Goal: Task Accomplishment & Management: Use online tool/utility

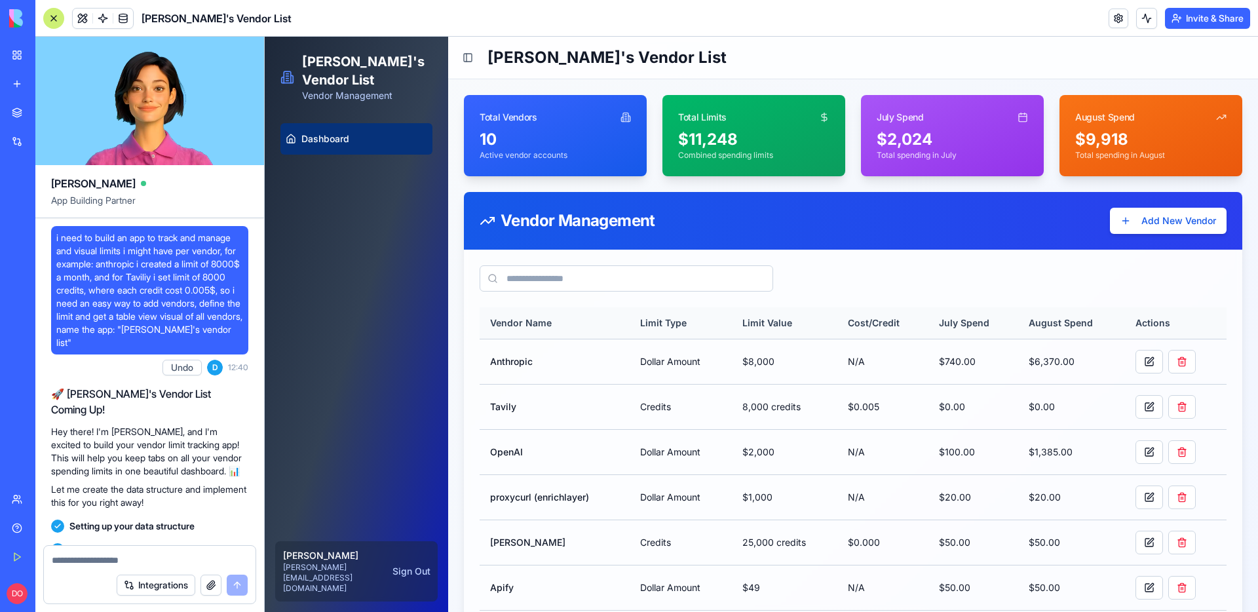
scroll to position [1372, 0]
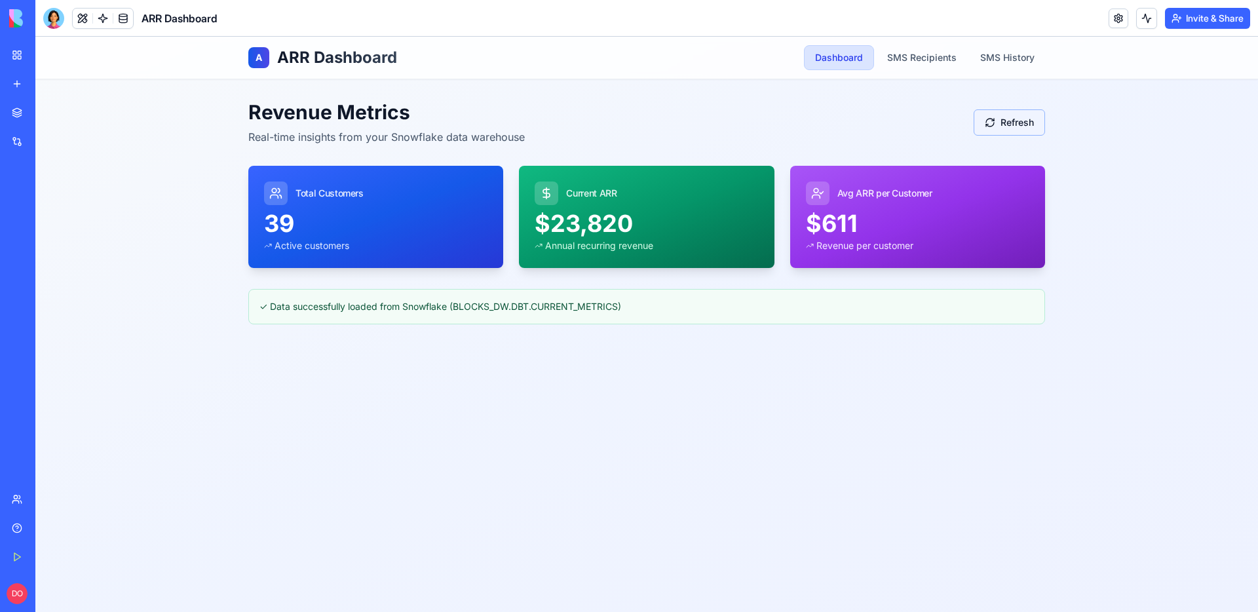
click at [975, 115] on button "Refresh" at bounding box center [1009, 122] width 71 height 26
click at [1133, 138] on div "A ARR Dashboard Dashboard SMS Recipients SMS History Revenue Metrics Real-time …" at bounding box center [646, 324] width 1223 height 575
click at [914, 49] on link "SMS Recipients" at bounding box center [922, 58] width 90 height 24
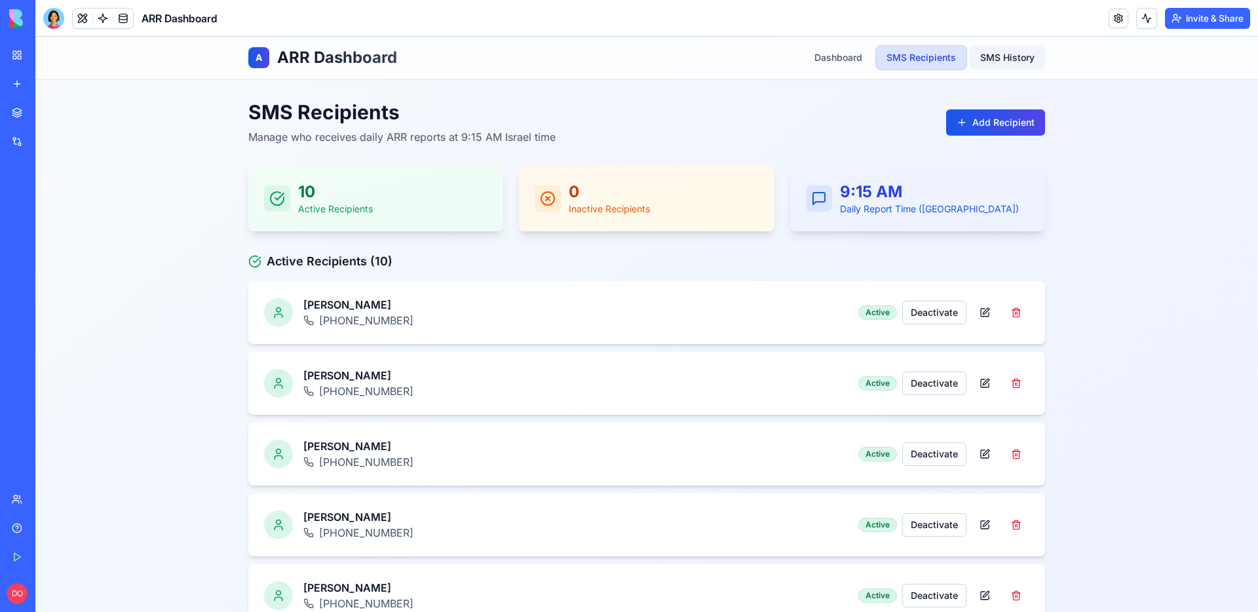
click at [1001, 56] on link "SMS History" at bounding box center [1007, 58] width 75 height 24
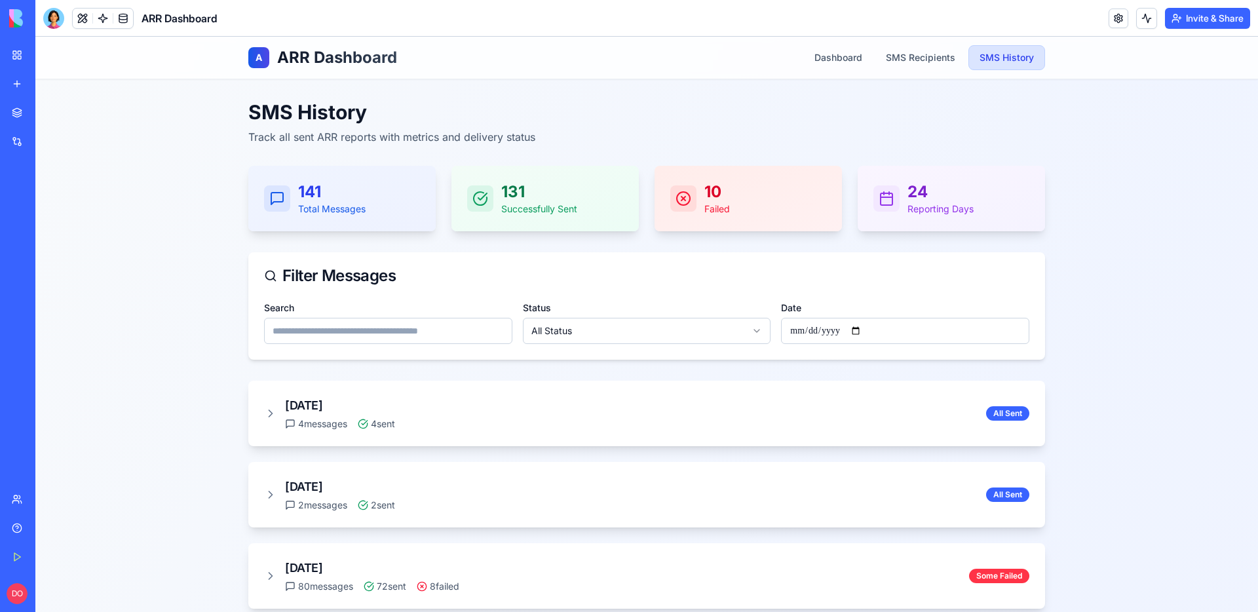
click at [853, 328] on input "Date" at bounding box center [905, 331] width 248 height 26
click at [863, 331] on input "Date" at bounding box center [905, 331] width 248 height 26
type input "**********"
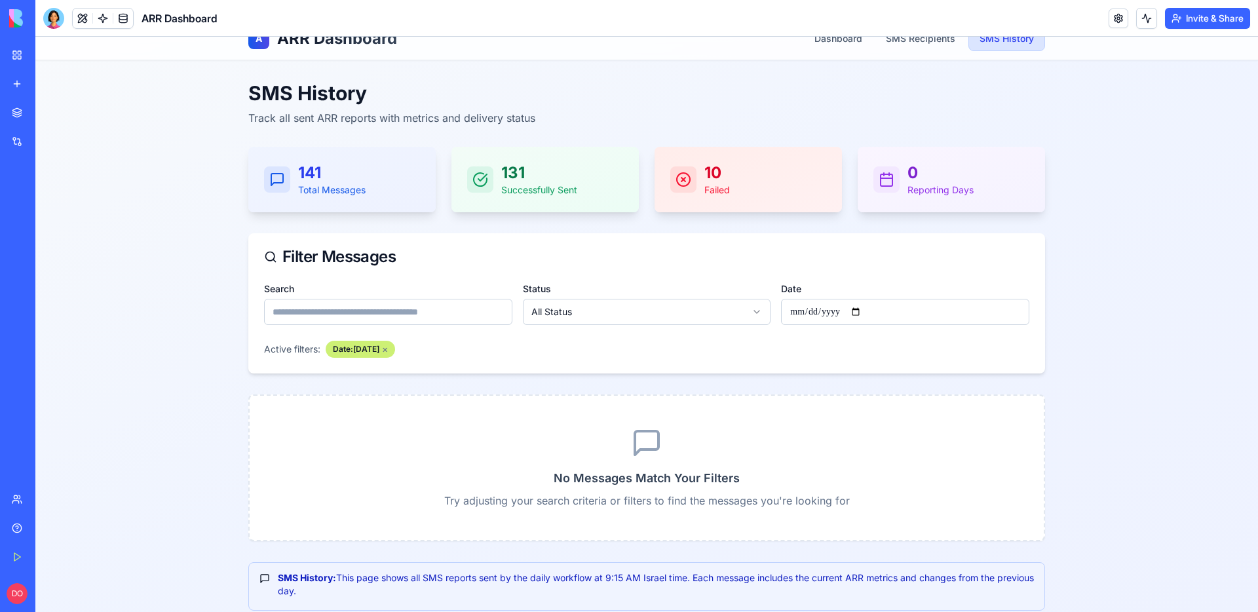
scroll to position [39, 0]
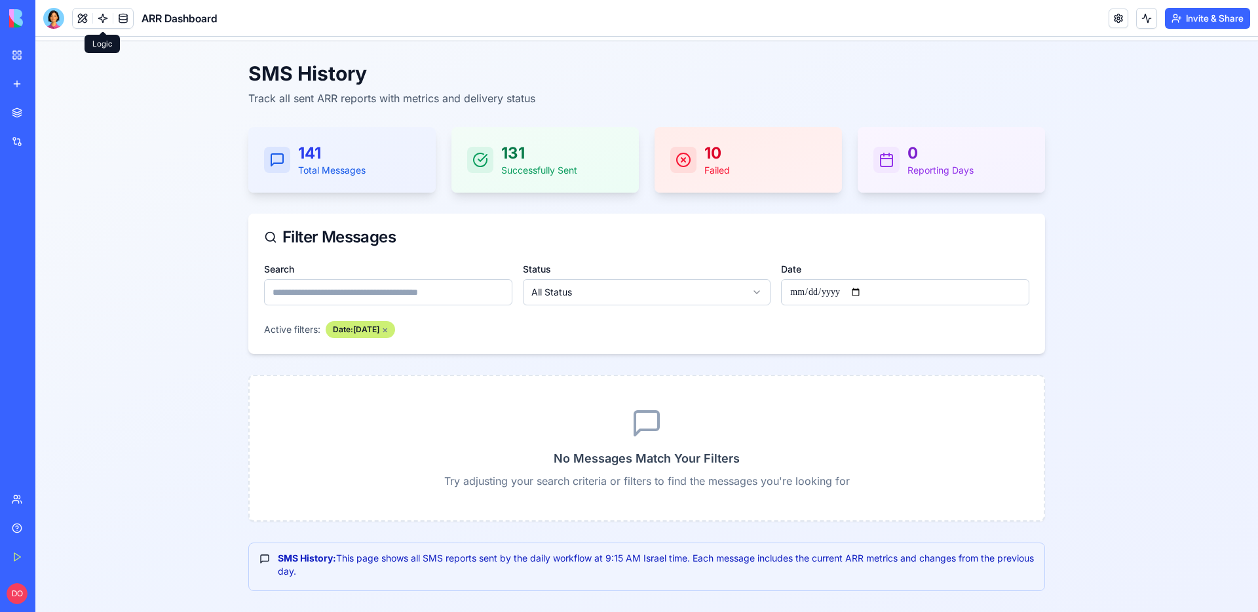
click at [109, 23] on link at bounding box center [103, 19] width 20 height 20
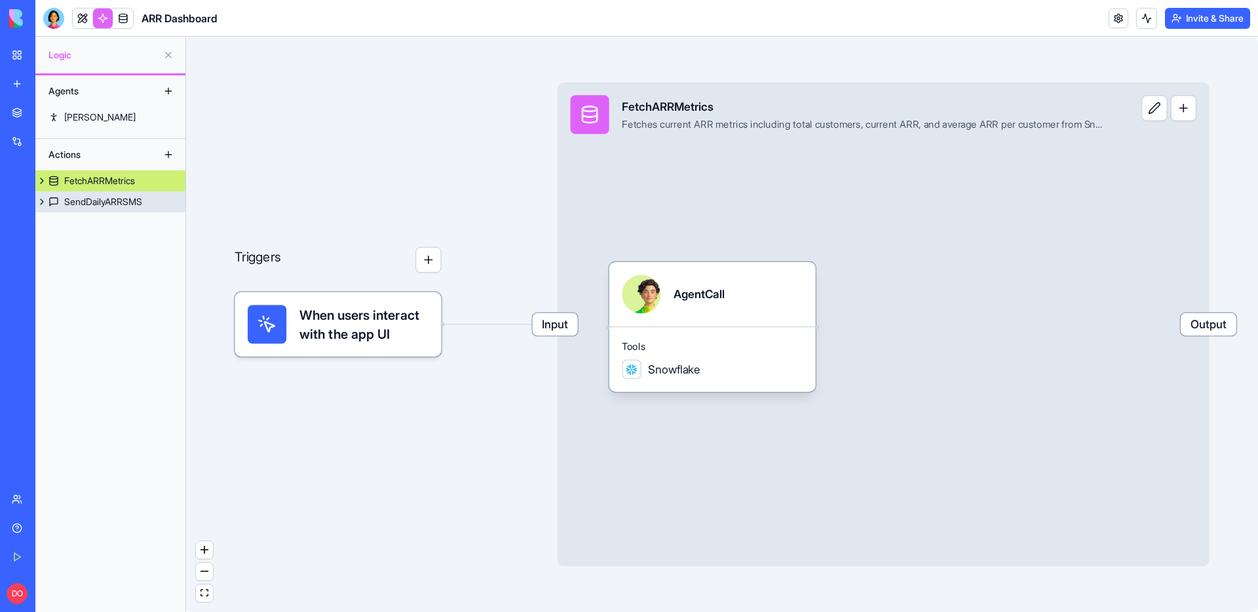
click at [82, 202] on div "SendDailyARRSMS" at bounding box center [103, 201] width 78 height 13
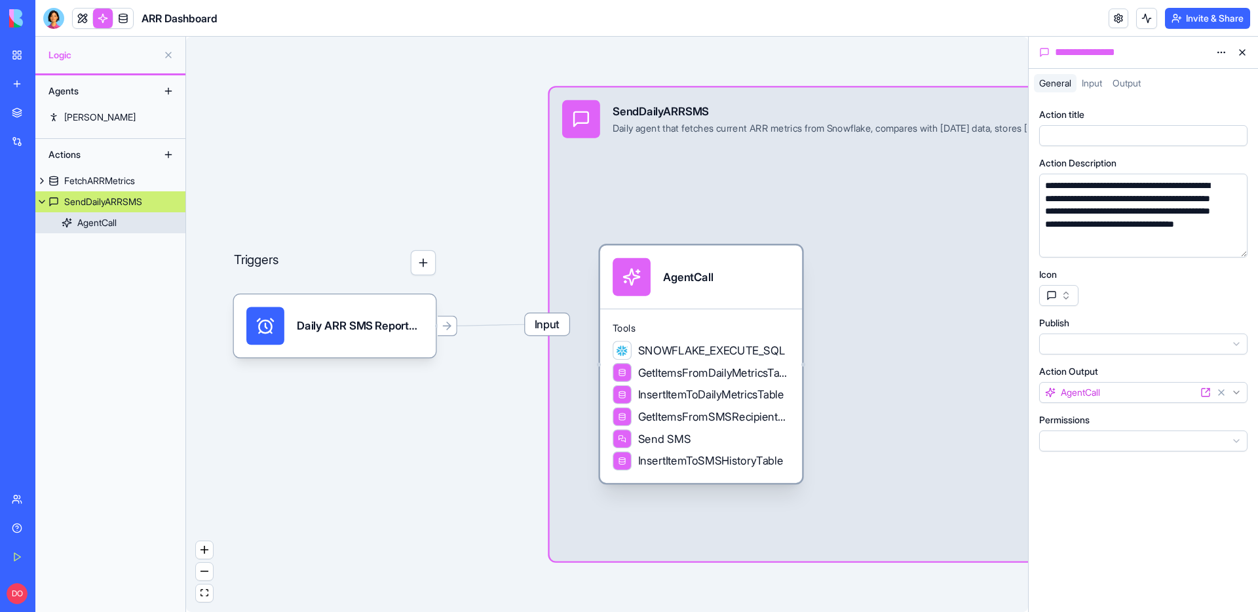
click at [92, 218] on div "AgentCall" at bounding box center [96, 222] width 39 height 13
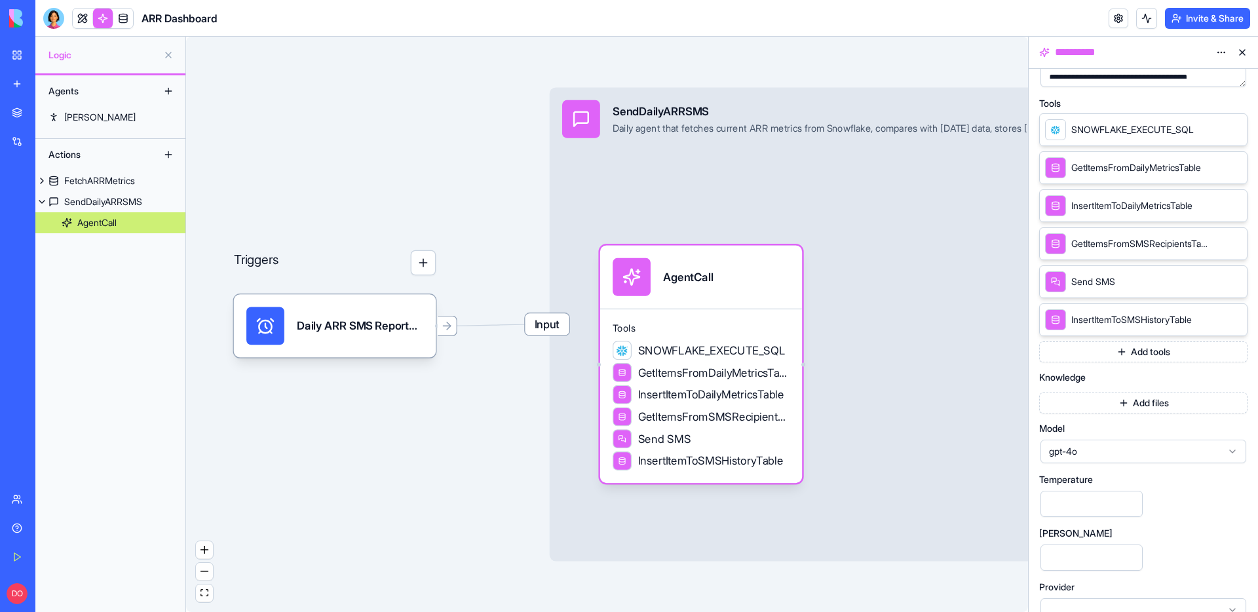
scroll to position [279, 0]
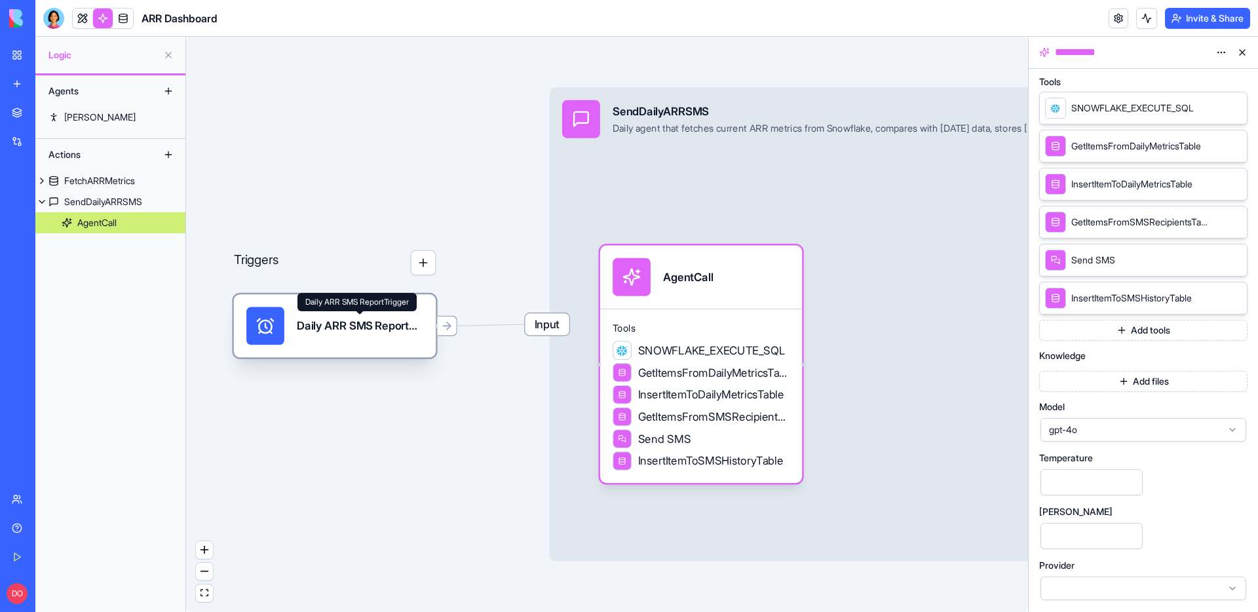
click at [366, 324] on div "Daily ARR SMS ReportTrigger" at bounding box center [360, 326] width 126 height 16
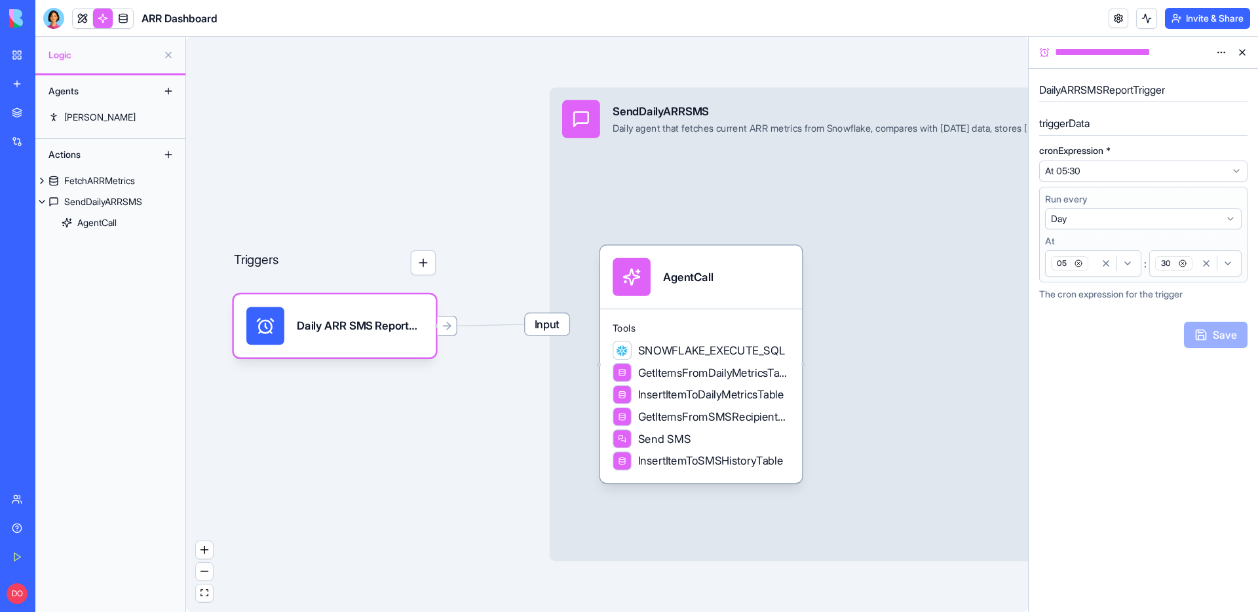
click at [1008, 28] on header "ARR Dashboard Invite & Share" at bounding box center [646, 18] width 1223 height 37
click at [669, 446] on span "Send SMS" at bounding box center [664, 439] width 53 height 16
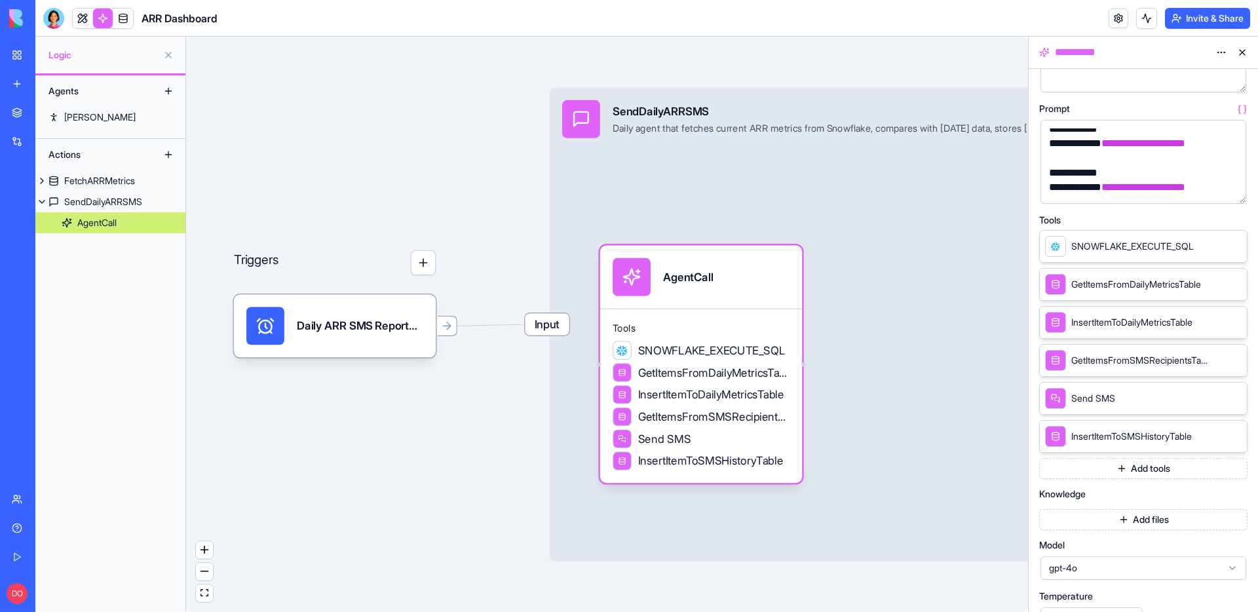
scroll to position [141, 0]
click at [1216, 398] on icon at bounding box center [1218, 397] width 10 height 10
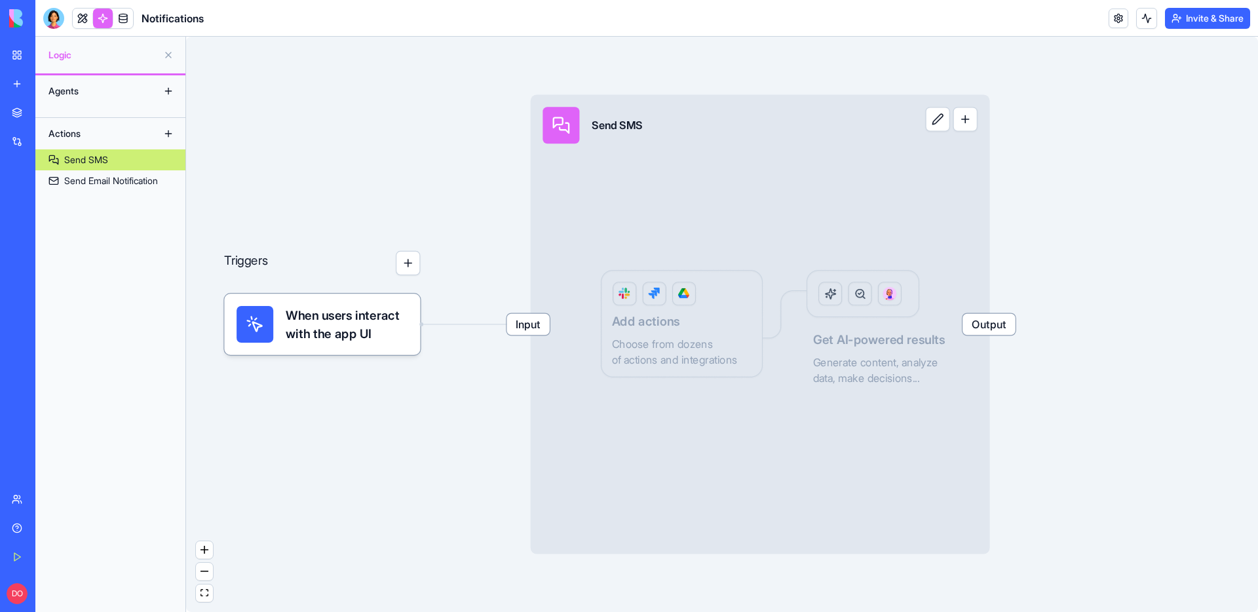
click at [110, 161] on link "Send SMS" at bounding box center [110, 159] width 150 height 21
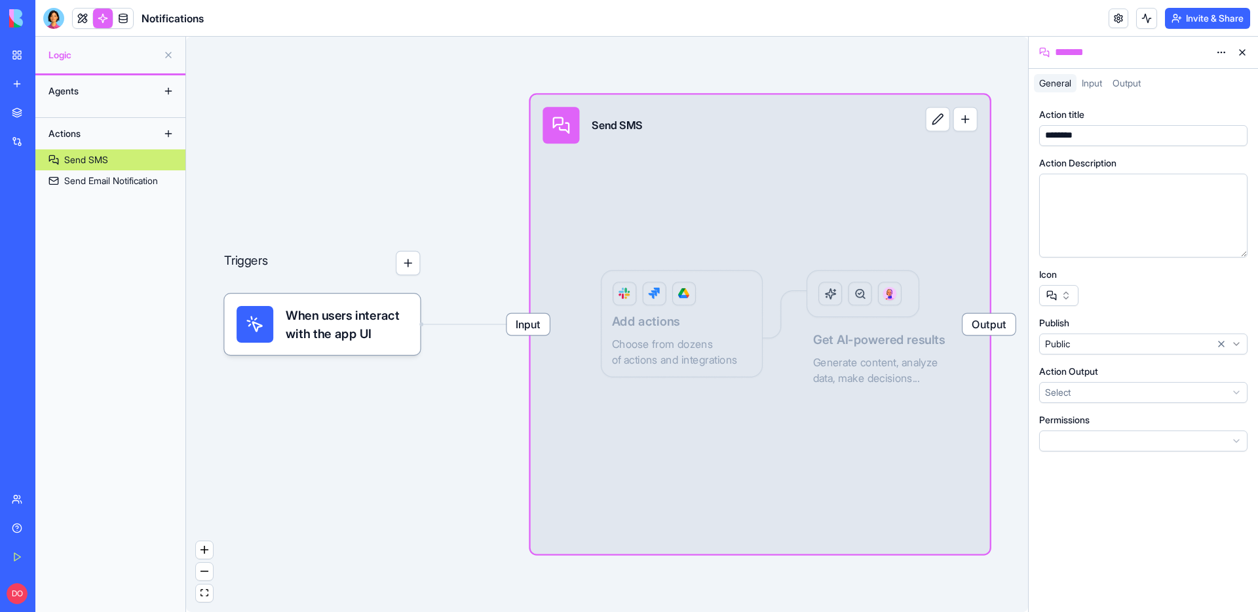
click at [1098, 81] on span "Input" at bounding box center [1092, 82] width 20 height 11
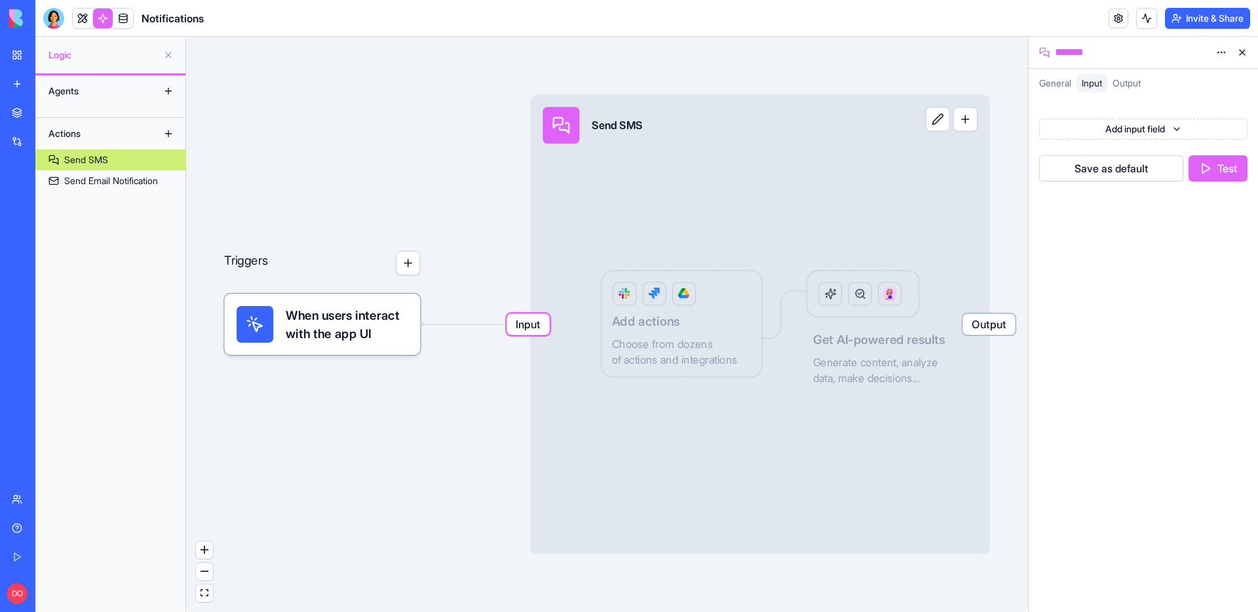
click at [1141, 78] on span "Output" at bounding box center [1127, 82] width 28 height 11
click at [1097, 86] on span "Input" at bounding box center [1092, 82] width 20 height 11
click at [1057, 85] on span "General" at bounding box center [1055, 82] width 32 height 11
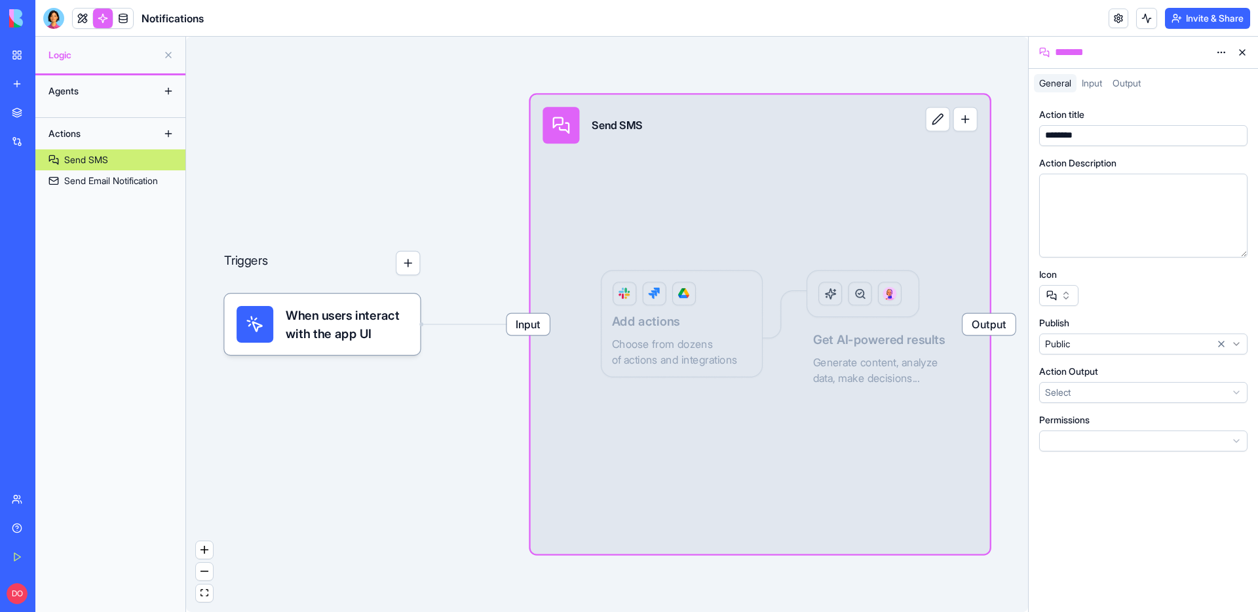
click at [127, 161] on link "Send SMS" at bounding box center [110, 159] width 150 height 21
click at [1094, 81] on span "Input" at bounding box center [1092, 82] width 20 height 11
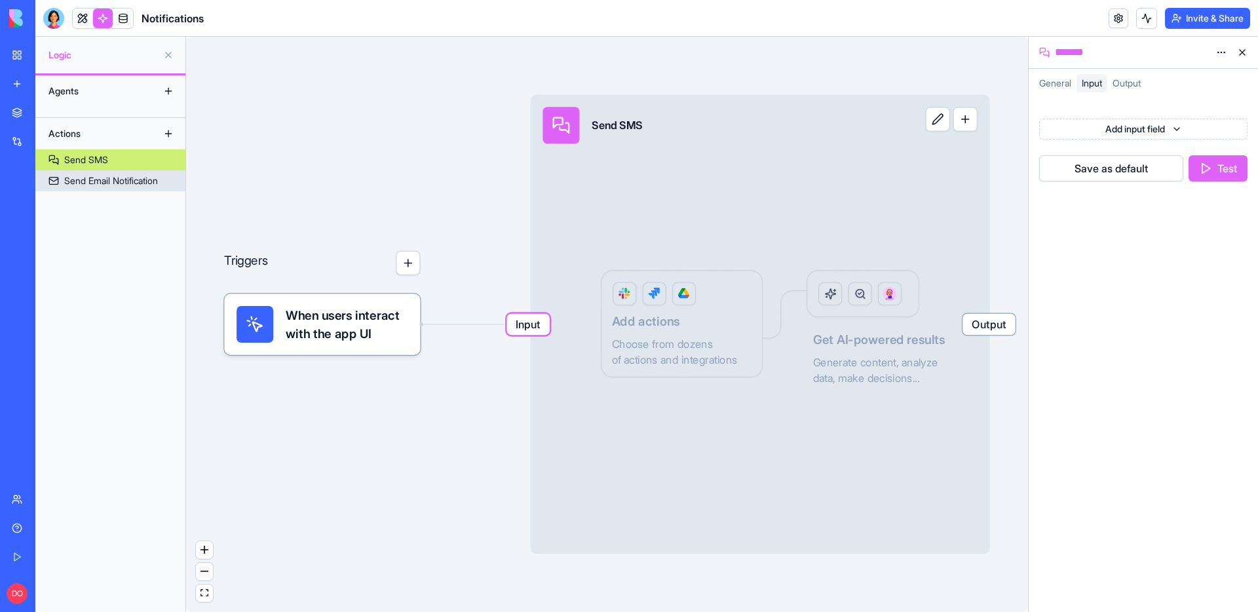
click at [115, 180] on div "Send Email Notification" at bounding box center [111, 180] width 94 height 13
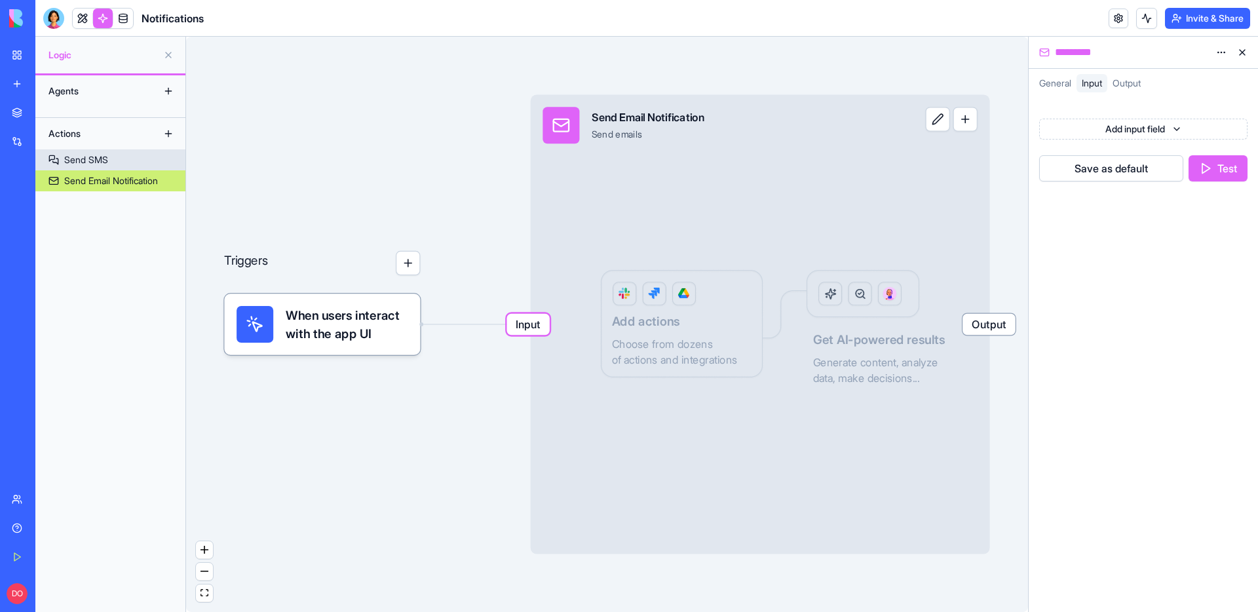
click at [115, 157] on link "Send SMS" at bounding box center [110, 159] width 150 height 21
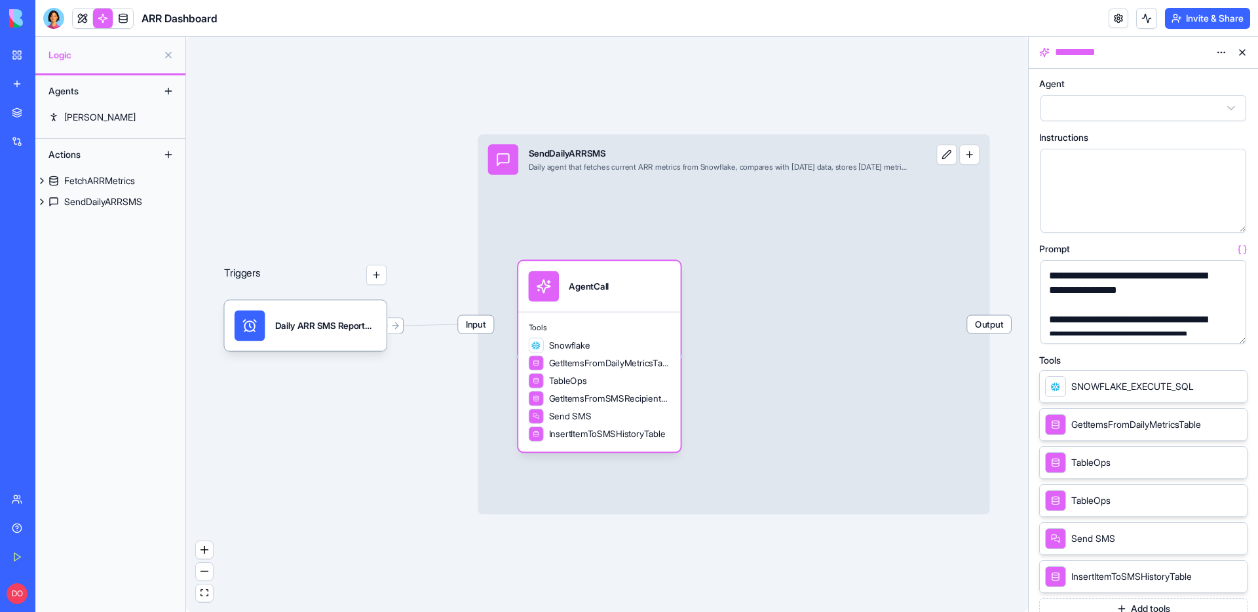
click at [88, 19] on link at bounding box center [83, 19] width 20 height 20
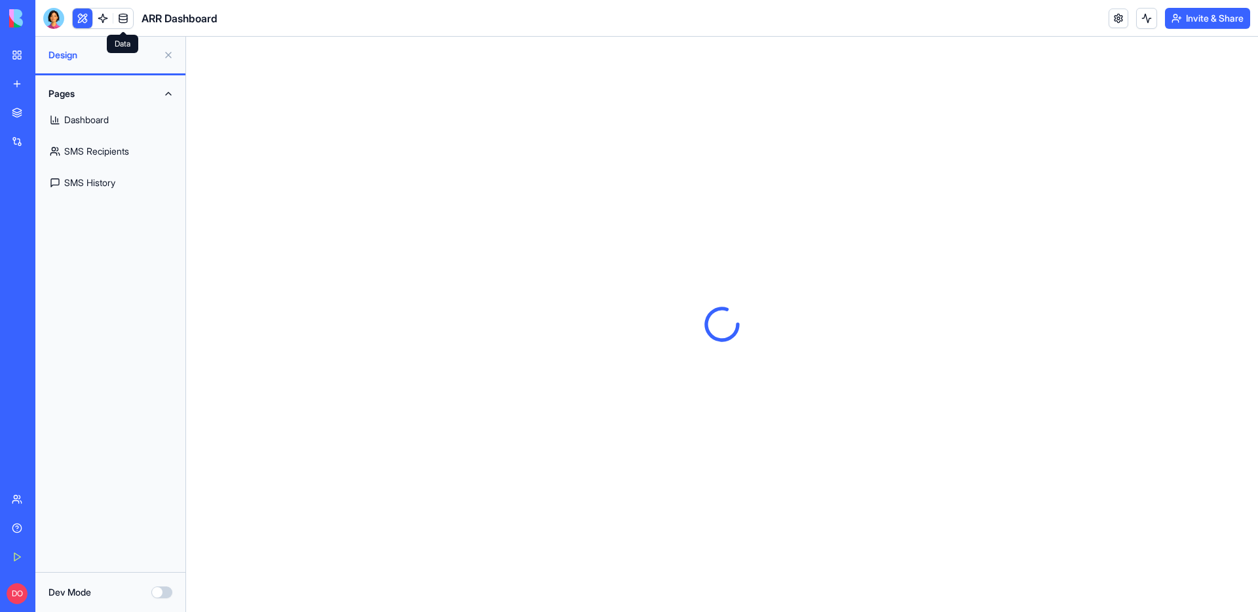
click at [117, 20] on link at bounding box center [123, 19] width 20 height 20
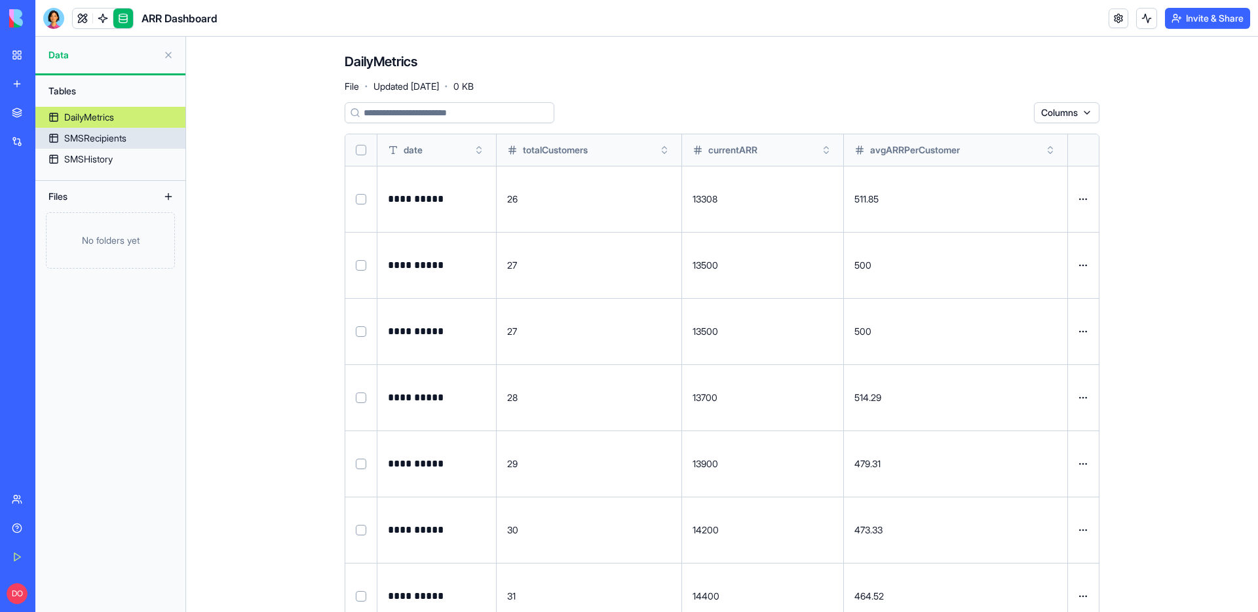
click at [97, 134] on div "SMSRecipients" at bounding box center [95, 138] width 62 height 13
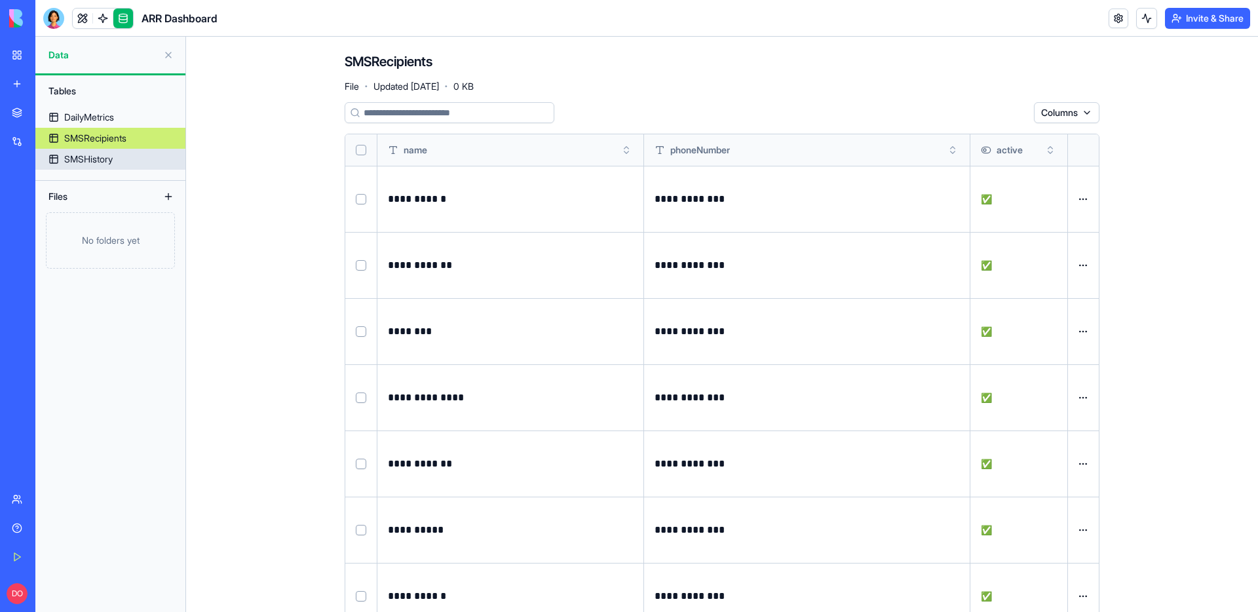
click at [94, 158] on div "SMSHistory" at bounding box center [88, 159] width 49 height 13
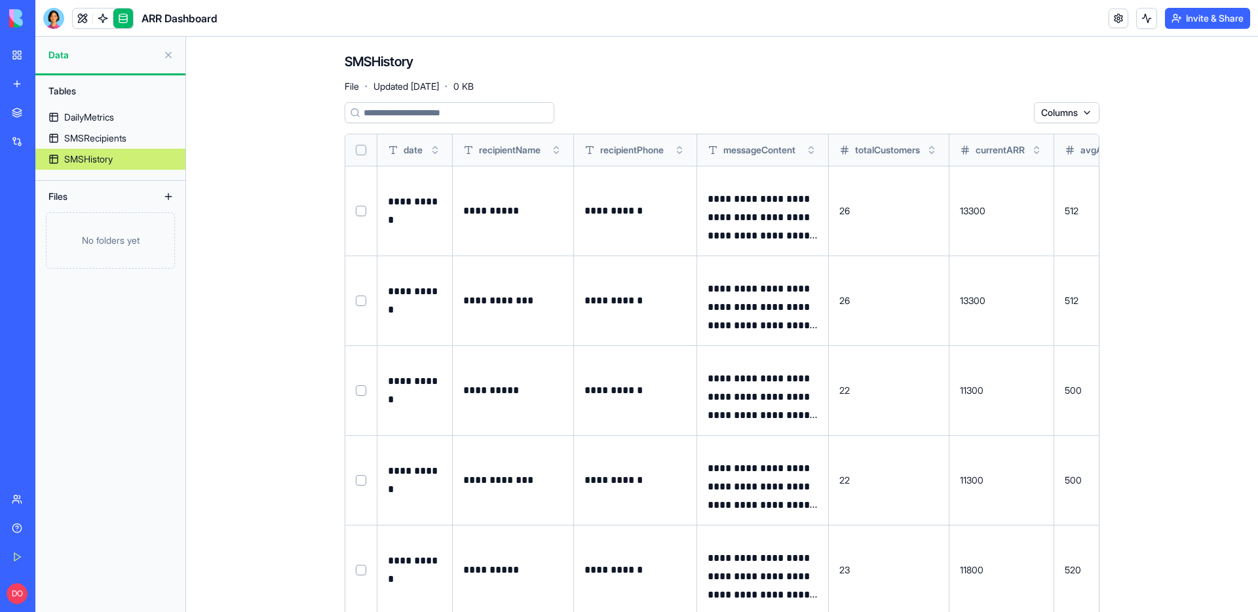
click at [430, 151] on button "Toggle sort" at bounding box center [435, 150] width 13 height 13
click at [431, 152] on button "Toggle sort" at bounding box center [435, 150] width 13 height 13
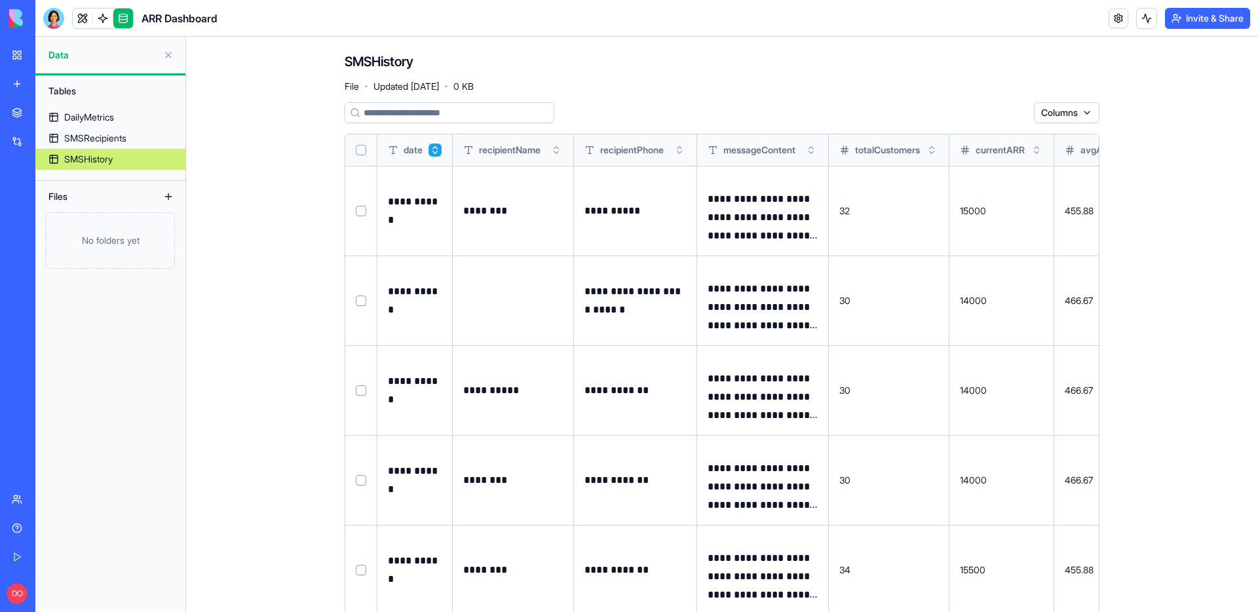
click at [415, 117] on input at bounding box center [450, 112] width 210 height 21
click at [1061, 117] on html "**********" at bounding box center [629, 306] width 1258 height 612
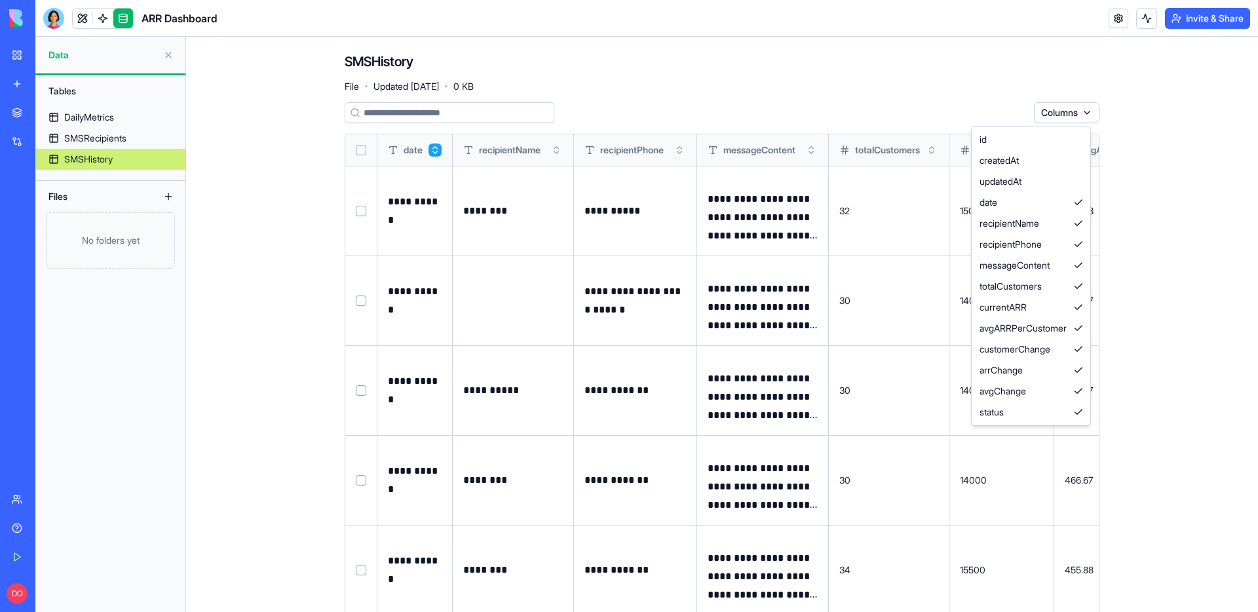
click at [1057, 116] on html "**********" at bounding box center [629, 306] width 1258 height 612
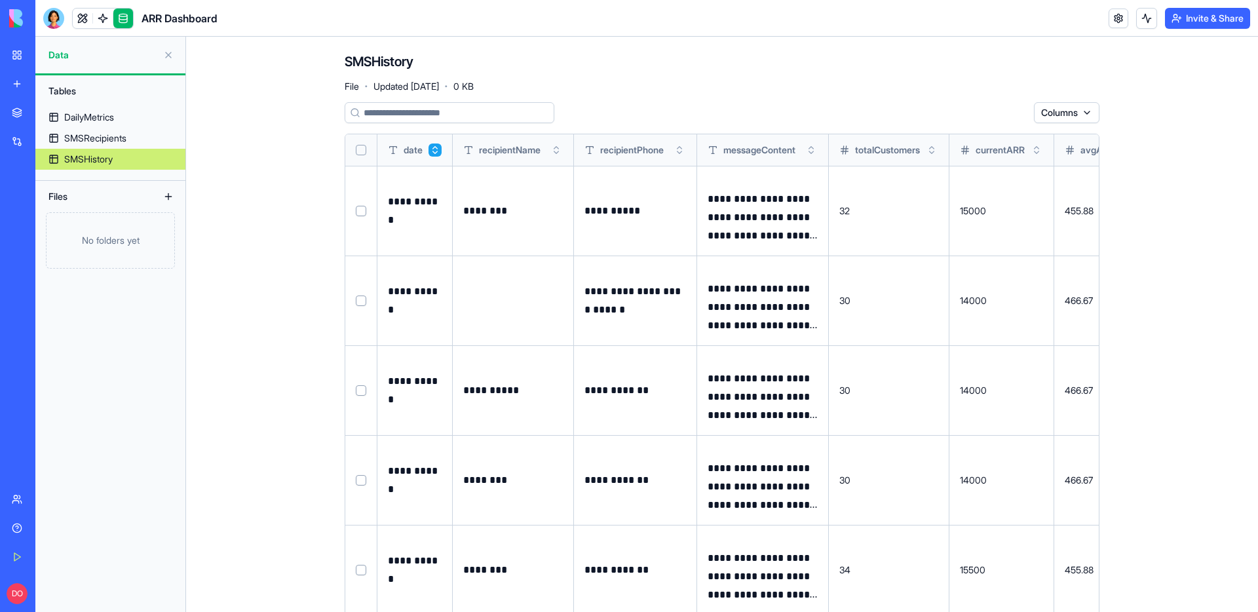
click at [429, 153] on button "Toggle sort" at bounding box center [435, 150] width 13 height 13
click at [416, 118] on input at bounding box center [450, 112] width 210 height 21
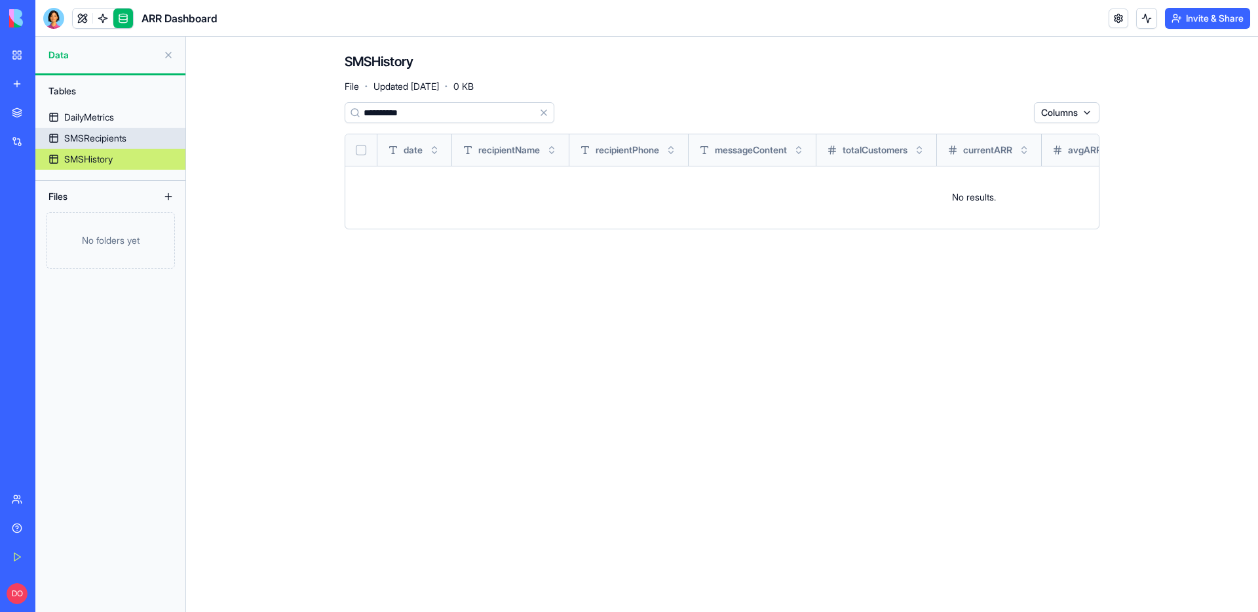
type input "**********"
click at [117, 136] on div "SMSRecipients" at bounding box center [95, 138] width 62 height 13
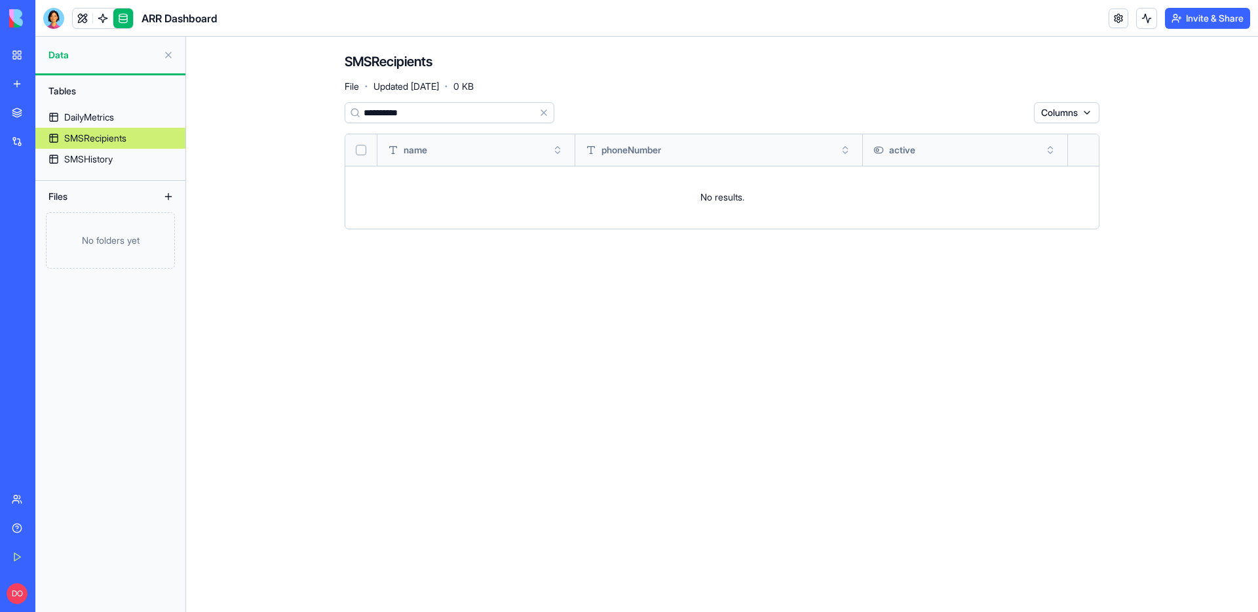
click at [547, 113] on button "Clear" at bounding box center [544, 112] width 21 height 21
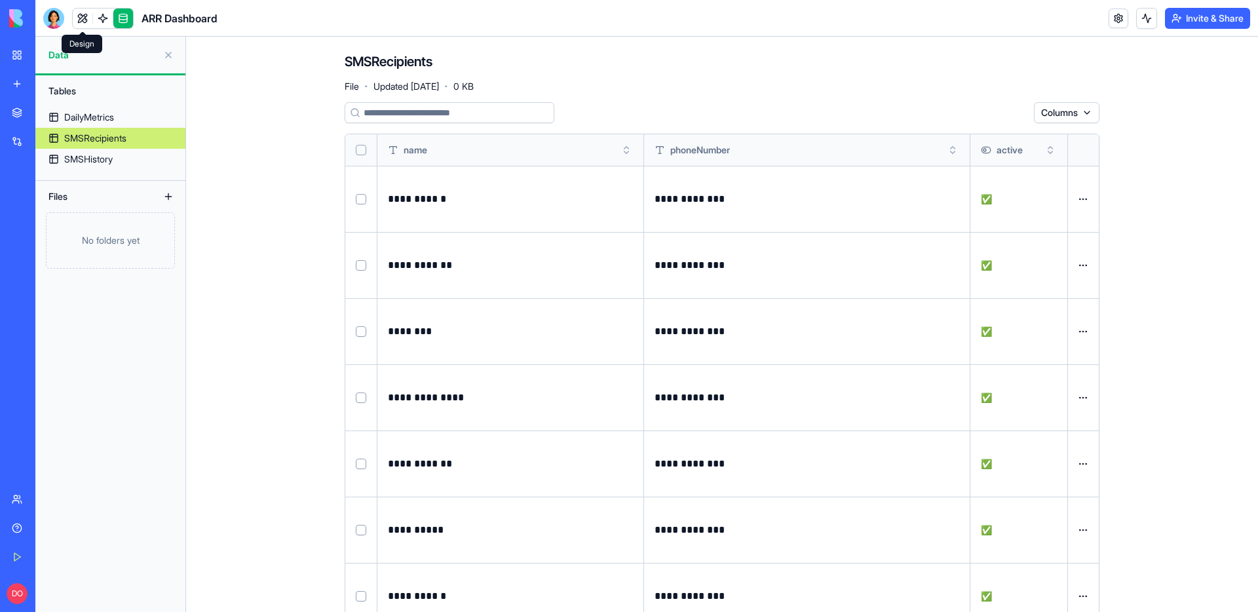
click at [82, 16] on link at bounding box center [83, 19] width 20 height 20
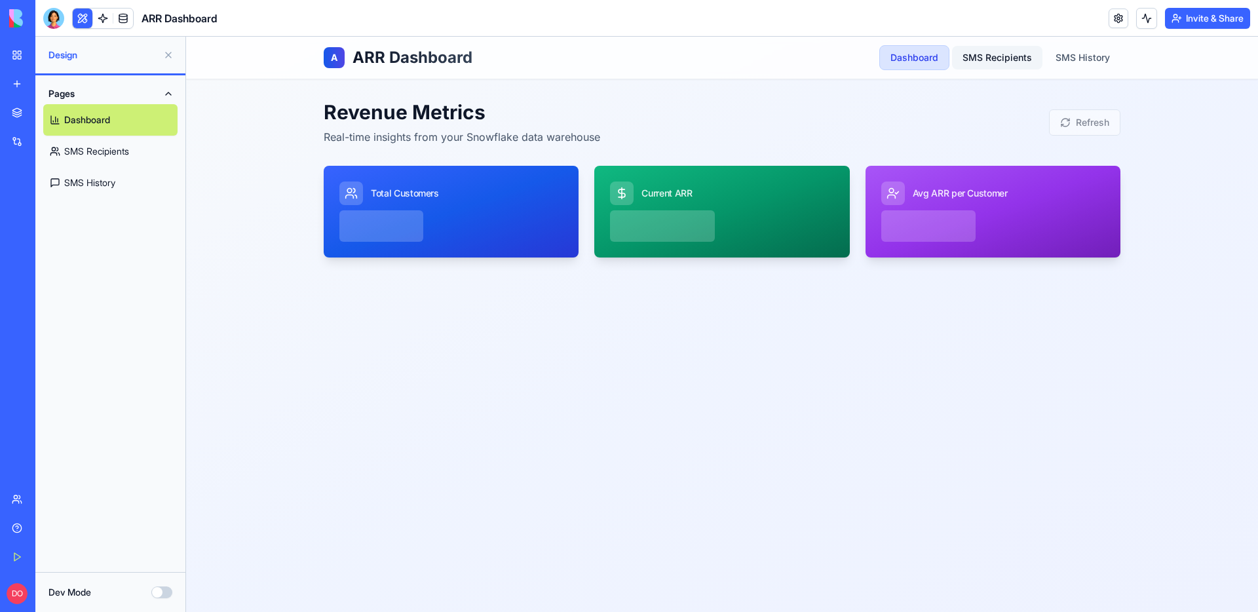
click at [1007, 60] on link "SMS Recipients" at bounding box center [997, 58] width 90 height 24
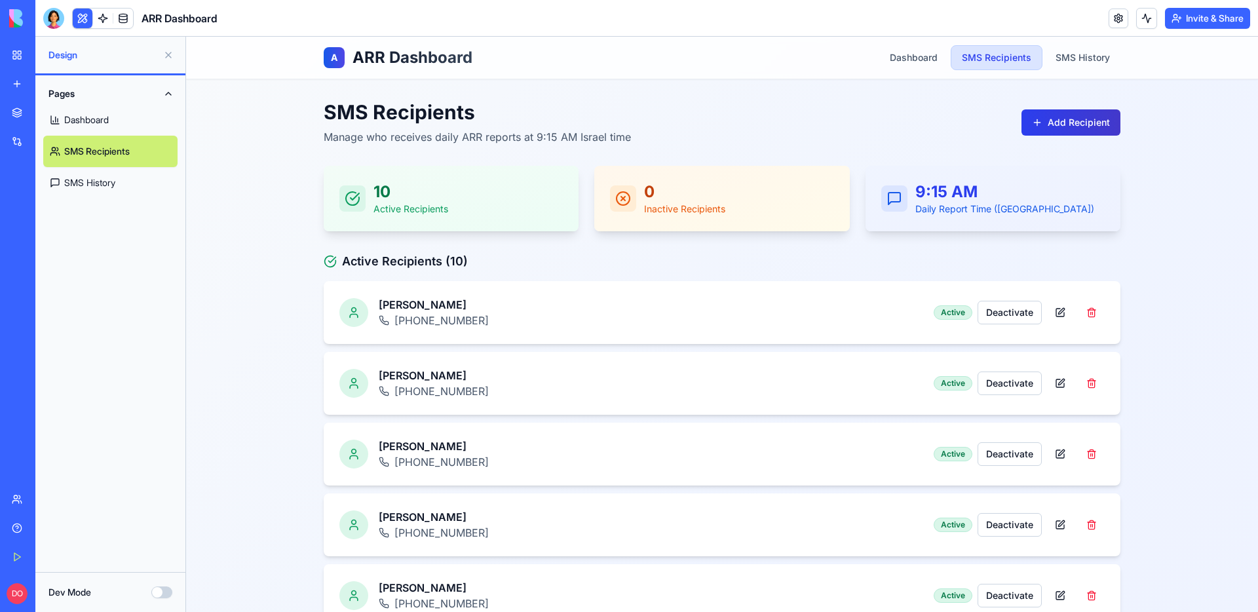
click at [1087, 125] on button "Add Recipient" at bounding box center [1071, 122] width 99 height 26
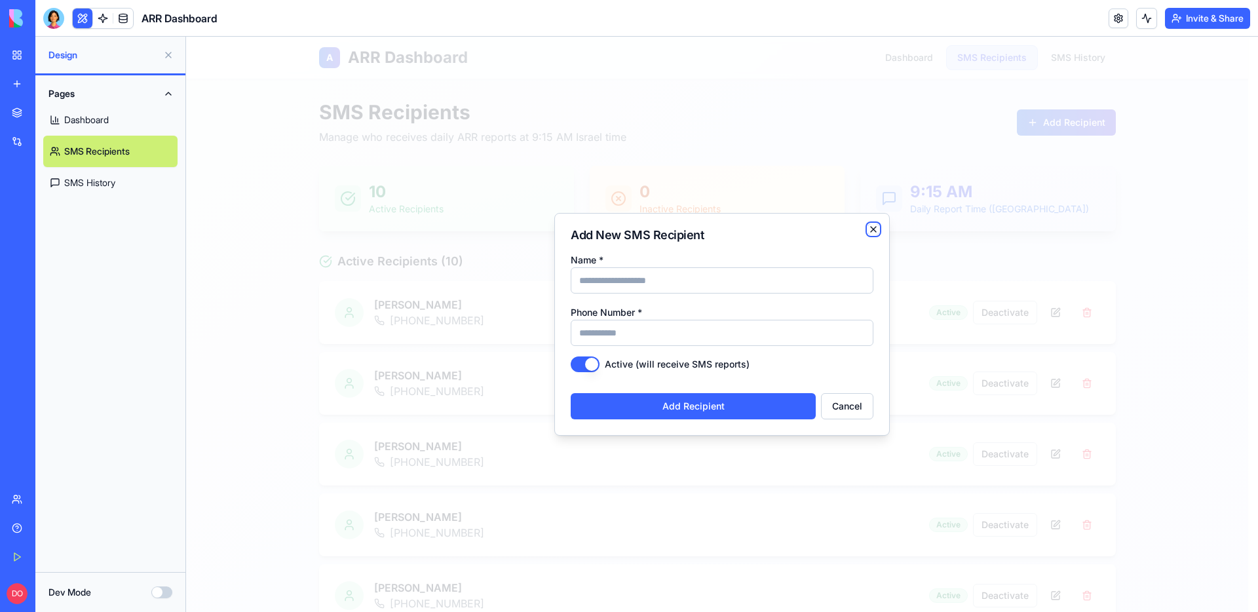
click at [874, 229] on icon "button" at bounding box center [873, 229] width 5 height 5
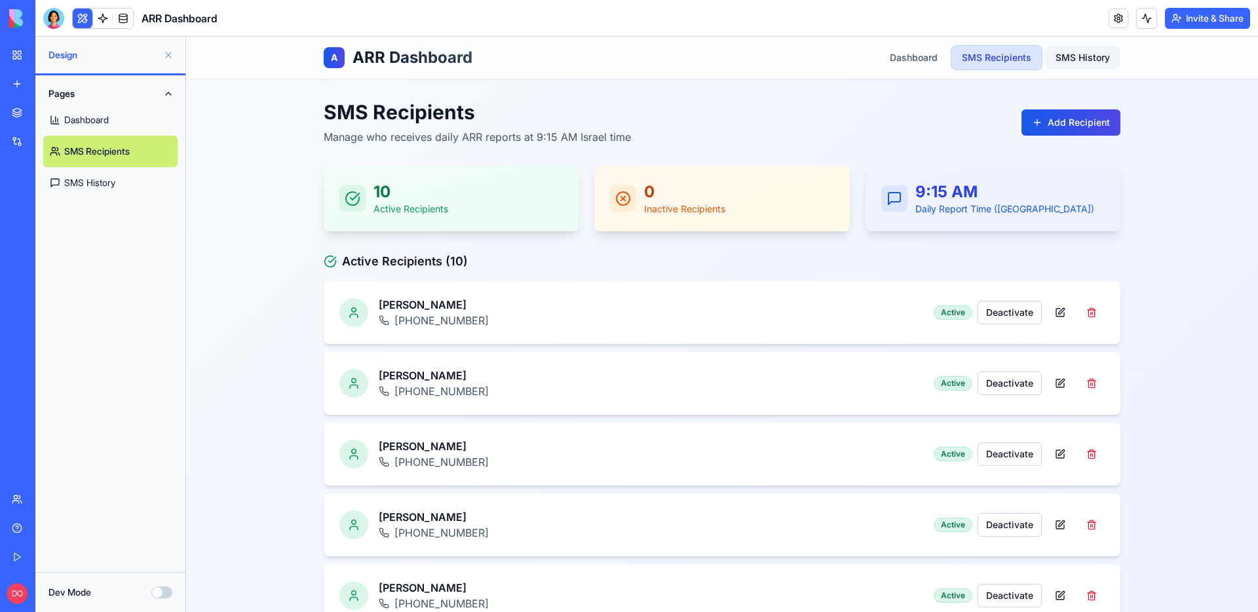
click at [1072, 63] on link "SMS History" at bounding box center [1082, 58] width 75 height 24
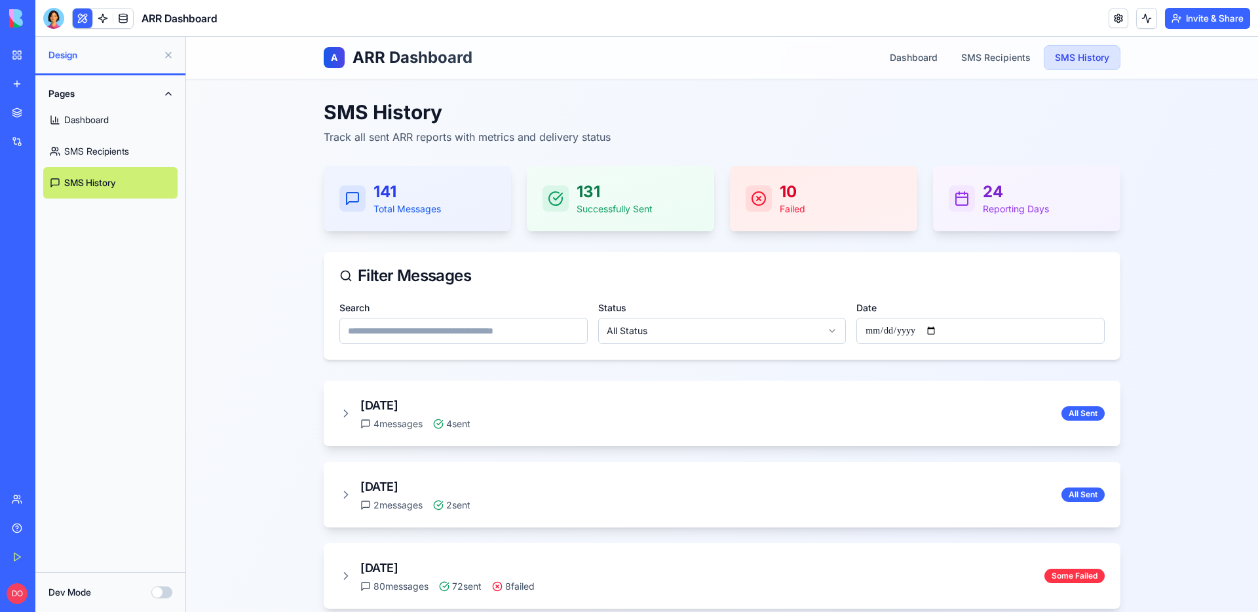
click at [840, 197] on div "10 Failed" at bounding box center [824, 199] width 156 height 34
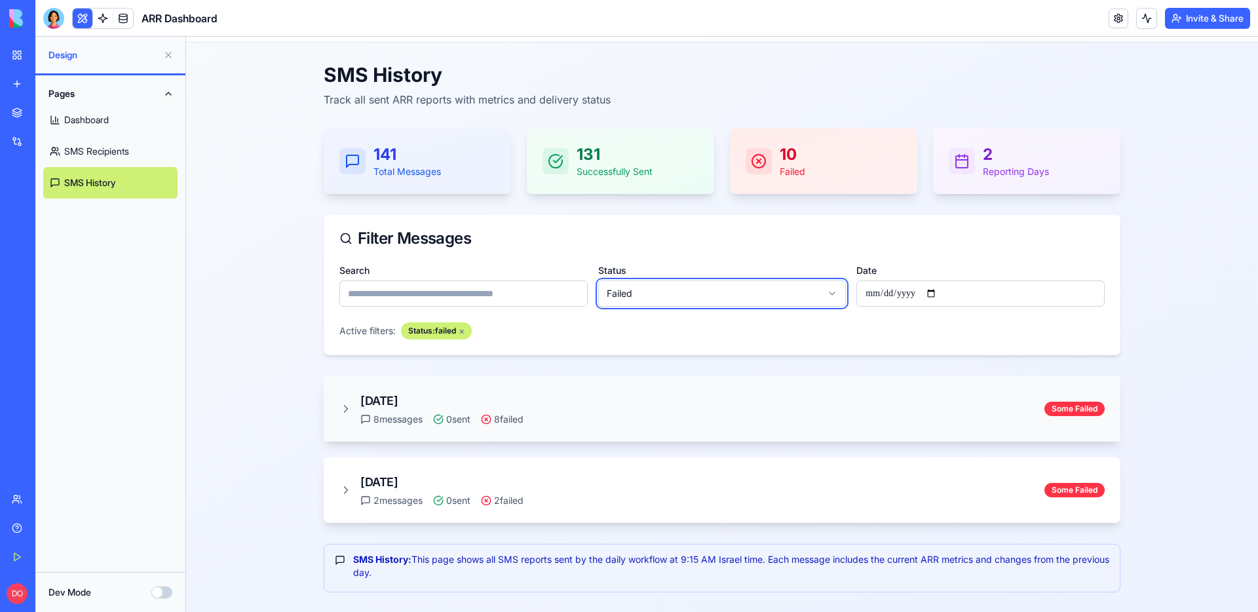
scroll to position [39, 0]
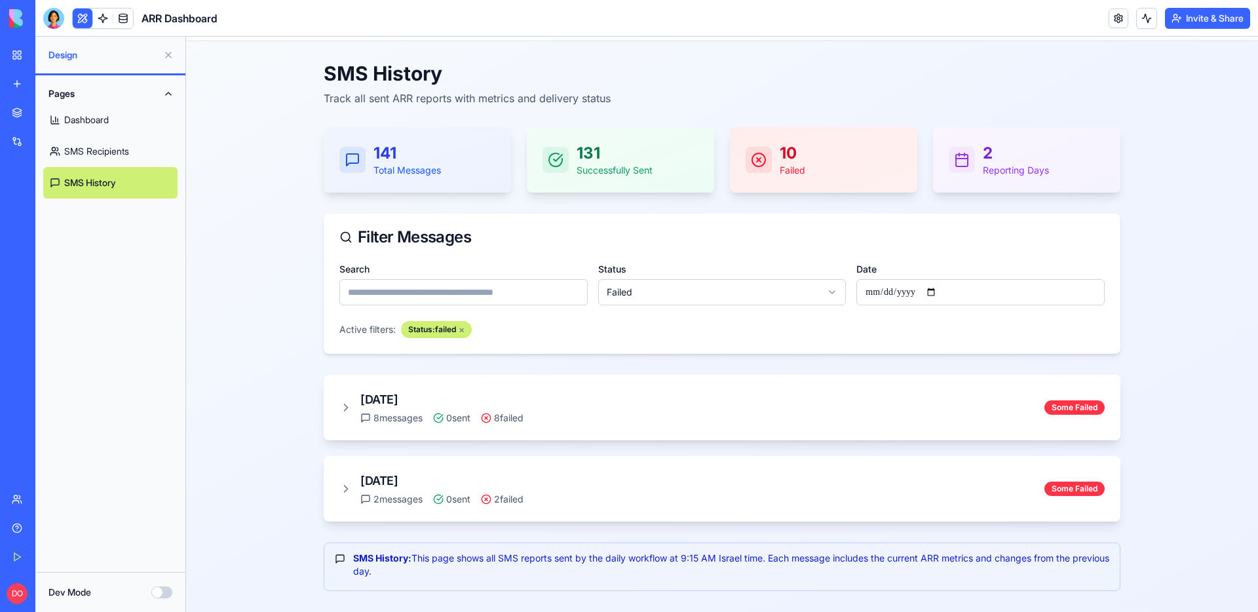
click at [754, 286] on html "A ARR Dashboard Dashboard SMS Recipients SMS History SMS History Track all sent…" at bounding box center [722, 305] width 1072 height 614
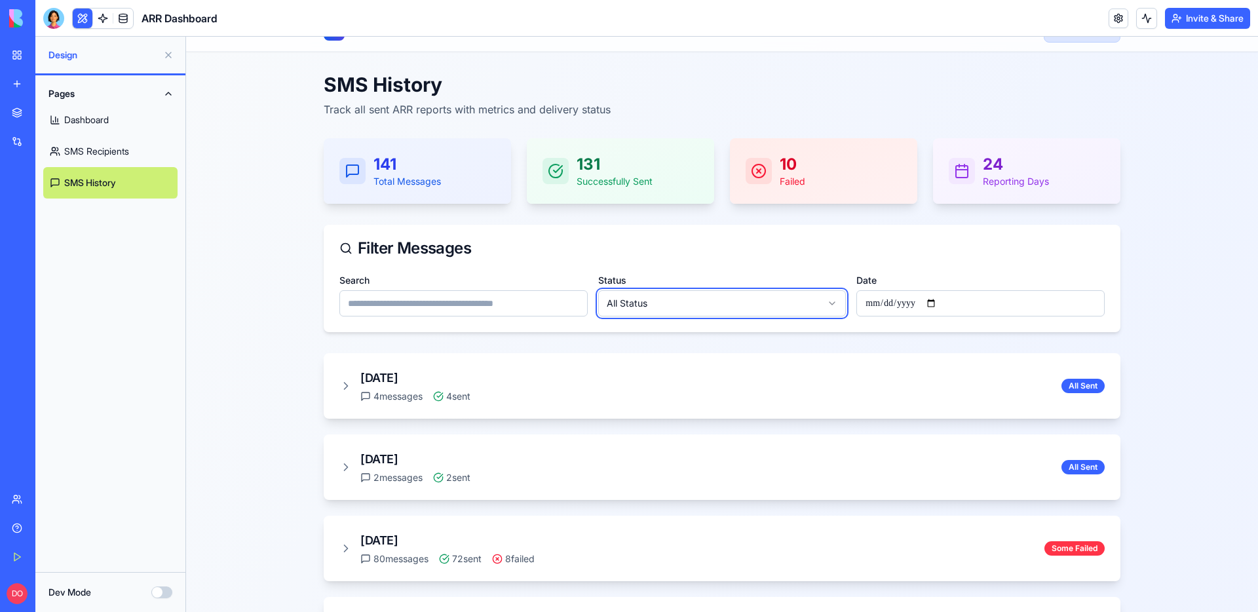
scroll to position [26, 0]
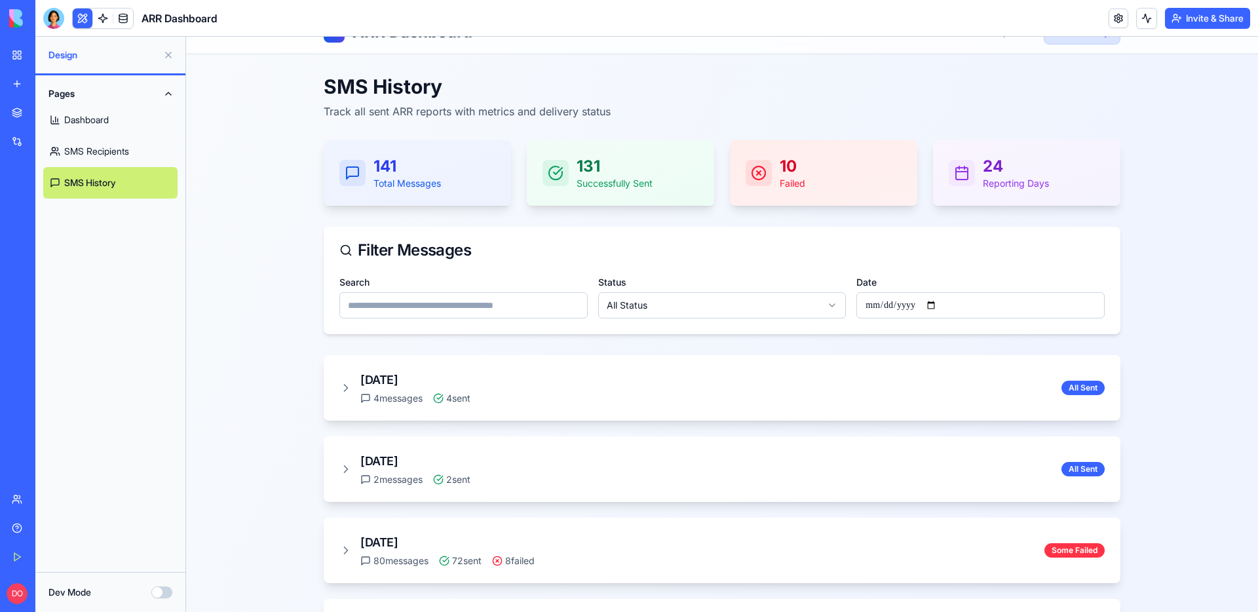
click at [90, 146] on link "SMS Recipients" at bounding box center [110, 151] width 134 height 31
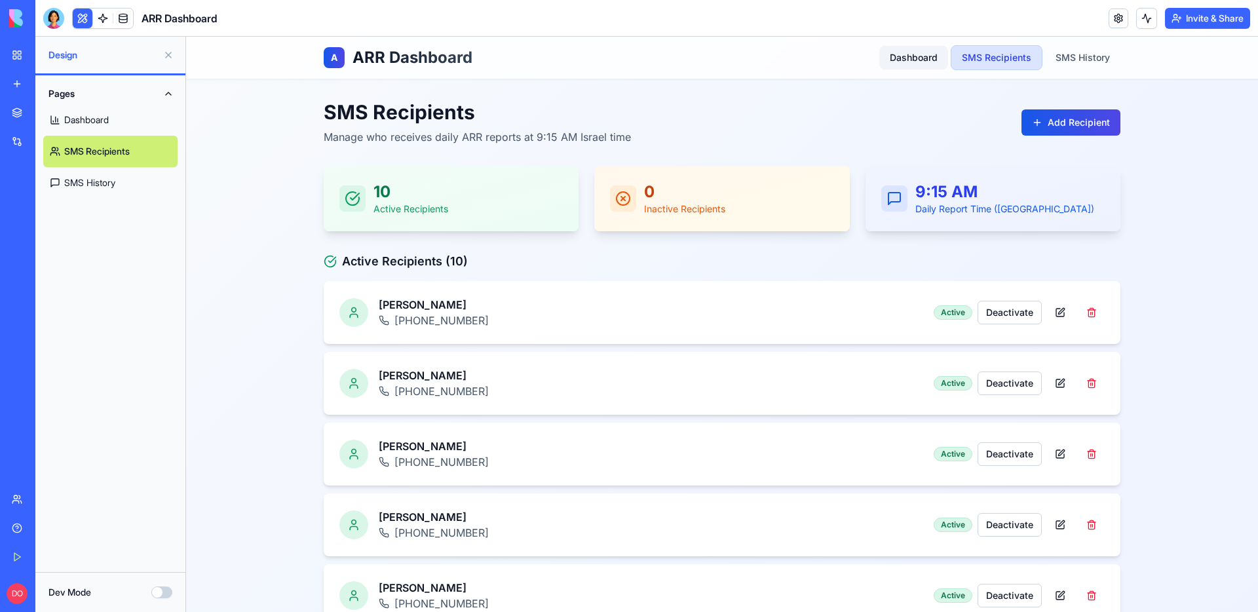
click at [900, 61] on link "Dashboard" at bounding box center [914, 58] width 69 height 24
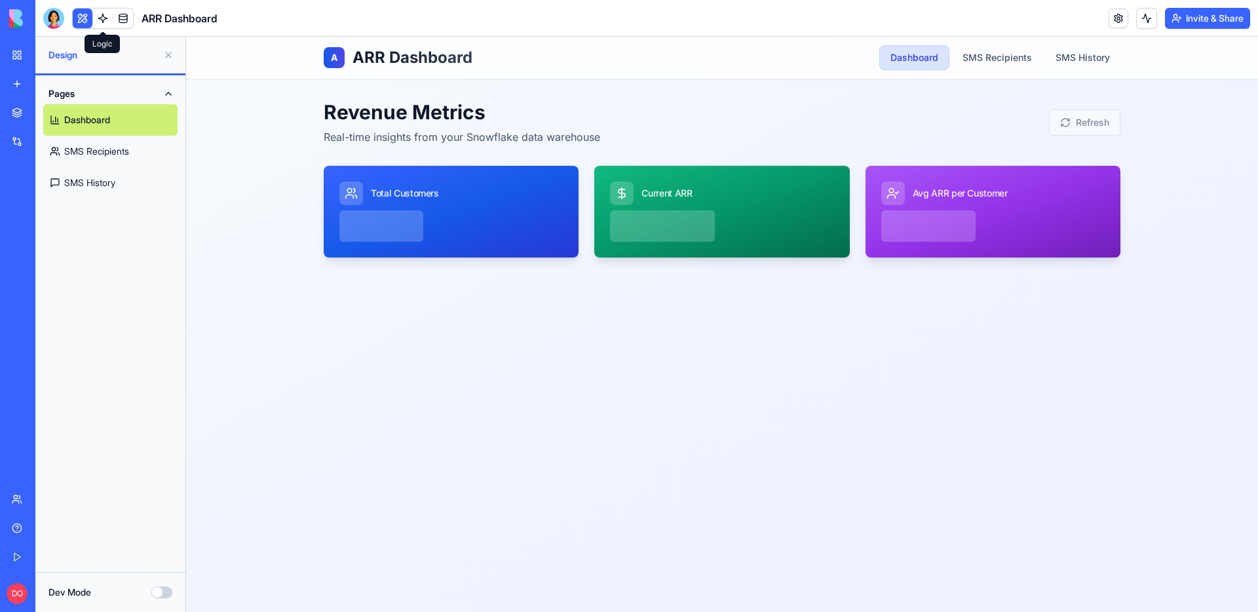
click at [104, 24] on link at bounding box center [103, 19] width 20 height 20
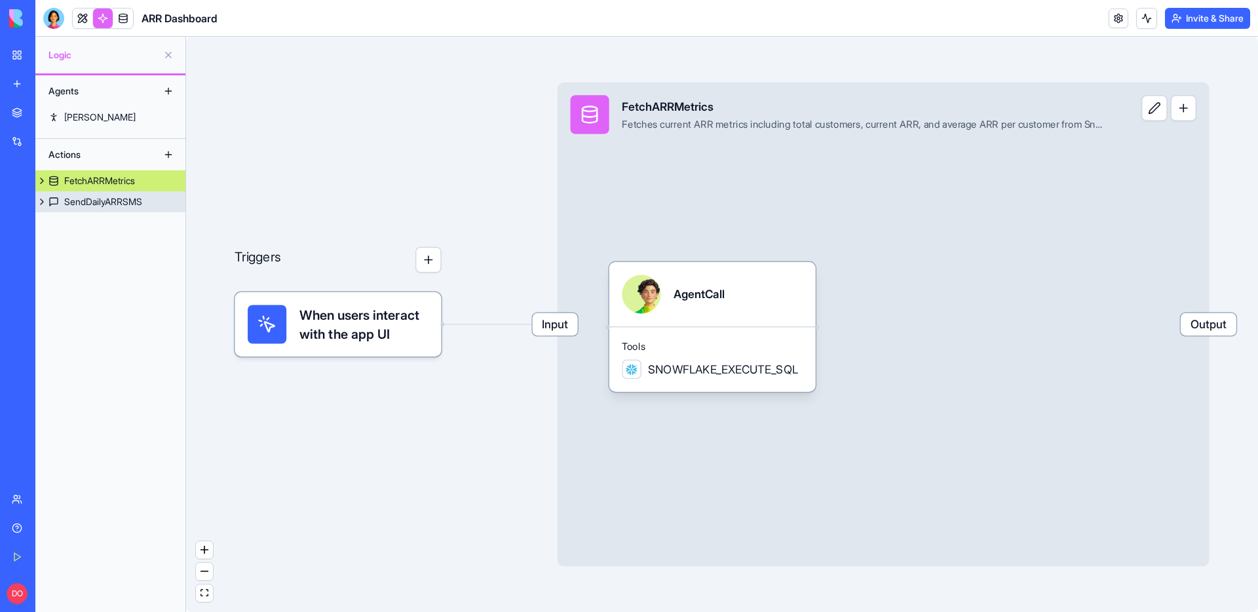
click at [65, 203] on div "SendDailyARRSMS" at bounding box center [103, 201] width 78 height 13
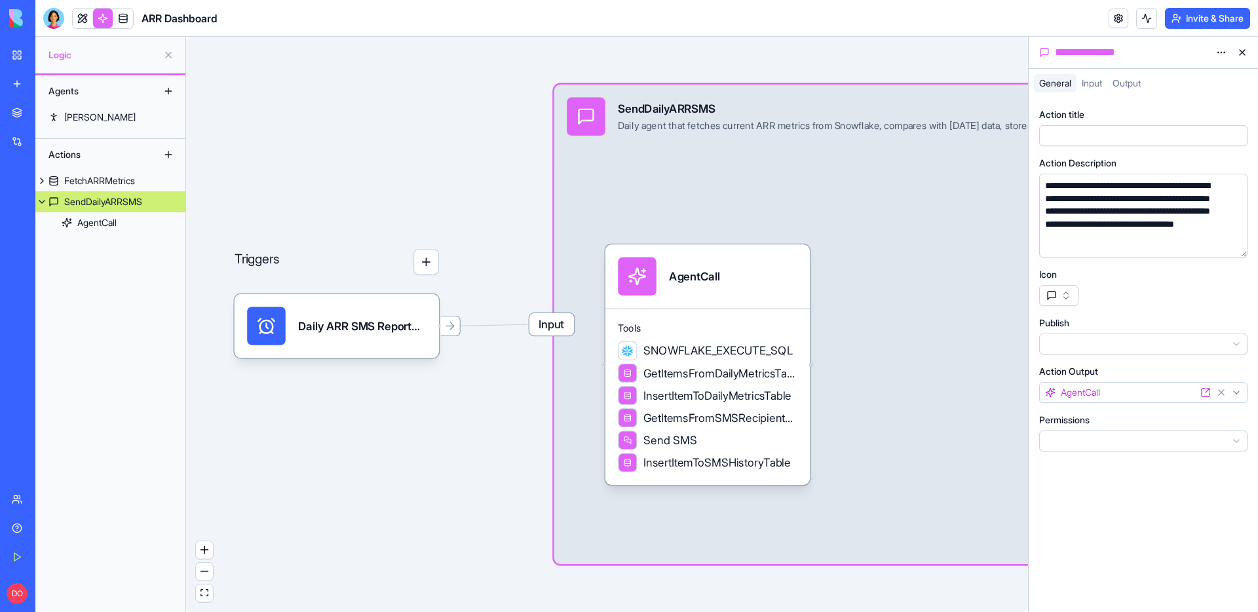
click at [1096, 83] on span "Input" at bounding box center [1092, 82] width 20 height 11
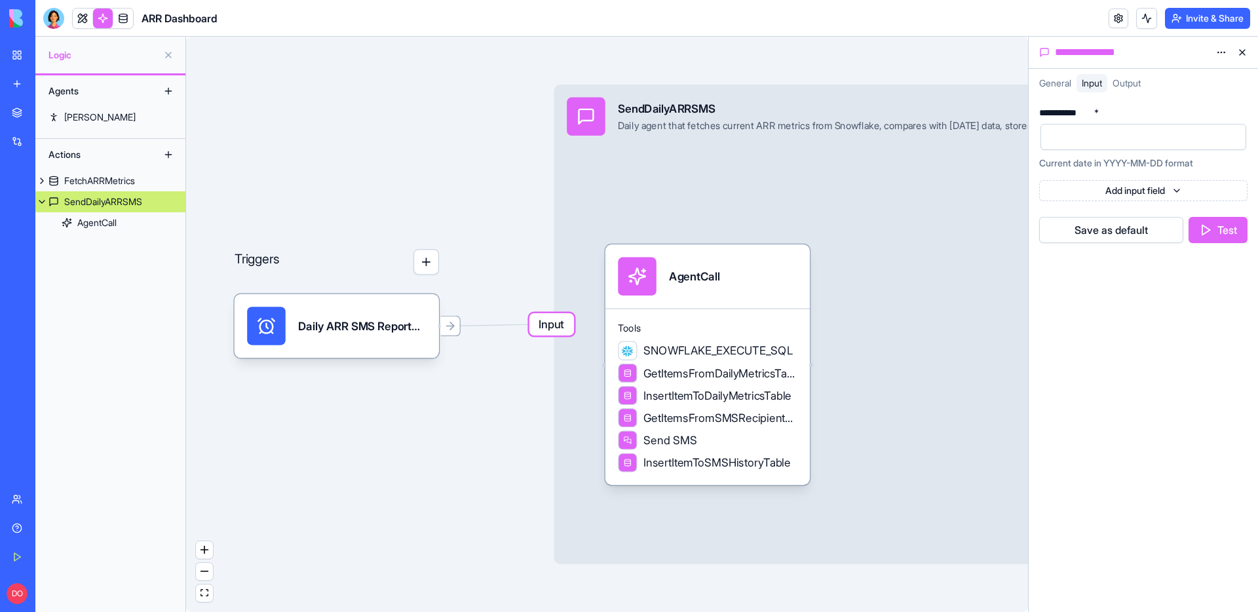
click at [1097, 135] on div at bounding box center [1132, 137] width 174 height 20
click at [1203, 222] on button "Test" at bounding box center [1218, 230] width 59 height 26
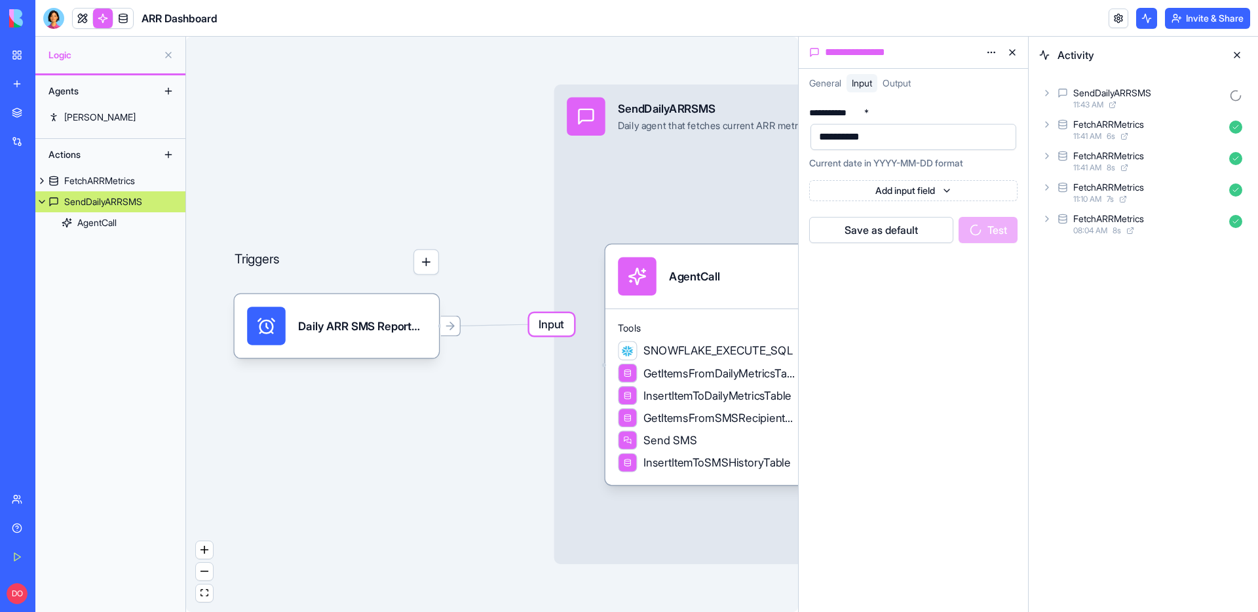
click at [1045, 92] on icon at bounding box center [1047, 93] width 10 height 10
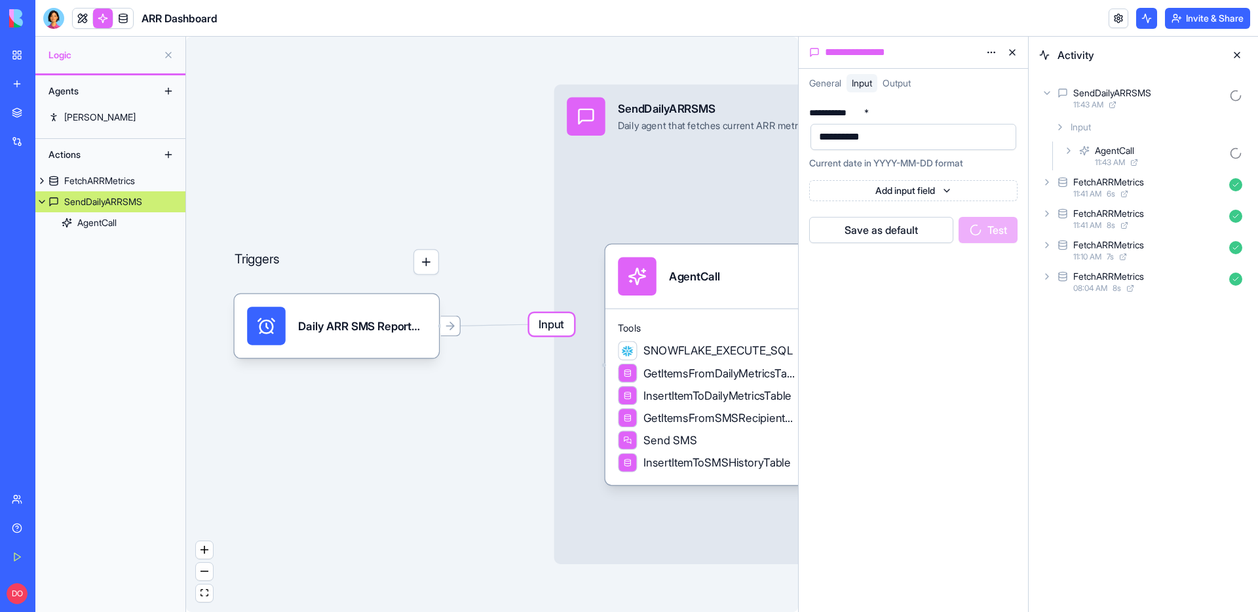
click at [1069, 149] on icon at bounding box center [1069, 150] width 3 height 5
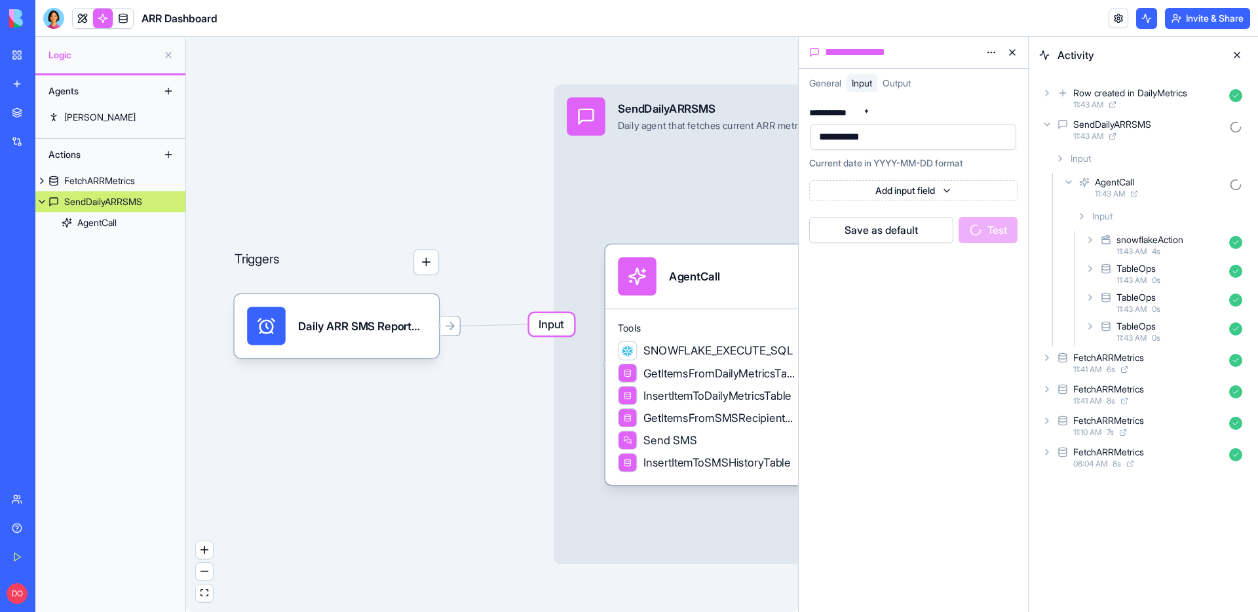
click at [1093, 262] on div "TableOps 11:43 AM 0 s" at bounding box center [1165, 274] width 165 height 29
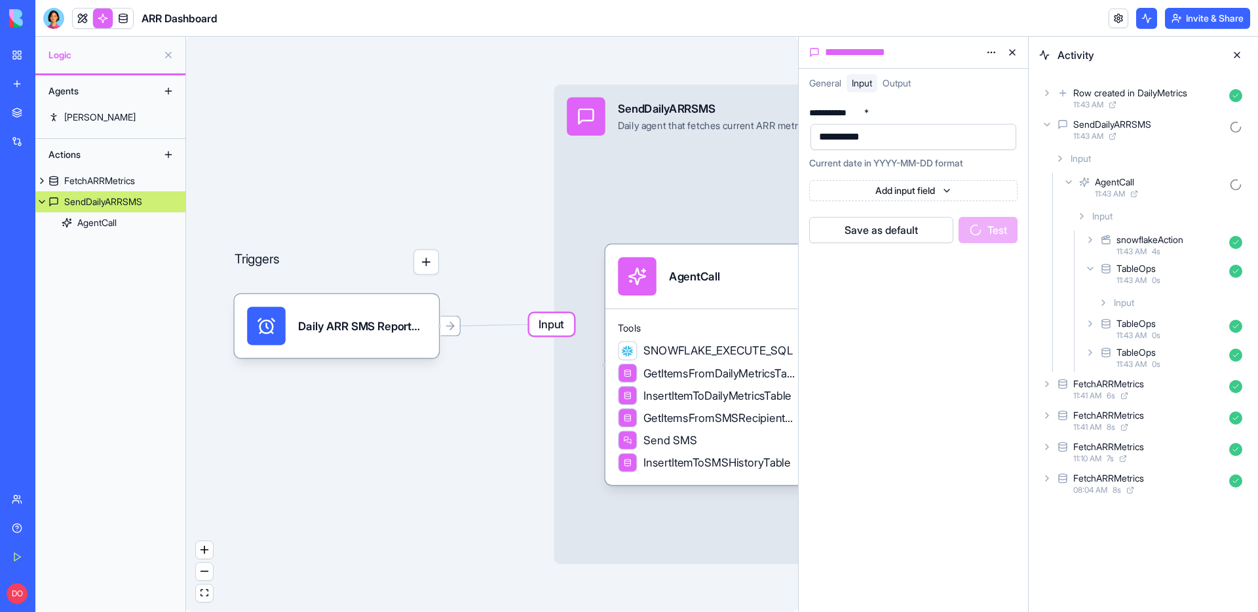
click at [1100, 298] on icon at bounding box center [1103, 303] width 10 height 10
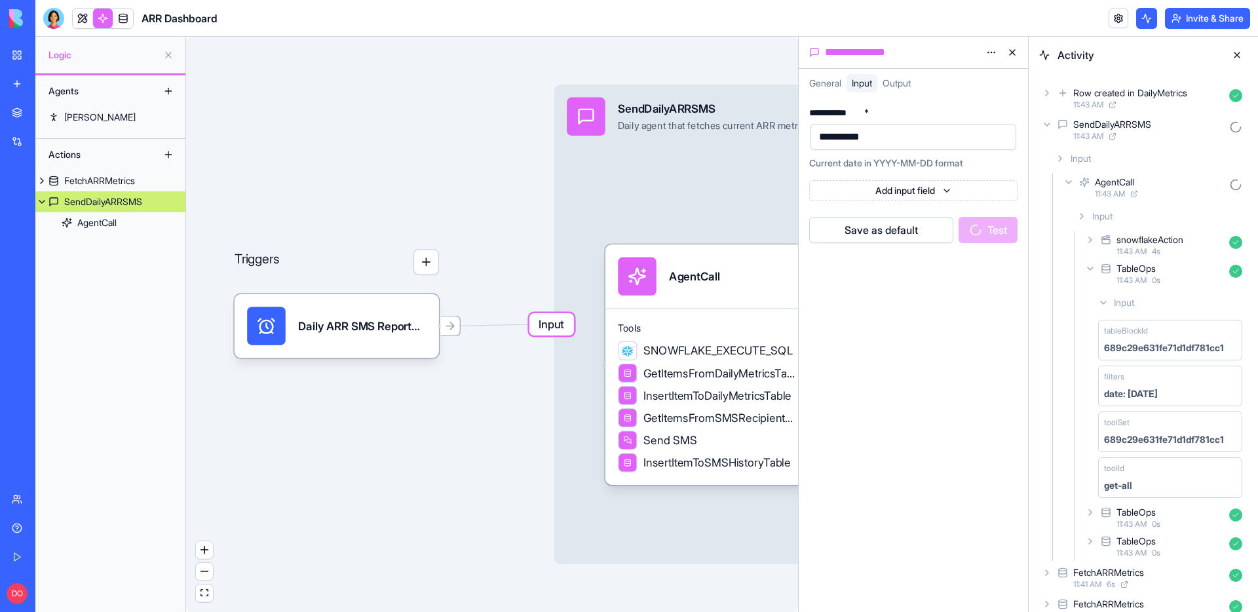
click at [1100, 298] on icon at bounding box center [1103, 303] width 10 height 10
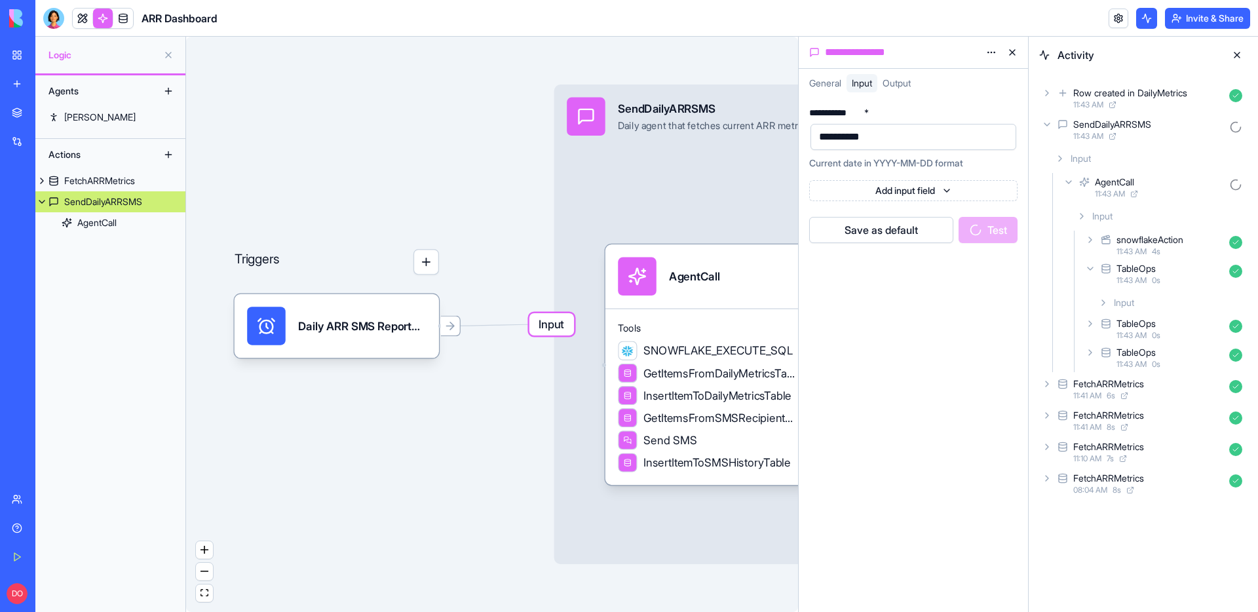
click at [1093, 267] on icon at bounding box center [1090, 268] width 5 height 3
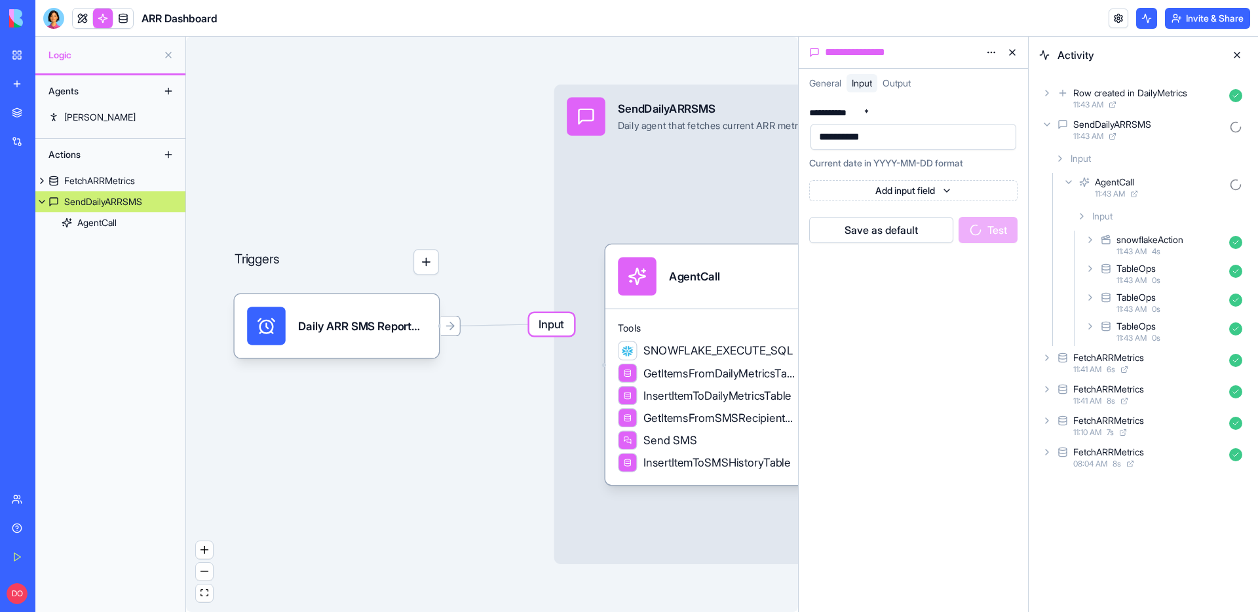
click at [1090, 294] on icon at bounding box center [1090, 297] width 10 height 10
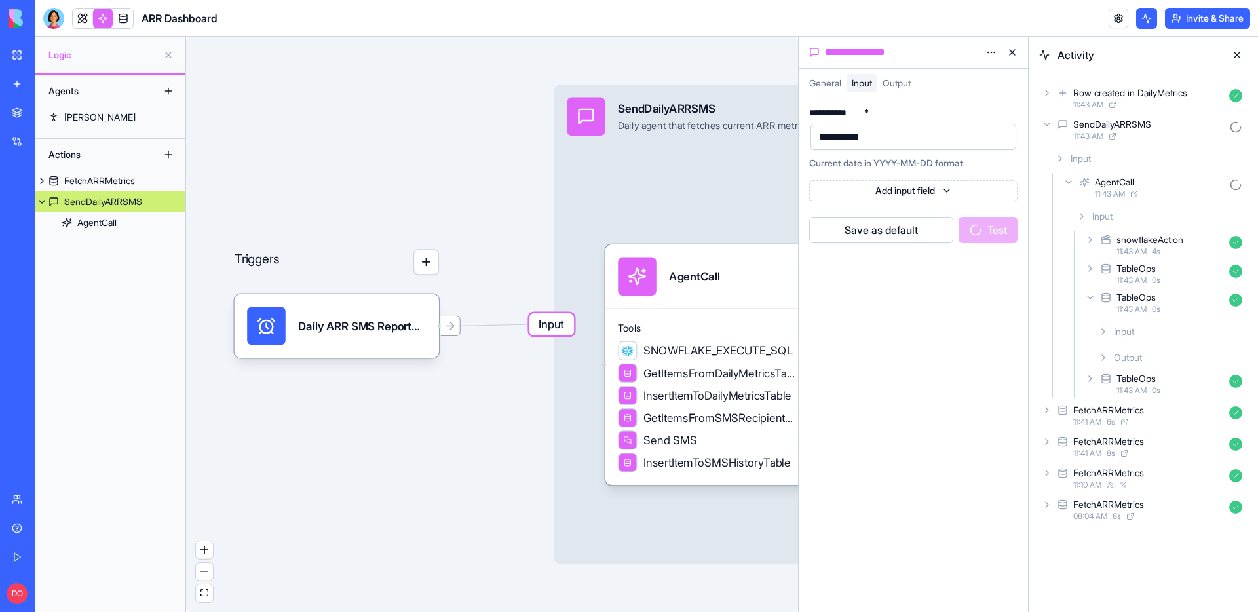
click at [1100, 330] on icon at bounding box center [1103, 331] width 10 height 10
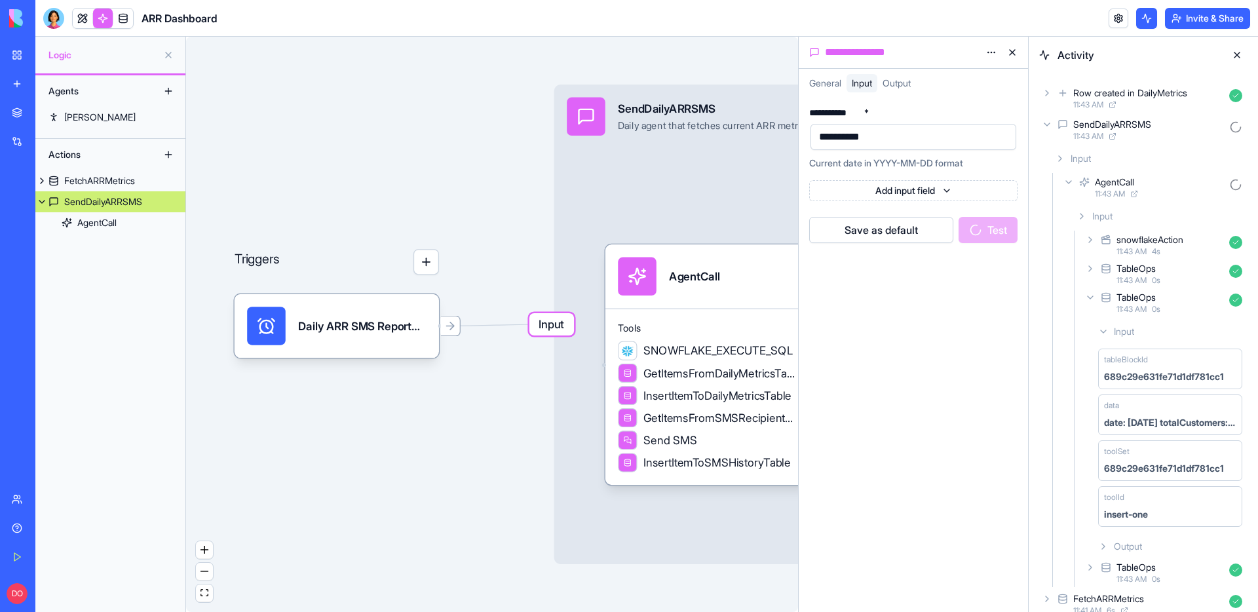
click at [1100, 330] on icon at bounding box center [1103, 331] width 10 height 10
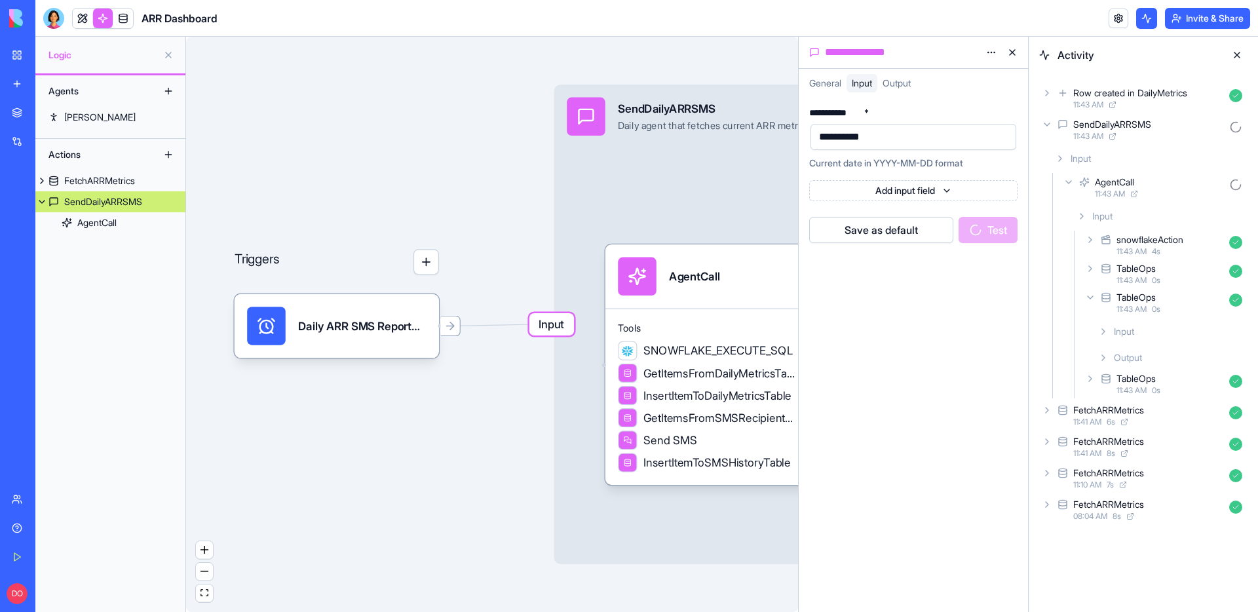
click at [1092, 298] on icon at bounding box center [1090, 297] width 10 height 10
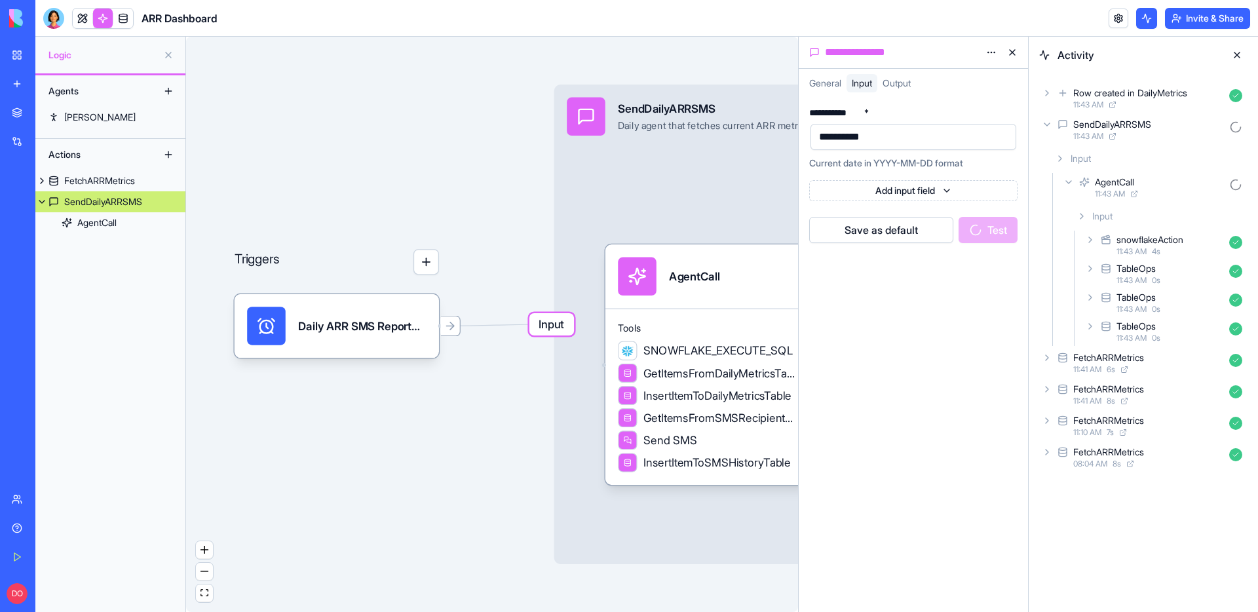
click at [1091, 327] on icon at bounding box center [1090, 326] width 3 height 5
click at [1107, 359] on icon at bounding box center [1103, 360] width 10 height 10
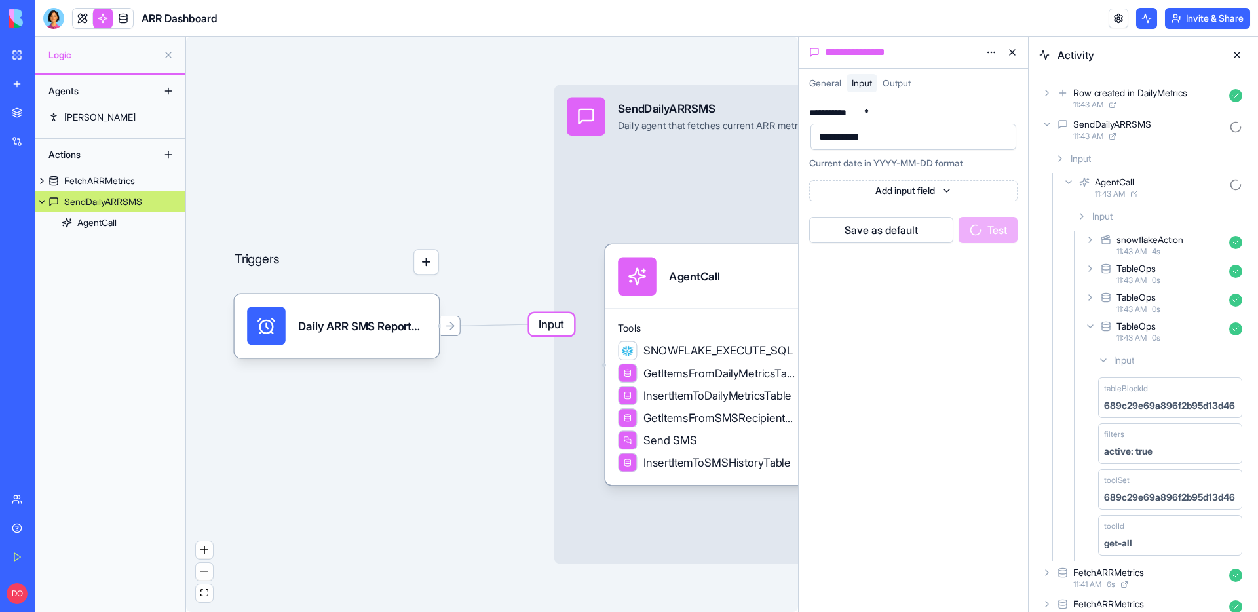
click at [1107, 359] on icon at bounding box center [1103, 360] width 10 height 10
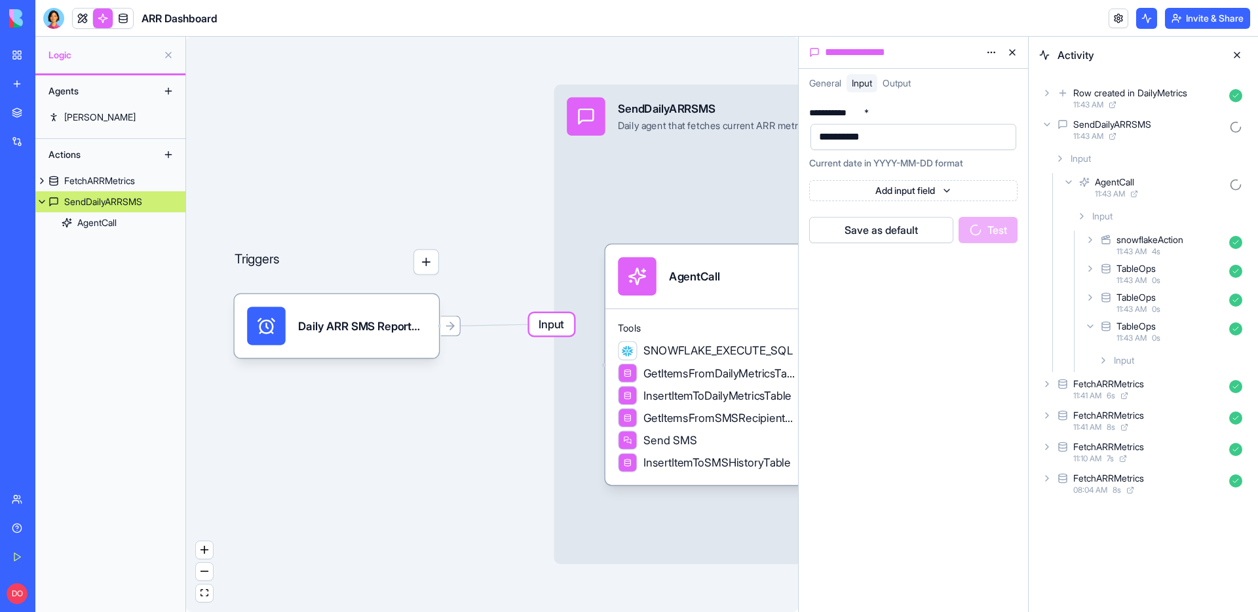
click at [1091, 324] on icon at bounding box center [1090, 326] width 10 height 10
click at [1068, 181] on icon at bounding box center [1069, 182] width 10 height 10
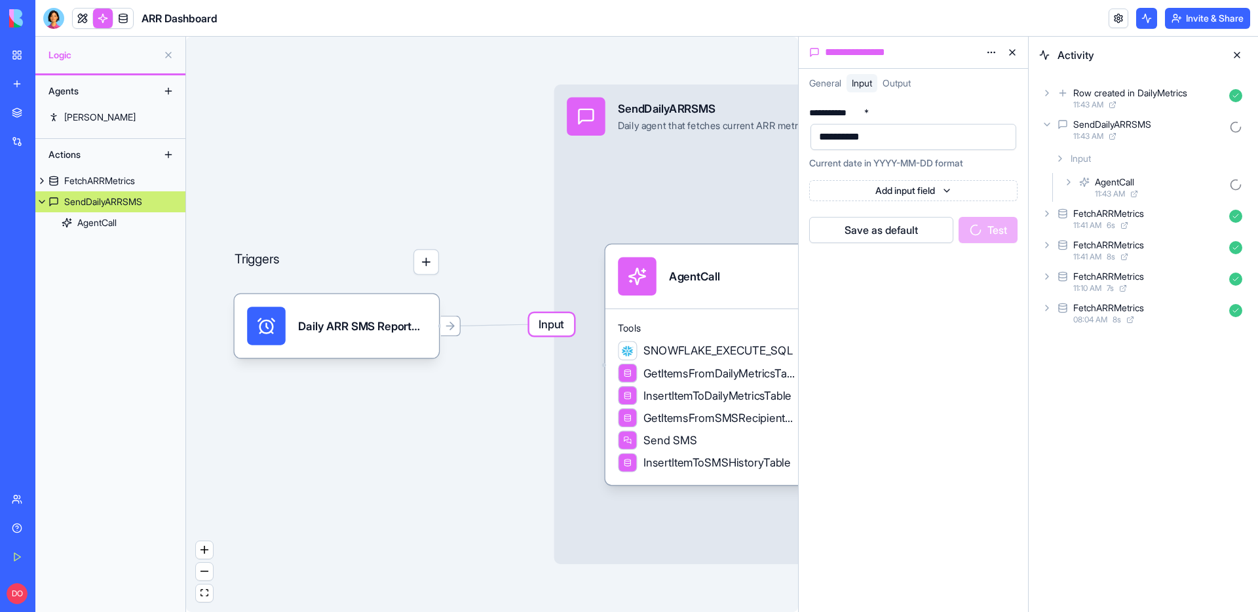
click at [1069, 180] on icon at bounding box center [1069, 182] width 3 height 5
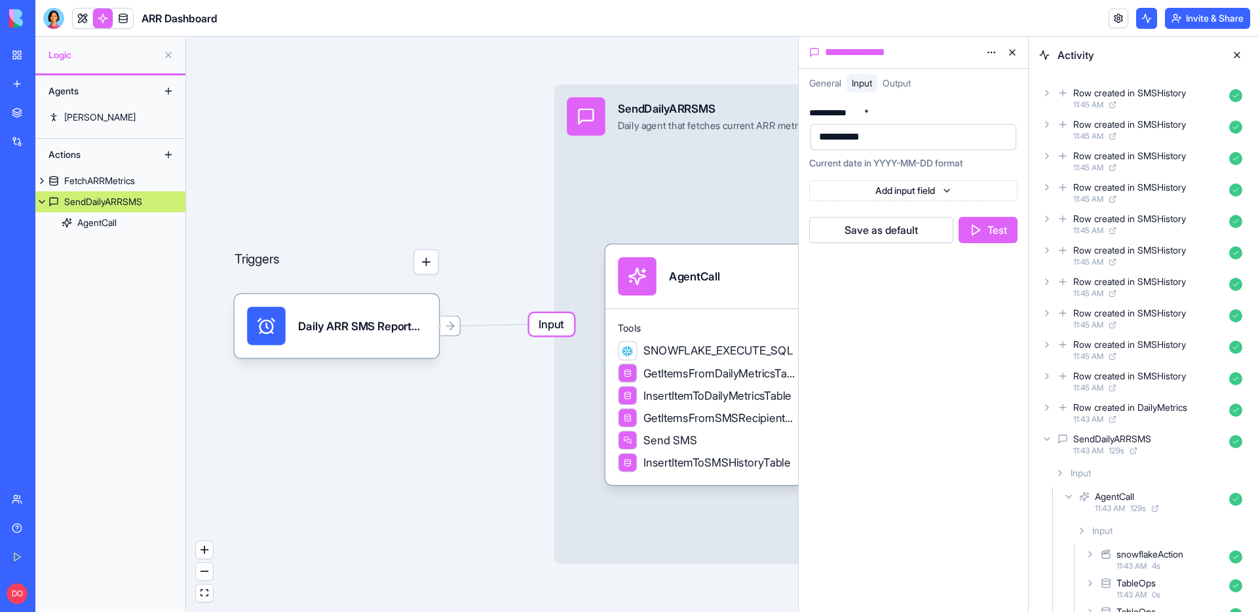
click at [344, 93] on div "Triggers Daily ARR SMS ReportTrigger Input SendDailyARRSMS Daily agent that fet…" at bounding box center [492, 324] width 612 height 575
click at [1048, 438] on icon at bounding box center [1047, 439] width 10 height 10
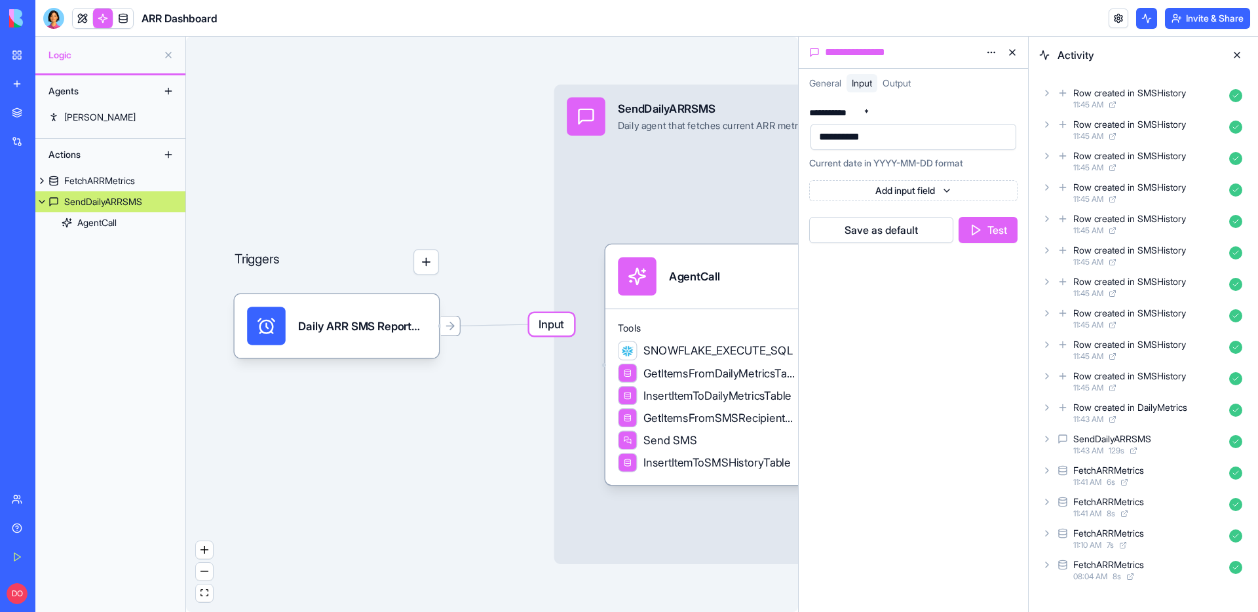
click at [1049, 90] on icon at bounding box center [1047, 93] width 10 height 10
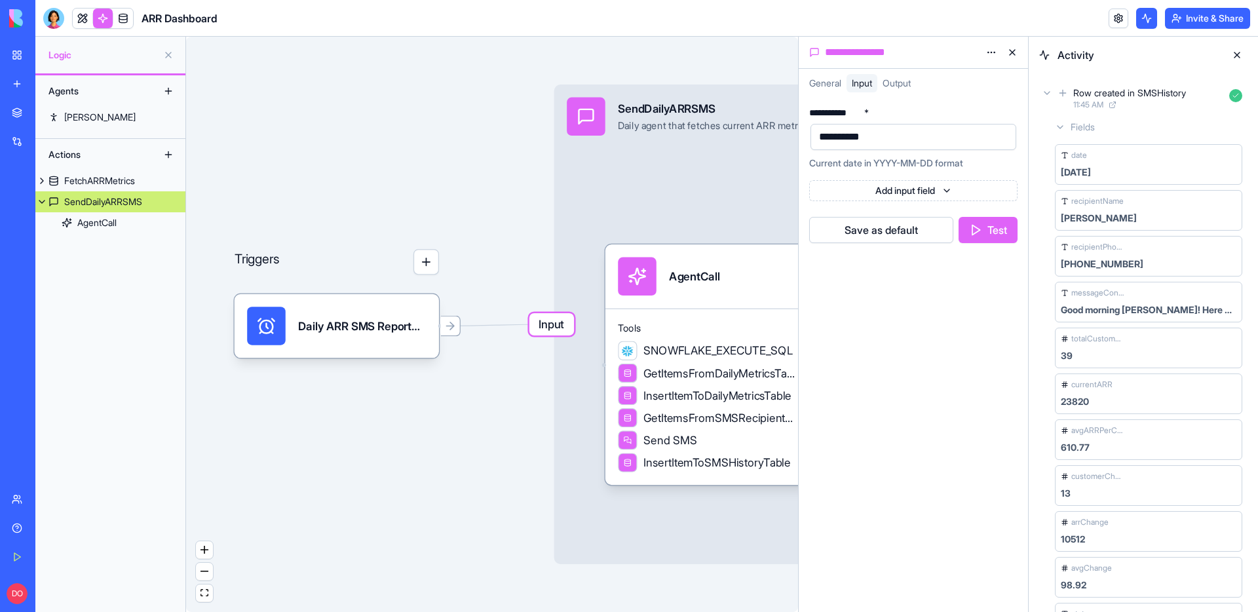
click at [1049, 90] on icon at bounding box center [1047, 93] width 10 height 10
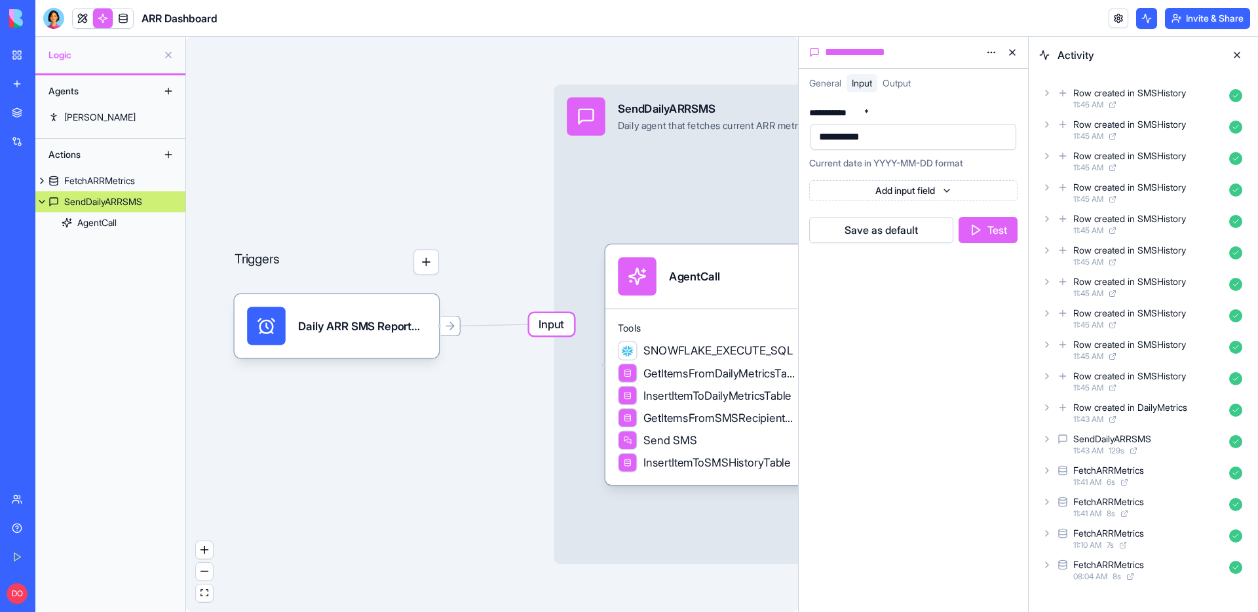
click at [1048, 118] on div "Row created in SMSHistory 11:45 AM" at bounding box center [1143, 129] width 208 height 29
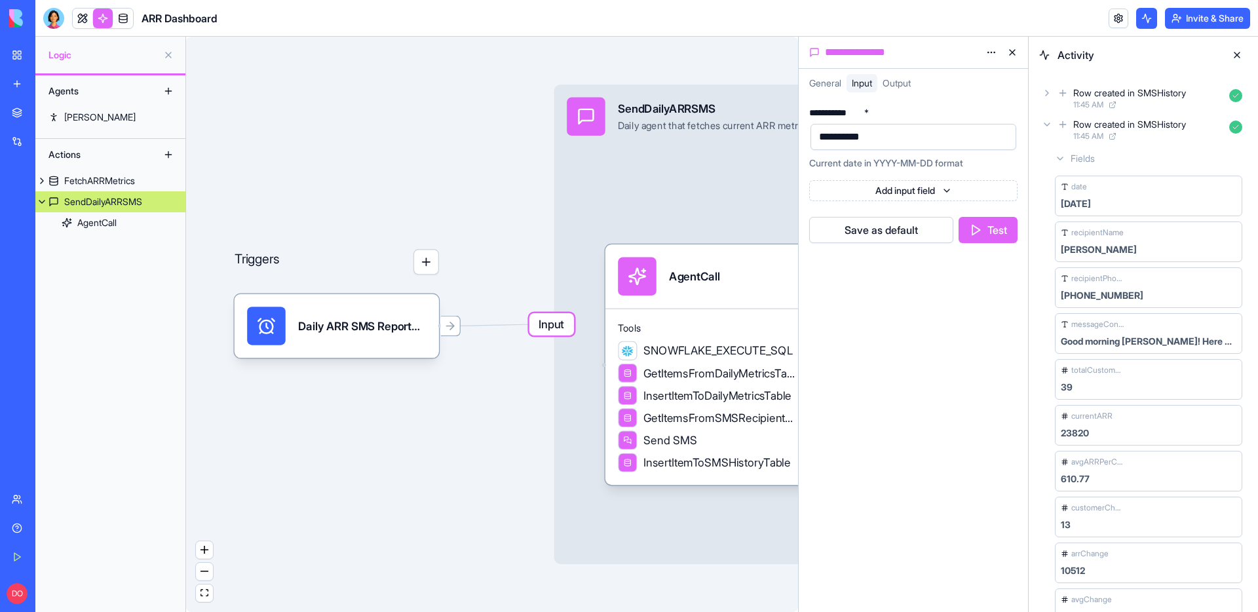
click at [1048, 118] on div "Row created in SMSHistory 11:45 AM" at bounding box center [1143, 129] width 208 height 29
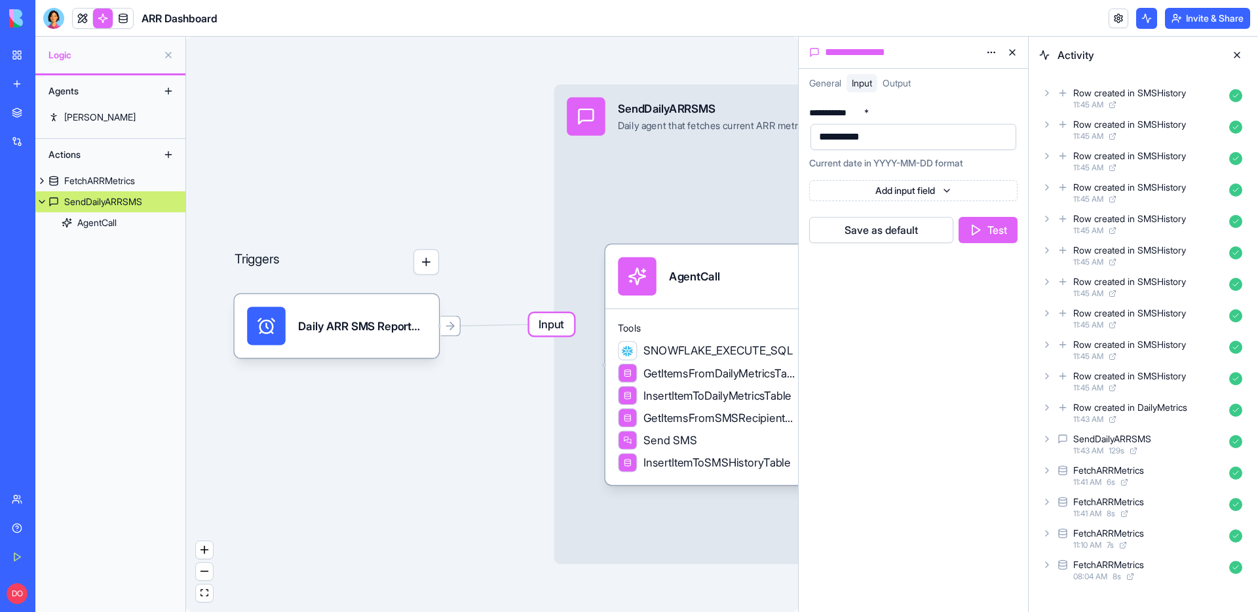
click at [1047, 440] on icon at bounding box center [1047, 439] width 3 height 5
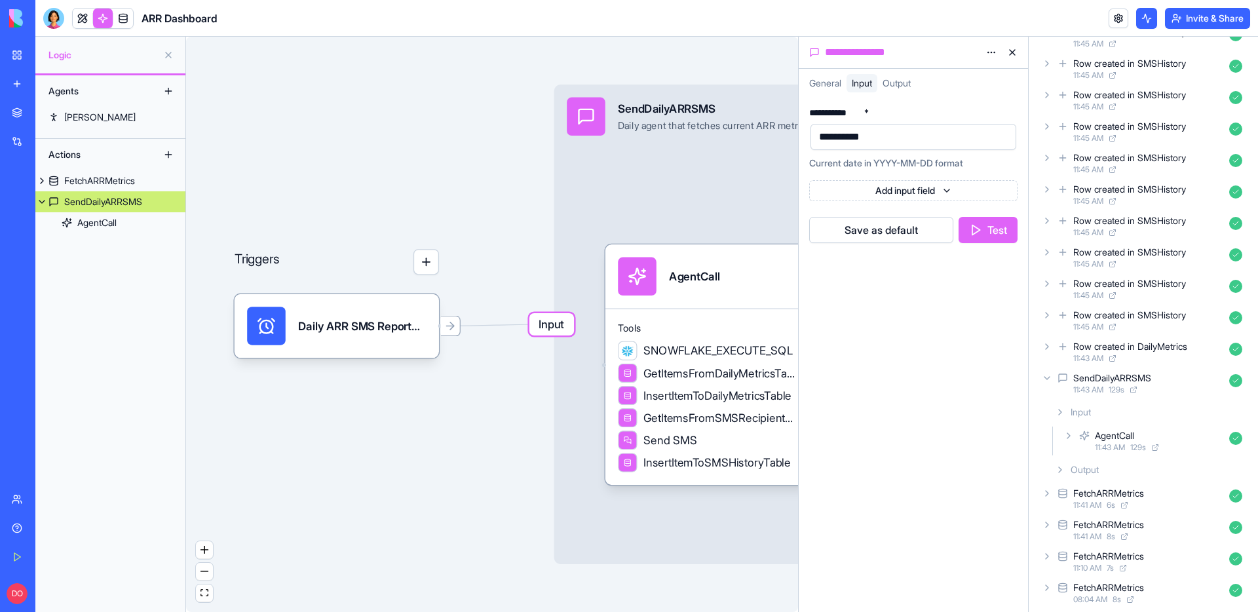
scroll to position [67, 0]
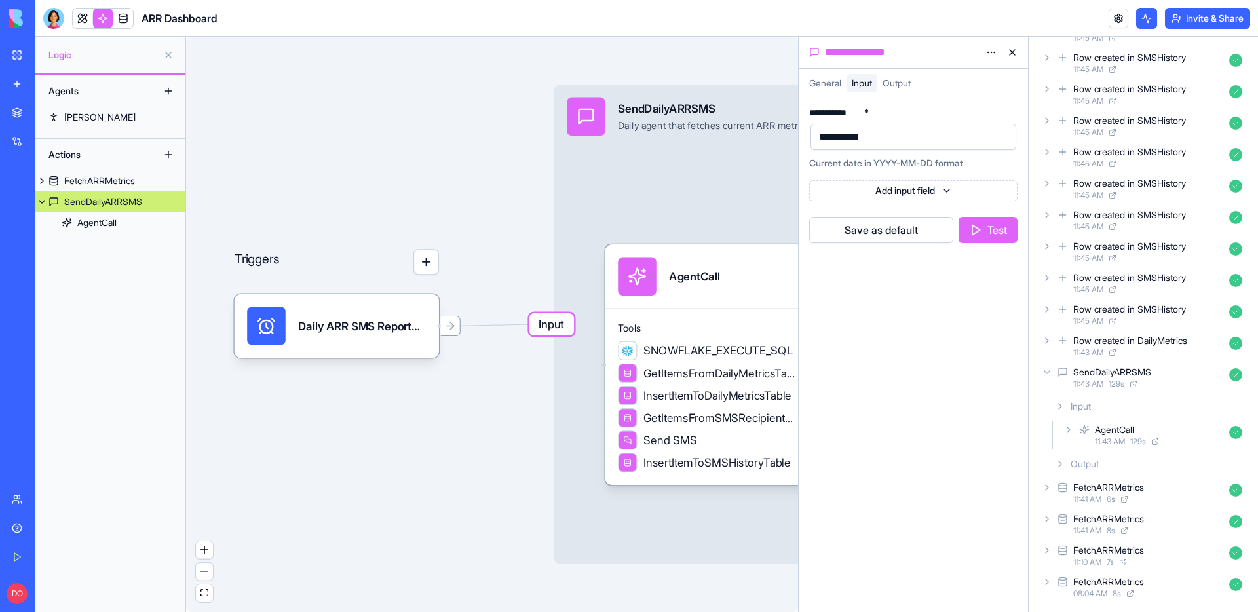
click at [1071, 432] on icon at bounding box center [1069, 430] width 10 height 10
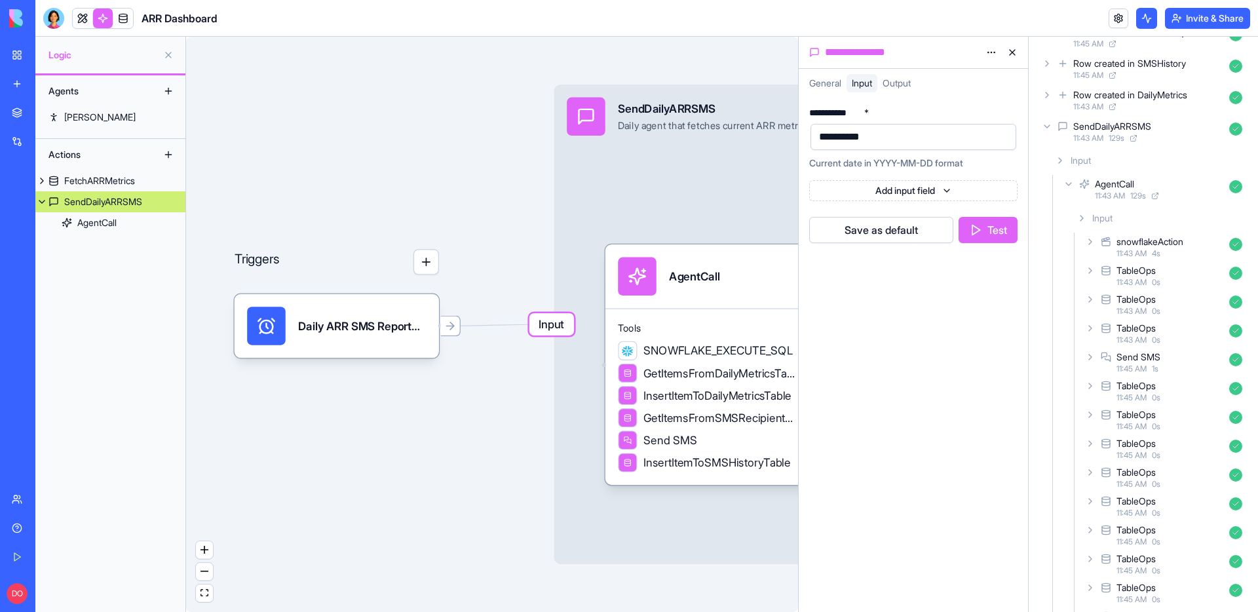
scroll to position [334, 0]
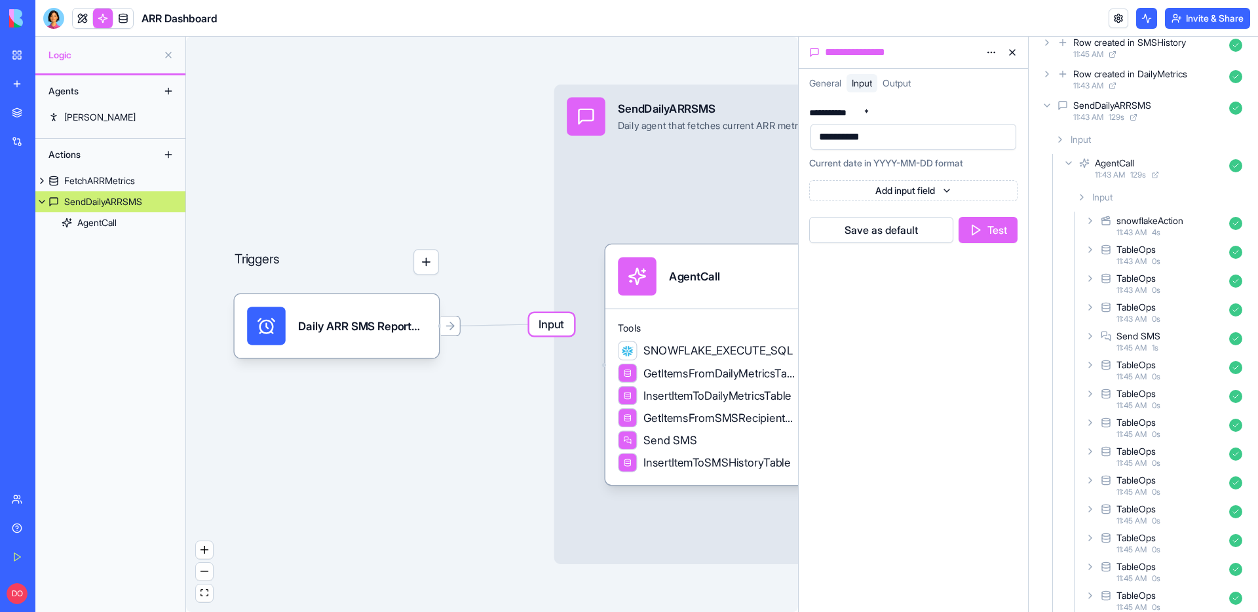
click at [1092, 340] on icon at bounding box center [1090, 336] width 10 height 10
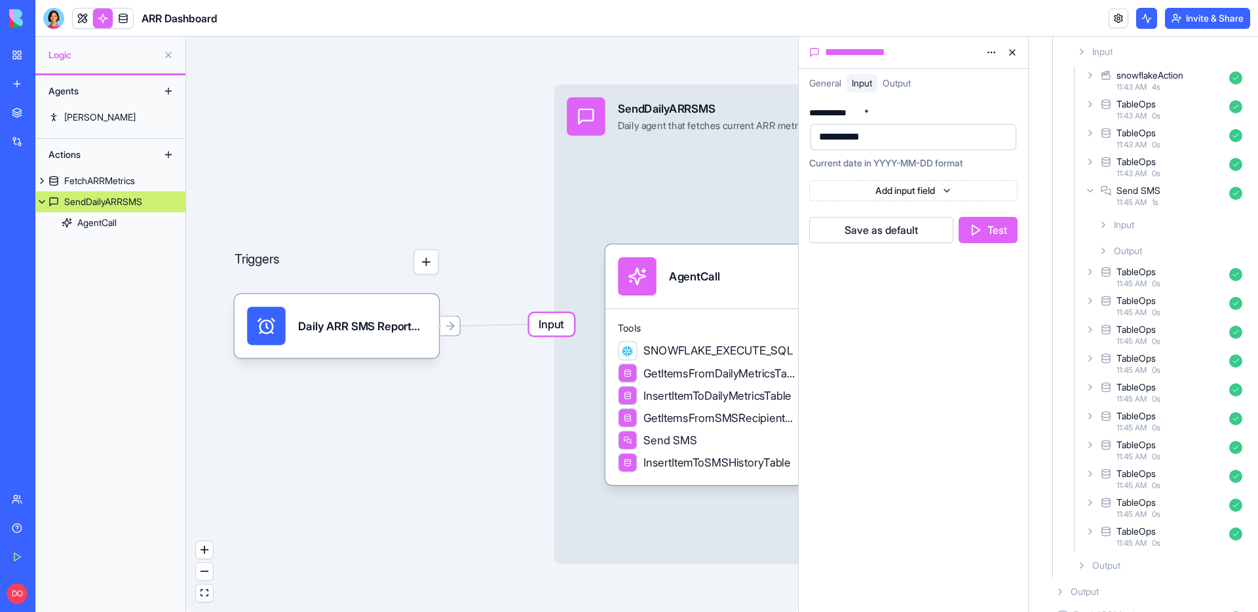
scroll to position [480, 0]
click at [1108, 226] on icon at bounding box center [1103, 224] width 10 height 10
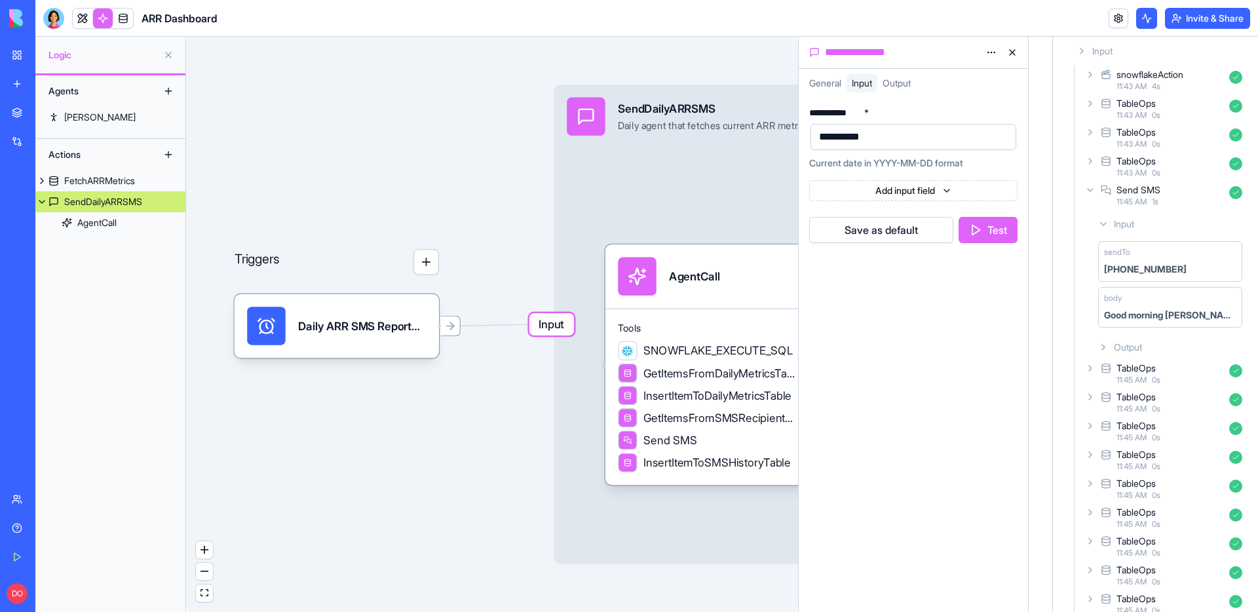
click at [1106, 347] on icon at bounding box center [1103, 347] width 10 height 10
click at [1106, 347] on icon at bounding box center [1103, 347] width 5 height 3
click at [1091, 189] on icon at bounding box center [1090, 190] width 10 height 10
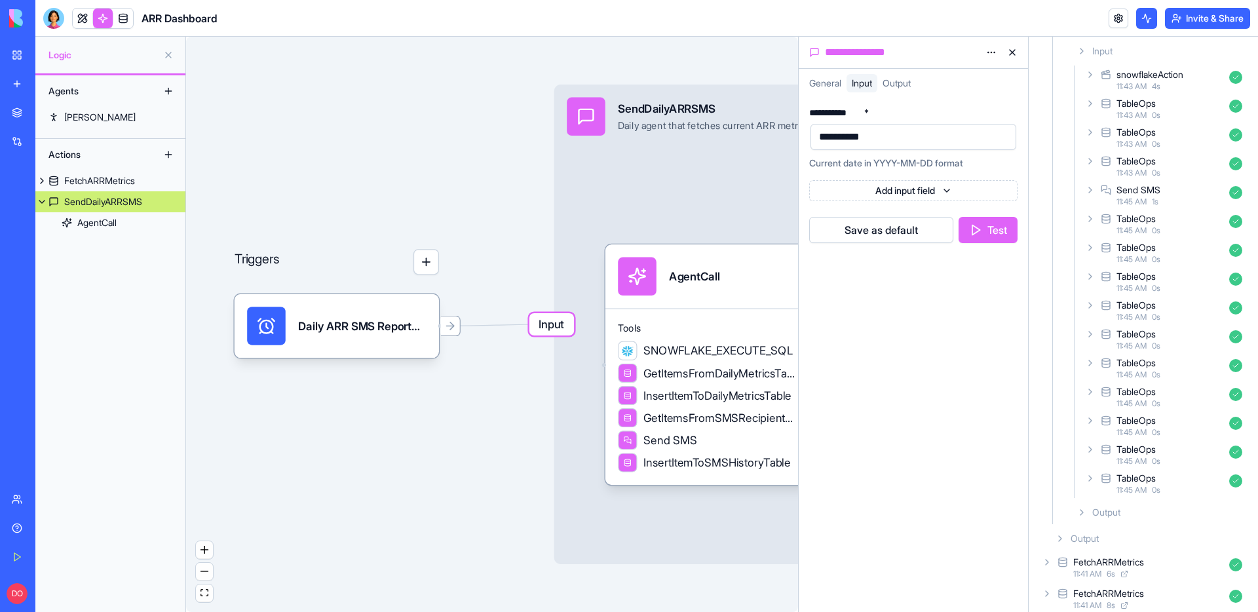
click at [1091, 109] on div "TableOps 11:43 AM 0 s" at bounding box center [1165, 108] width 165 height 29
click at [1102, 131] on div "Input" at bounding box center [1170, 138] width 155 height 24
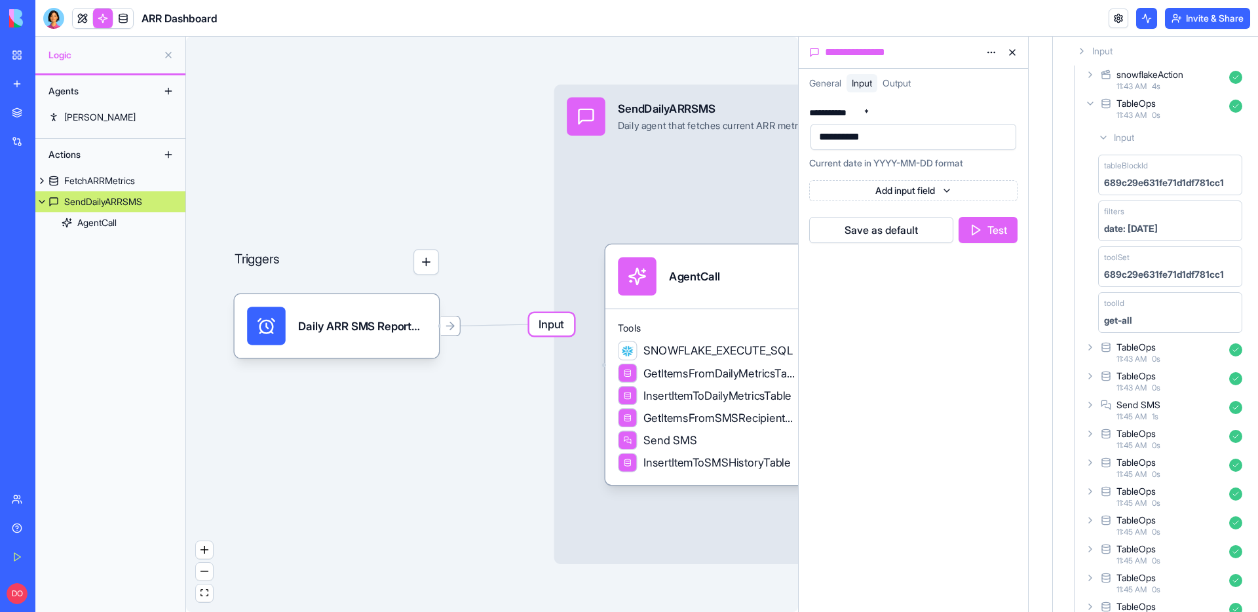
click at [1102, 131] on div "Input" at bounding box center [1170, 138] width 155 height 24
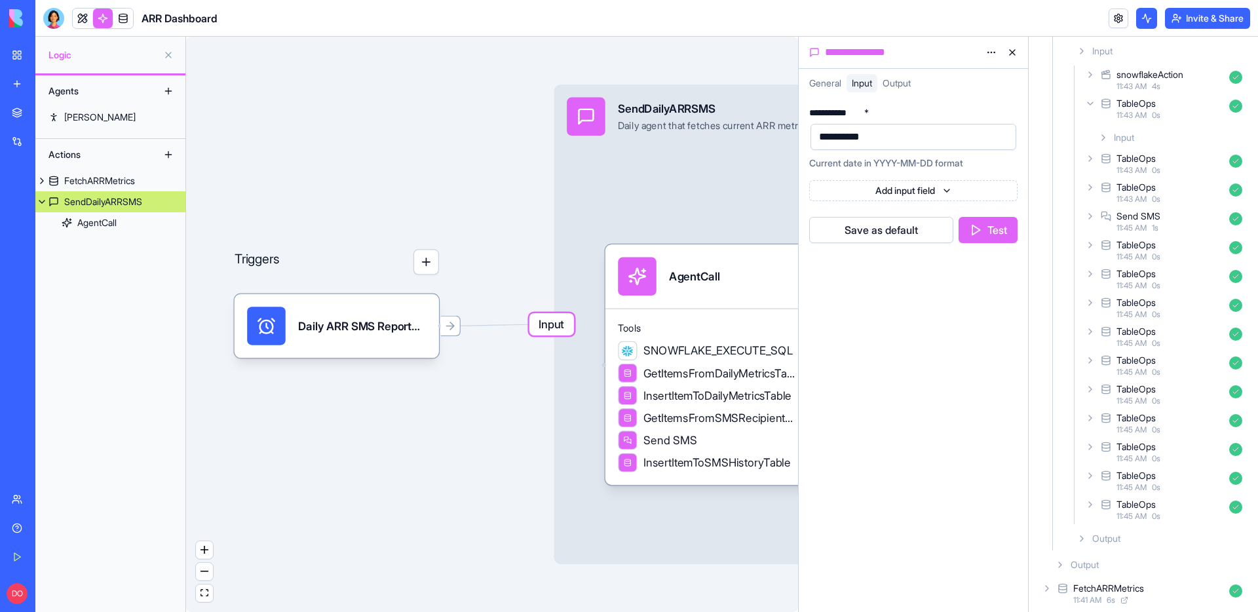
click at [1091, 102] on icon at bounding box center [1090, 103] width 10 height 10
click at [1093, 130] on icon at bounding box center [1090, 132] width 10 height 10
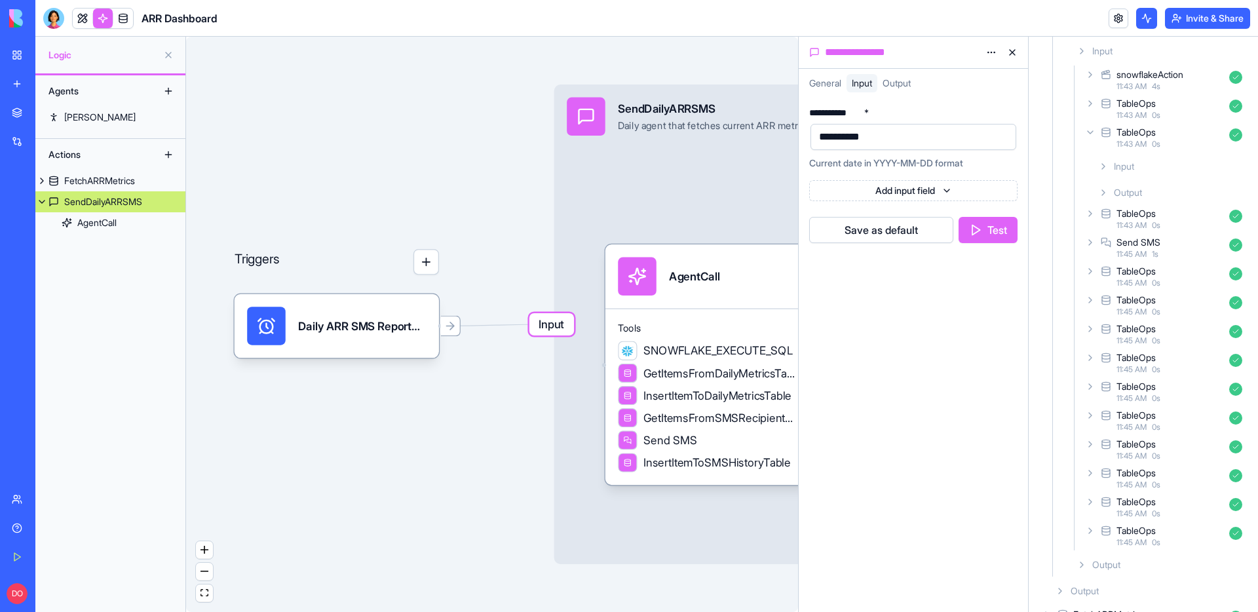
click at [1104, 168] on icon at bounding box center [1103, 166] width 10 height 10
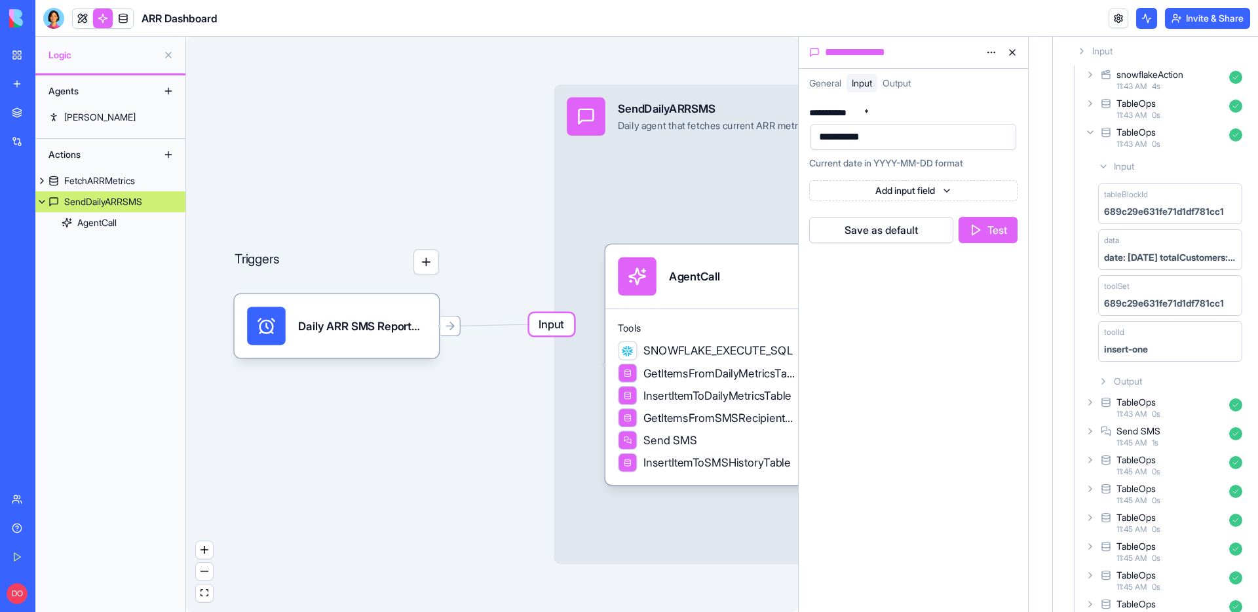
click at [1104, 168] on icon at bounding box center [1103, 166] width 10 height 10
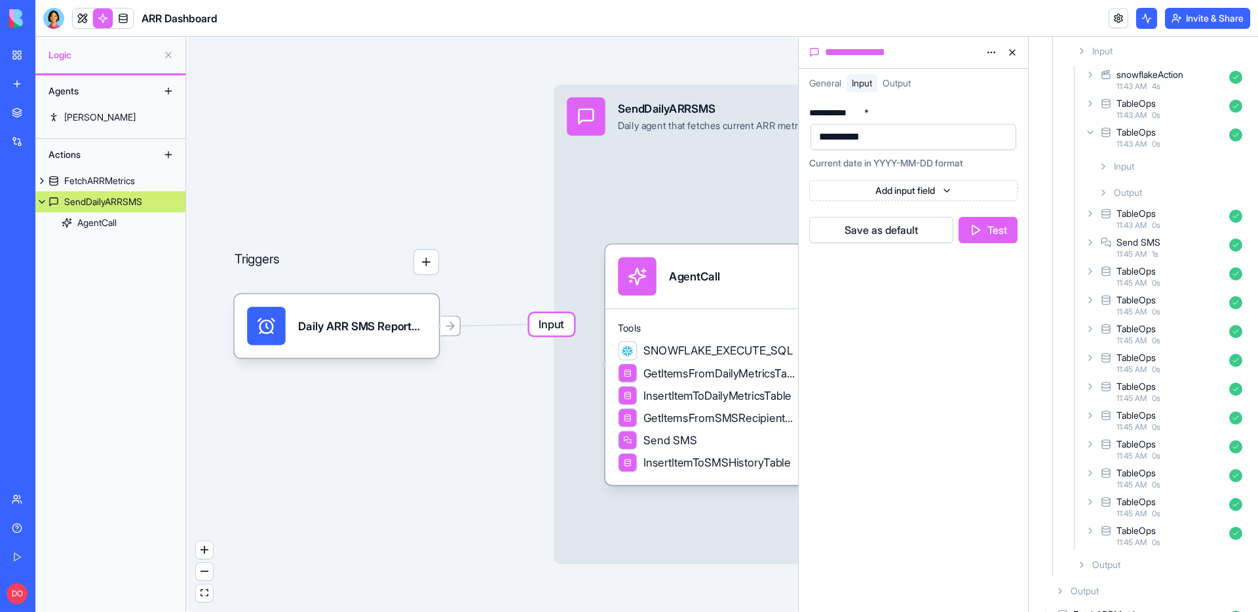
click at [1106, 186] on div "Output" at bounding box center [1170, 193] width 155 height 24
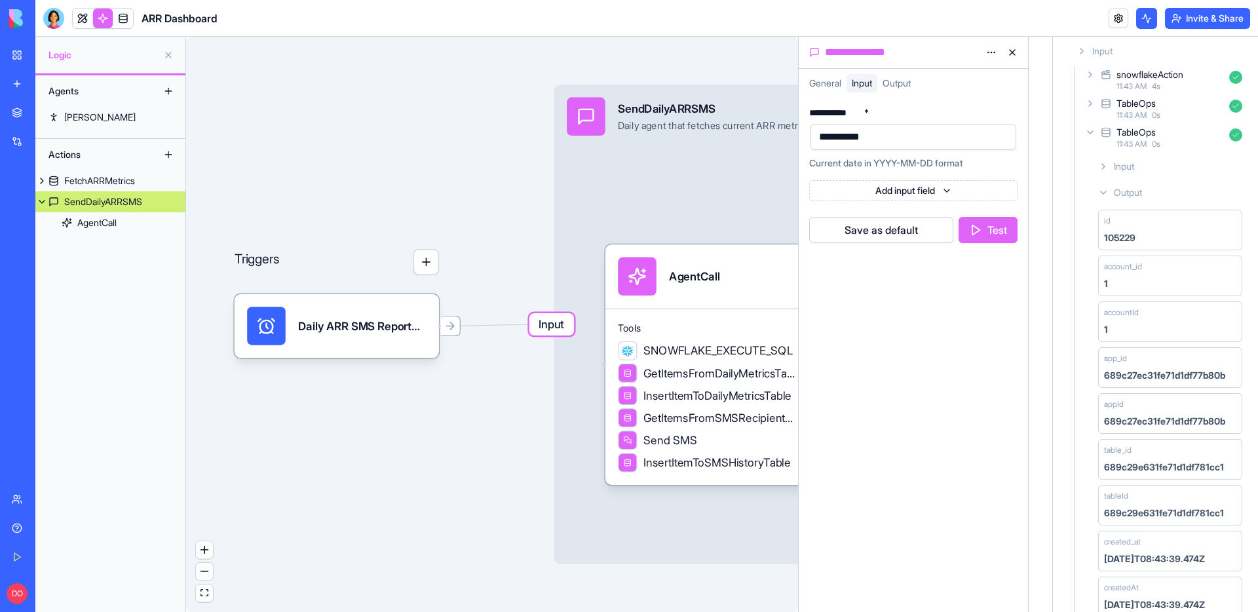
click at [1106, 186] on div "Output" at bounding box center [1170, 193] width 155 height 24
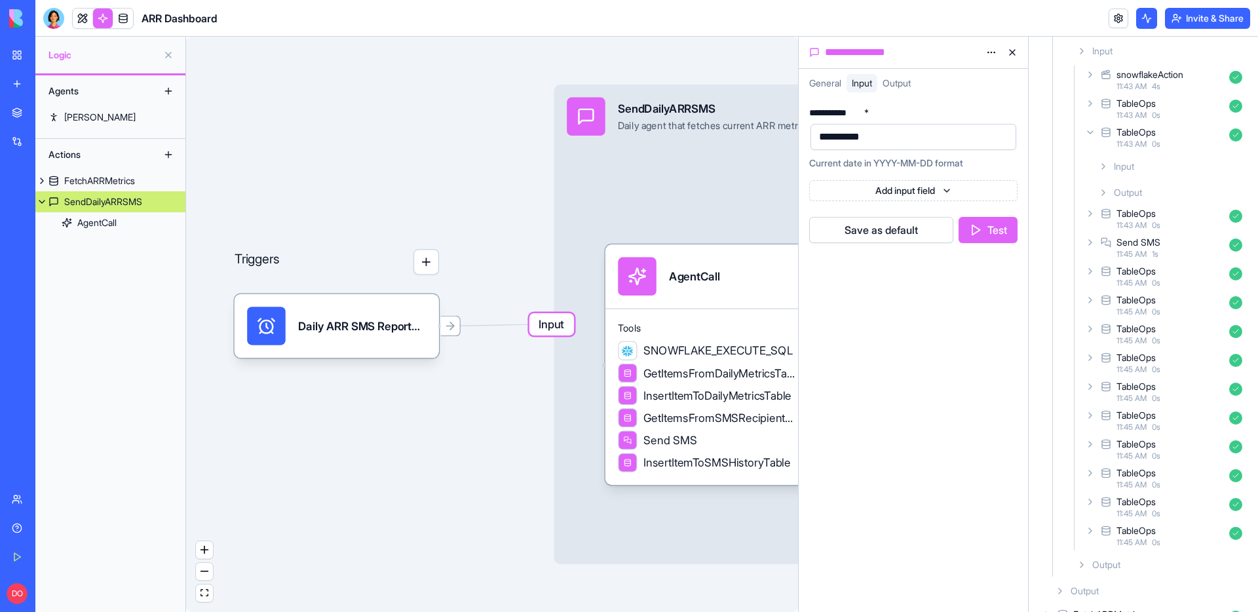
click at [1094, 133] on icon at bounding box center [1090, 132] width 10 height 10
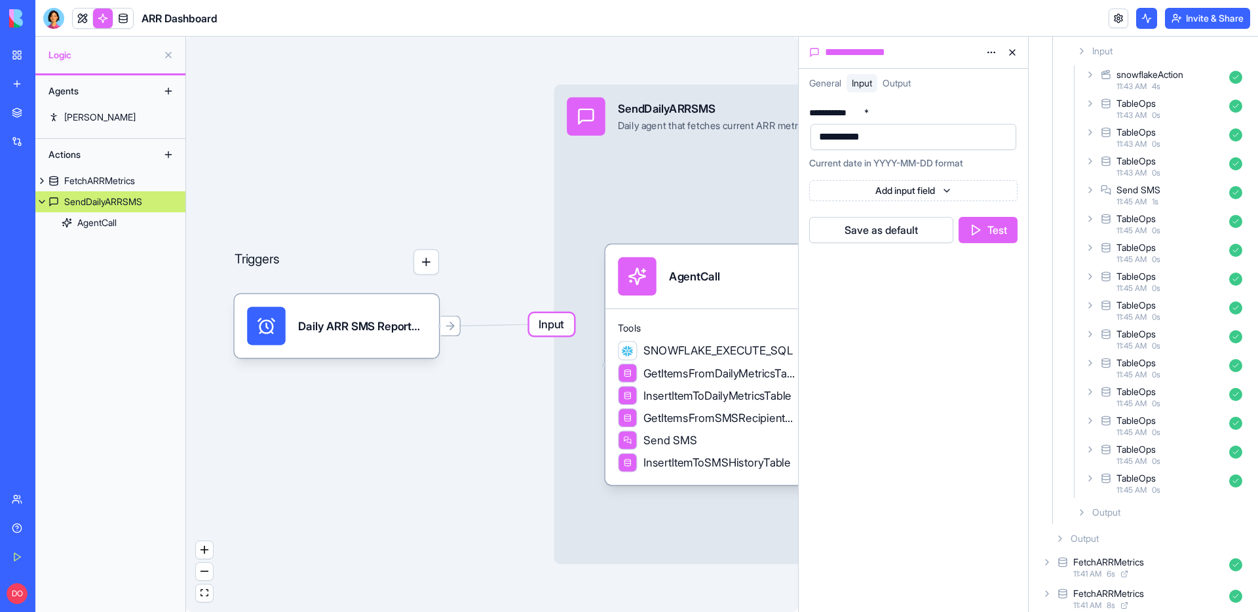
click at [1091, 161] on icon at bounding box center [1090, 161] width 3 height 5
click at [1104, 193] on icon at bounding box center [1103, 195] width 10 height 10
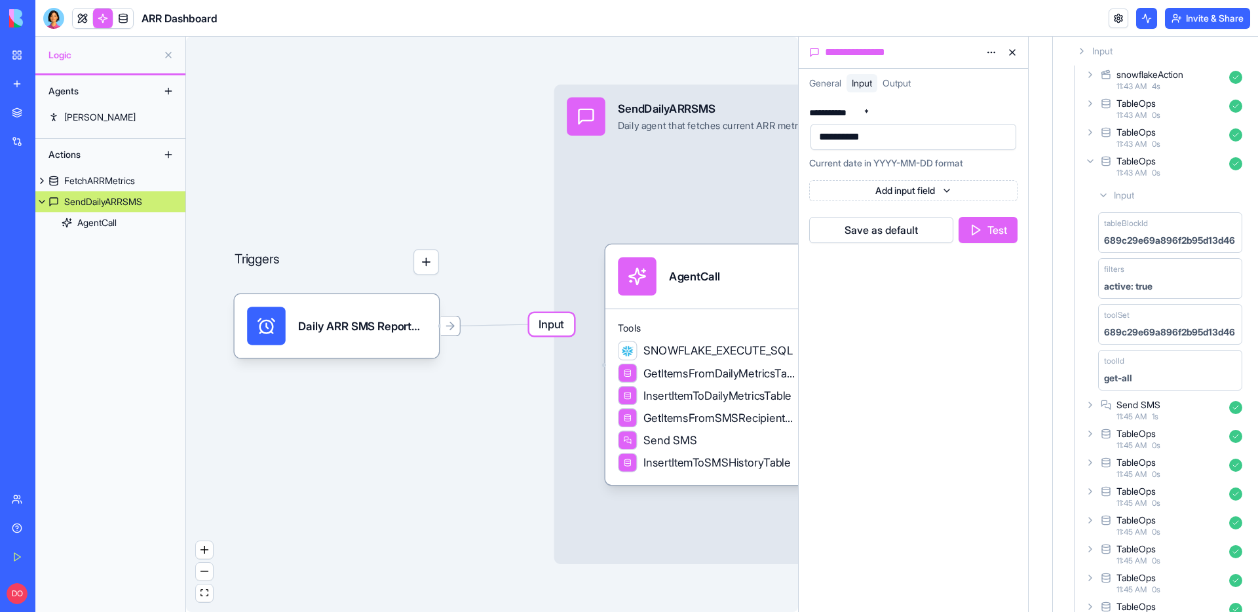
click at [1104, 193] on icon at bounding box center [1103, 195] width 10 height 10
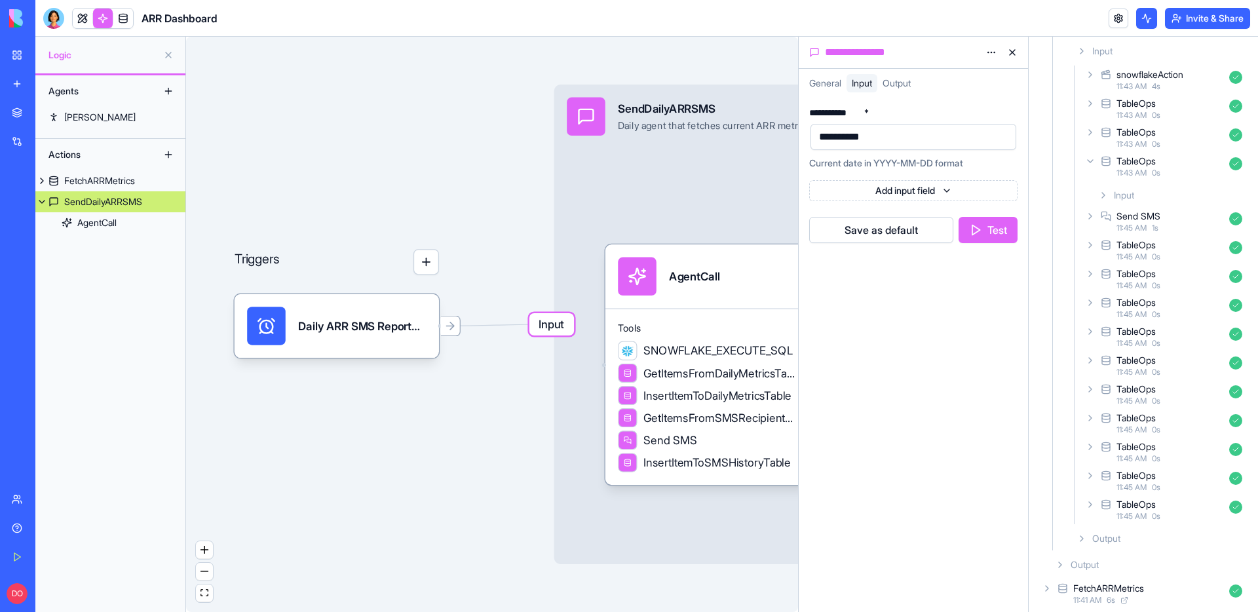
click at [1090, 162] on icon at bounding box center [1090, 161] width 5 height 3
click at [1081, 512] on icon at bounding box center [1082, 512] width 10 height 10
click at [1081, 512] on icon at bounding box center [1082, 513] width 12 height 12
click at [1081, 512] on icon at bounding box center [1082, 510] width 10 height 10
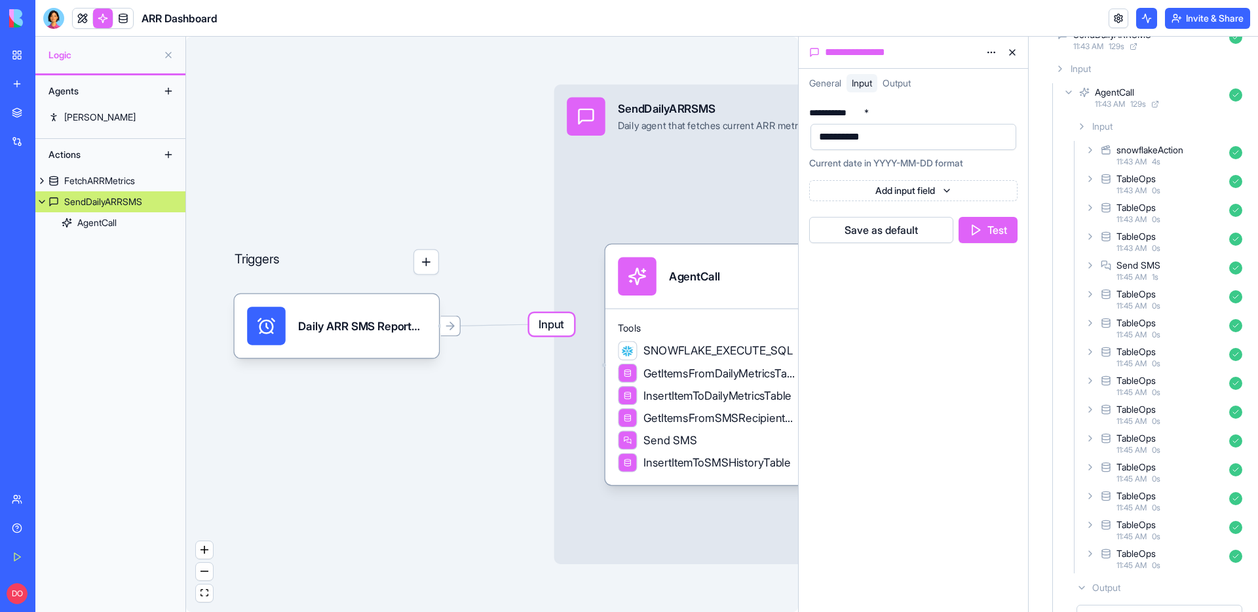
scroll to position [416, 0]
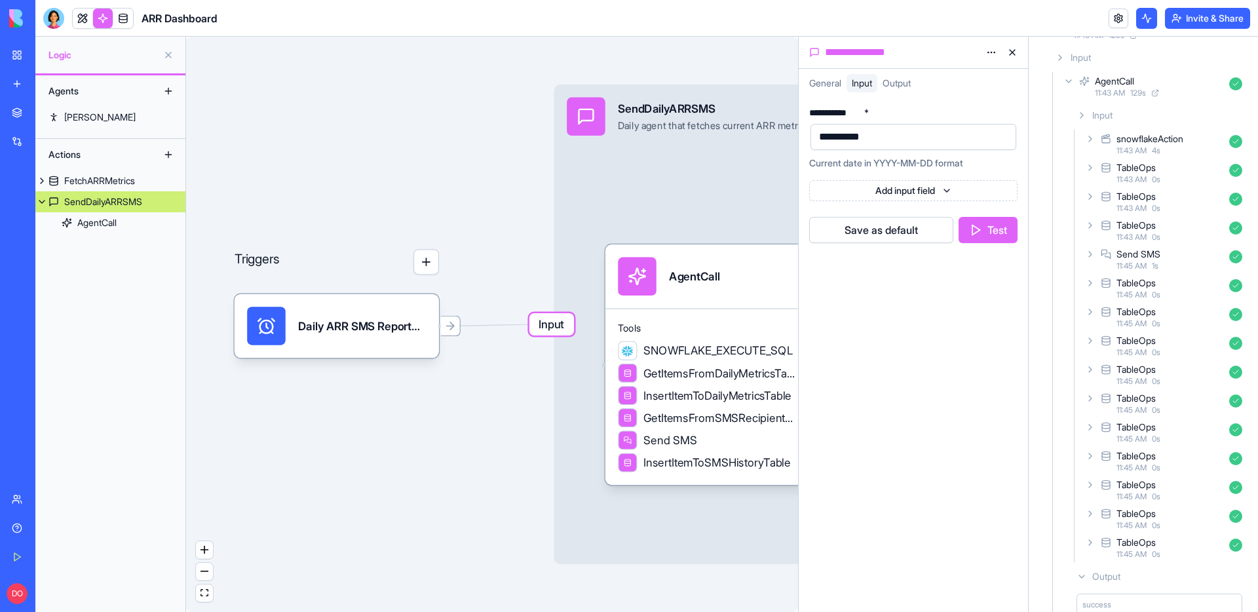
click at [1083, 115] on icon at bounding box center [1082, 115] width 3 height 5
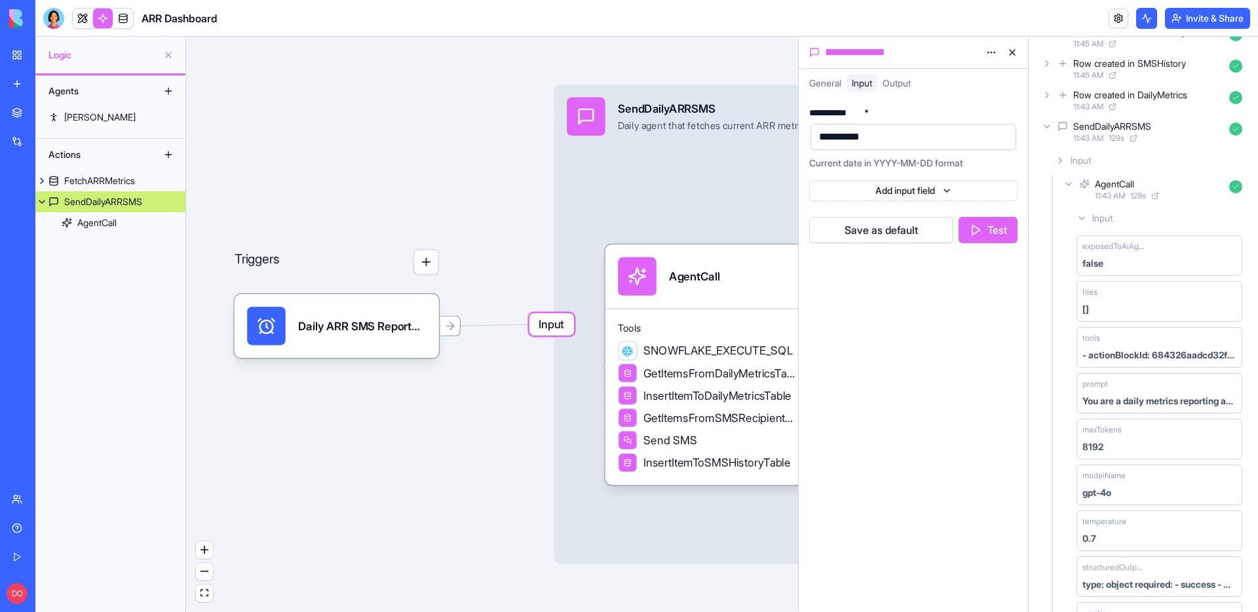
scroll to position [301, 0]
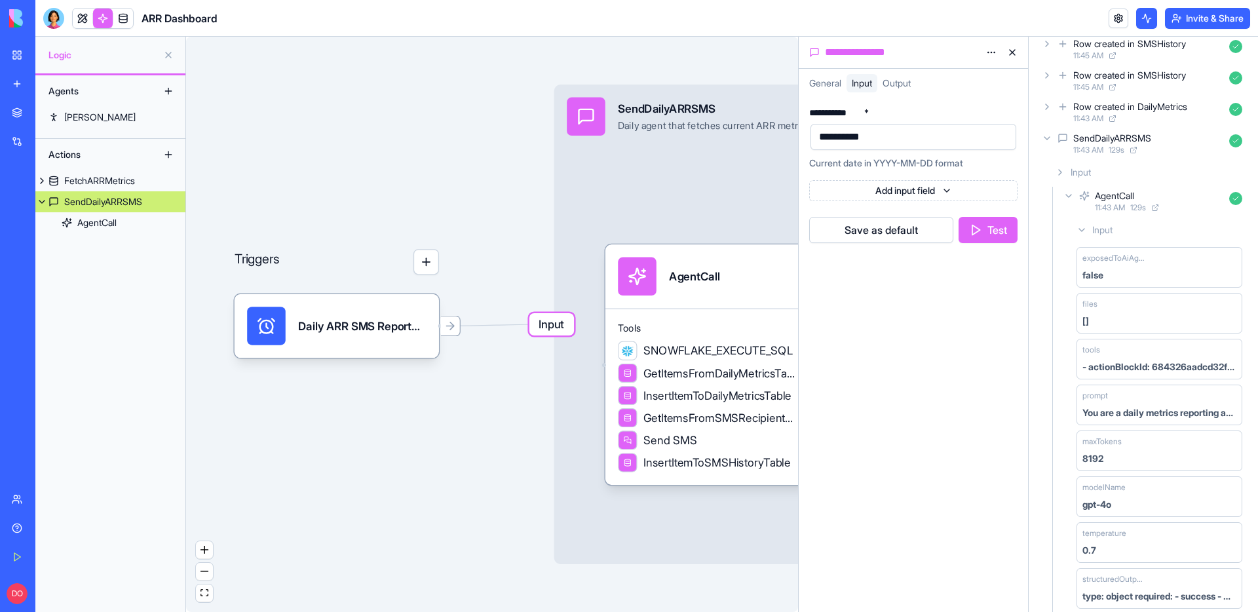
click at [1079, 225] on icon at bounding box center [1082, 230] width 10 height 10
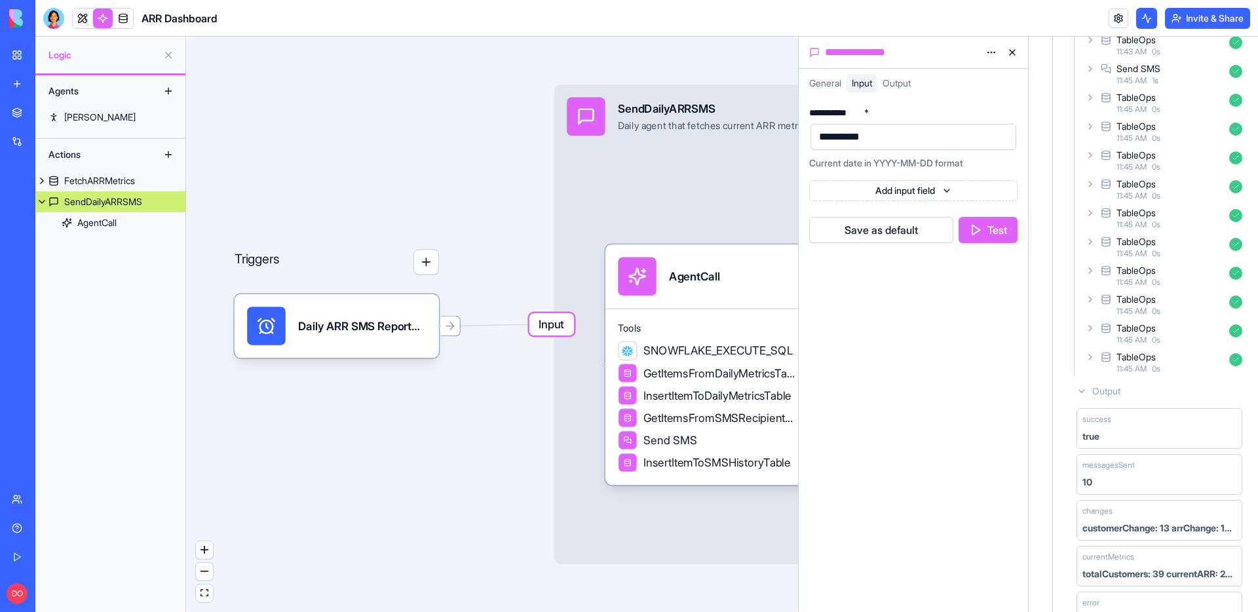
scroll to position [703, 0]
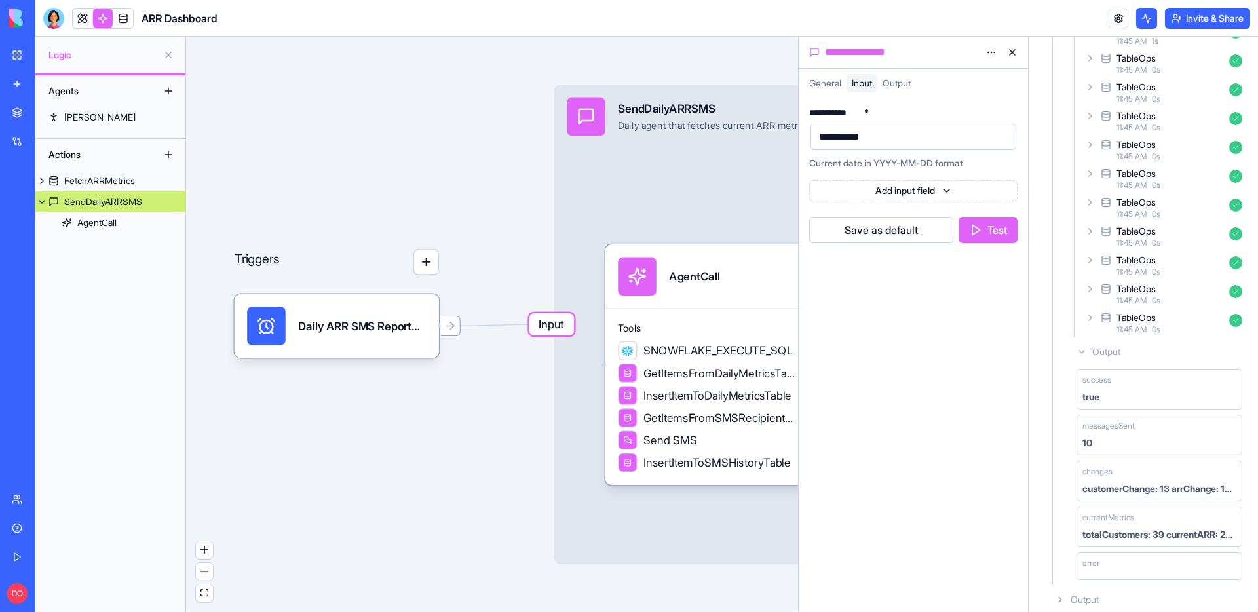
click at [1086, 352] on icon at bounding box center [1082, 352] width 10 height 10
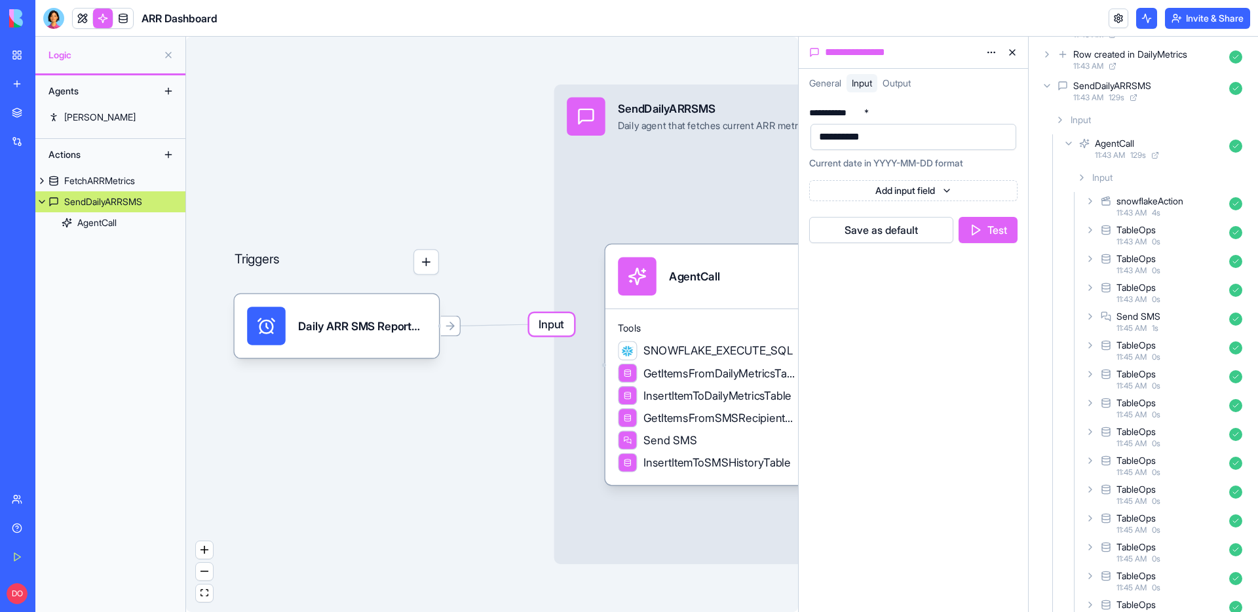
scroll to position [416, 0]
click at [1091, 231] on icon at bounding box center [1090, 230] width 3 height 5
click at [1102, 270] on div "Input" at bounding box center [1170, 265] width 155 height 24
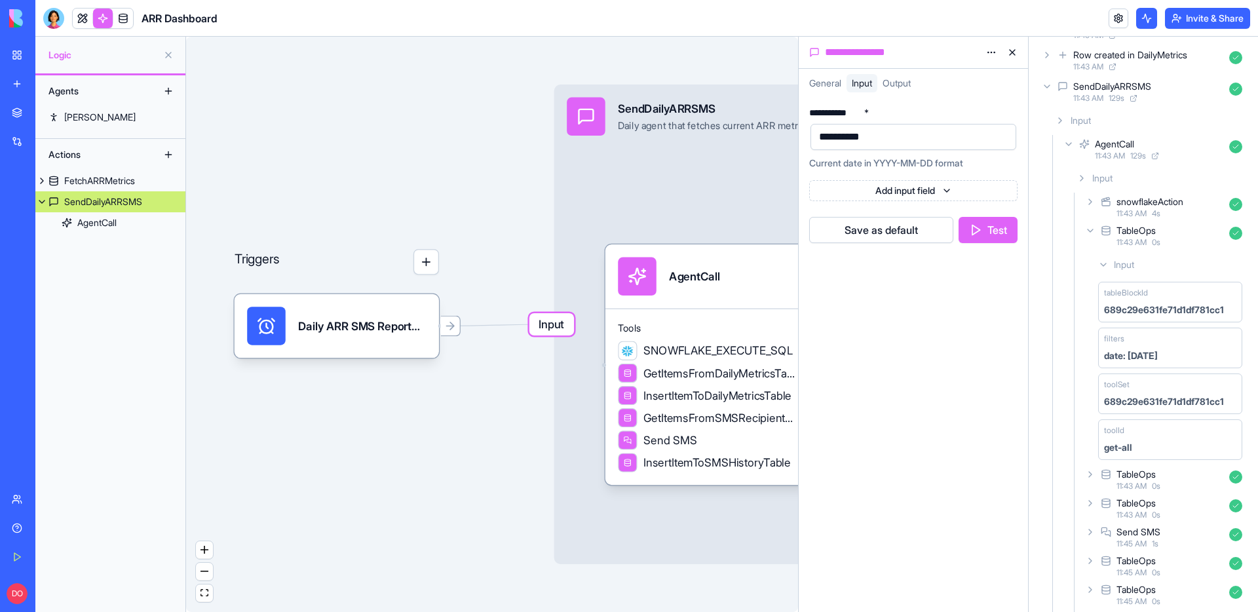
click at [1105, 267] on icon at bounding box center [1103, 265] width 10 height 10
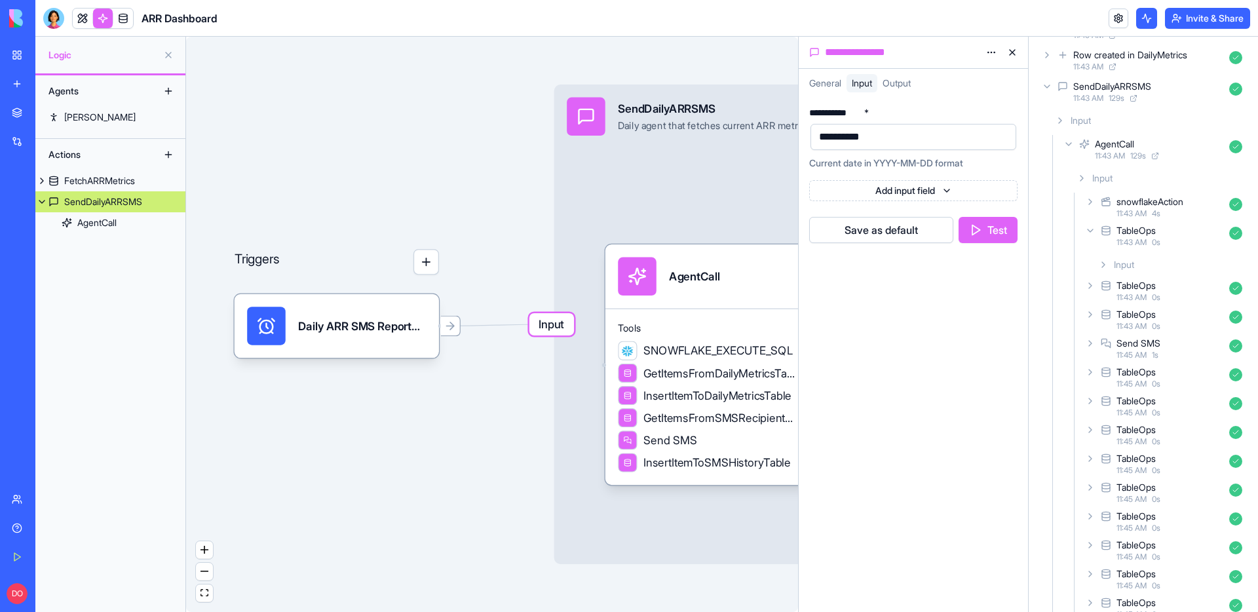
click at [1092, 231] on icon at bounding box center [1090, 230] width 10 height 10
click at [1089, 264] on icon at bounding box center [1090, 259] width 10 height 10
click at [1089, 263] on icon at bounding box center [1090, 259] width 10 height 10
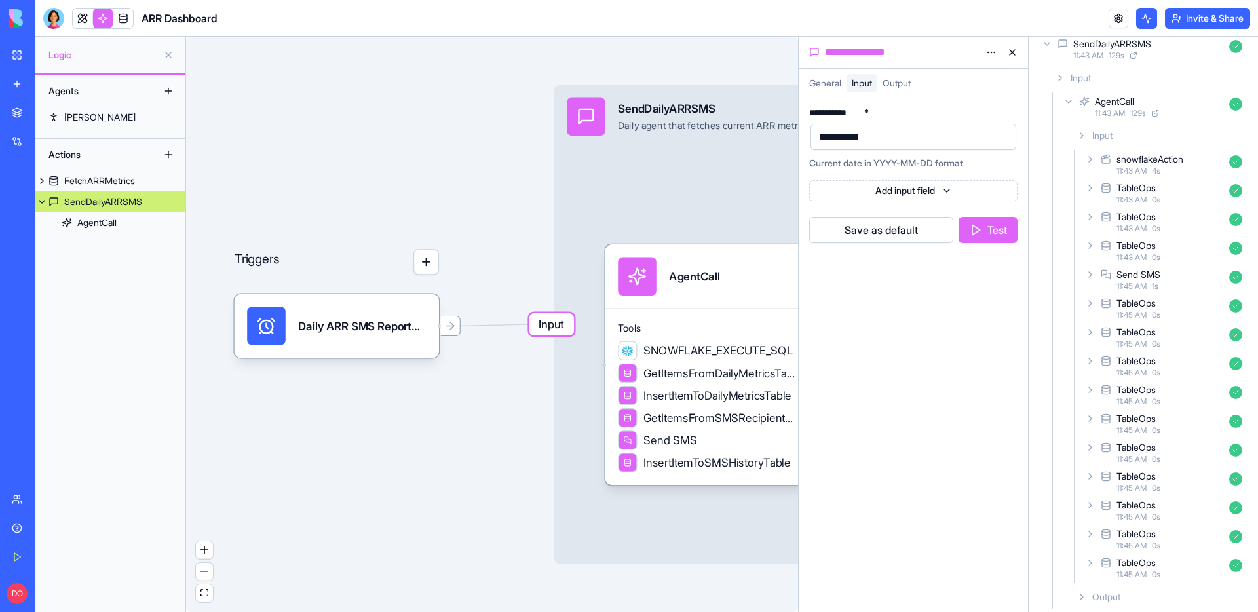
scroll to position [457, 0]
click at [1090, 275] on icon at bounding box center [1090, 275] width 10 height 10
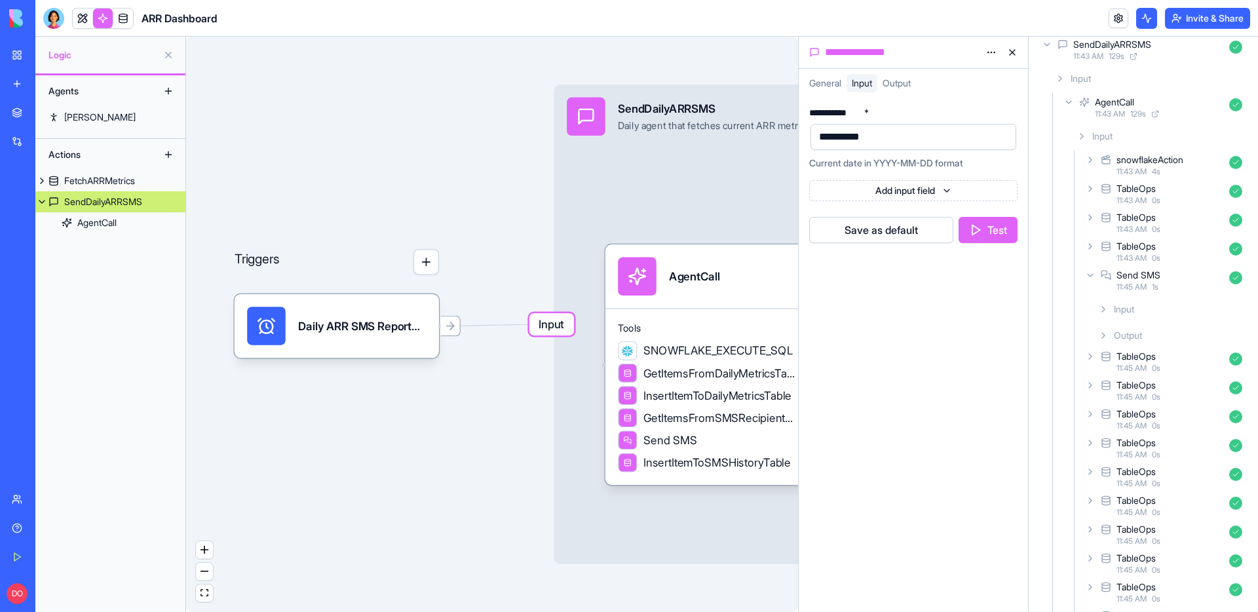
click at [1102, 314] on icon at bounding box center [1103, 309] width 10 height 10
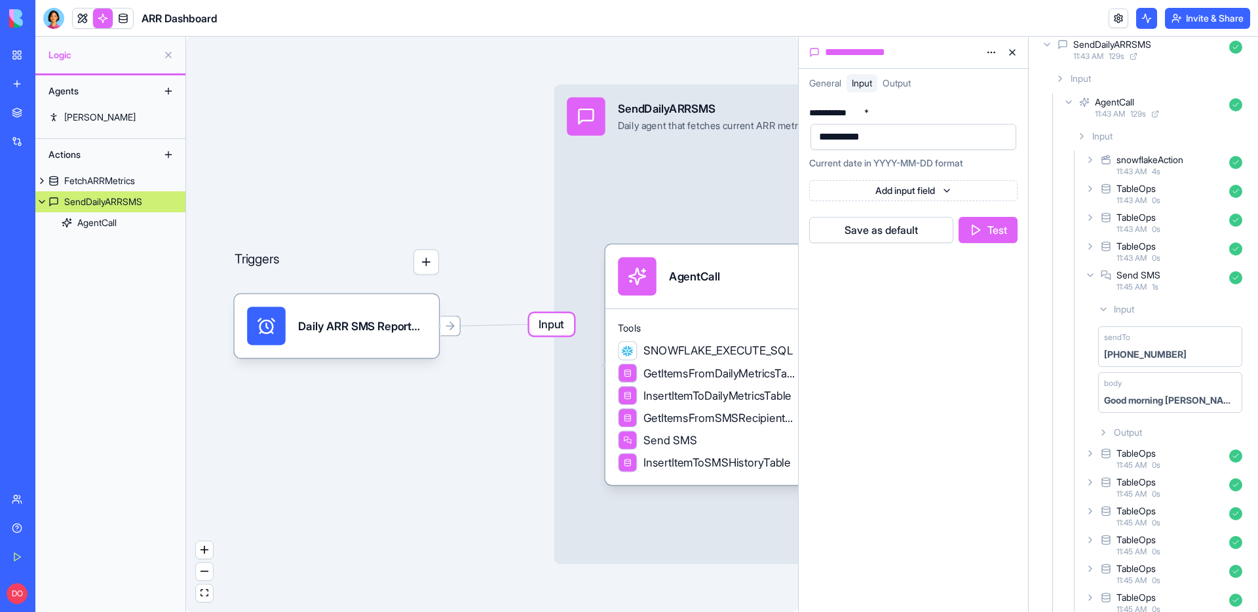
click at [1108, 309] on icon at bounding box center [1103, 309] width 10 height 10
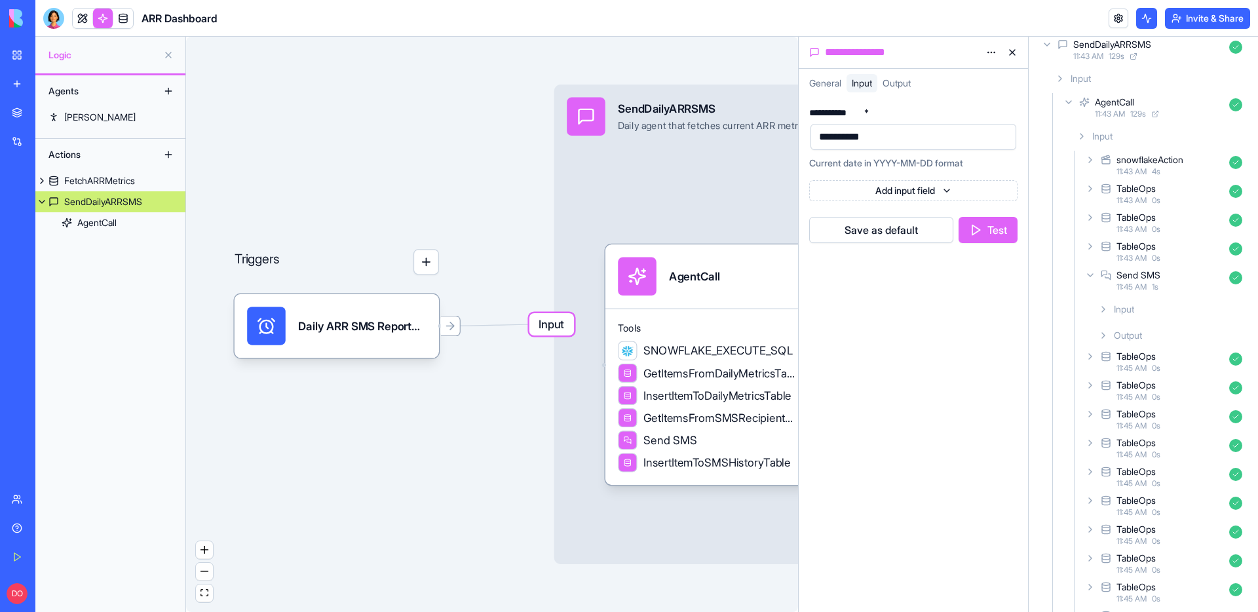
click at [1085, 268] on div "Send SMS 11:45 AM 1 s" at bounding box center [1165, 280] width 165 height 29
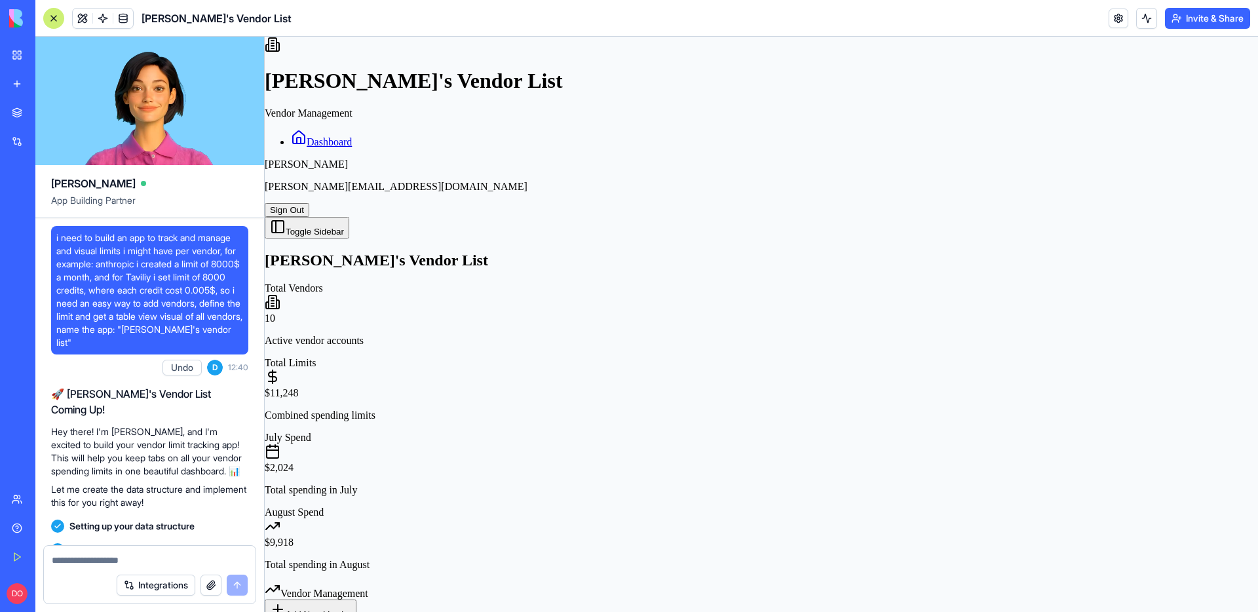
scroll to position [1372, 0]
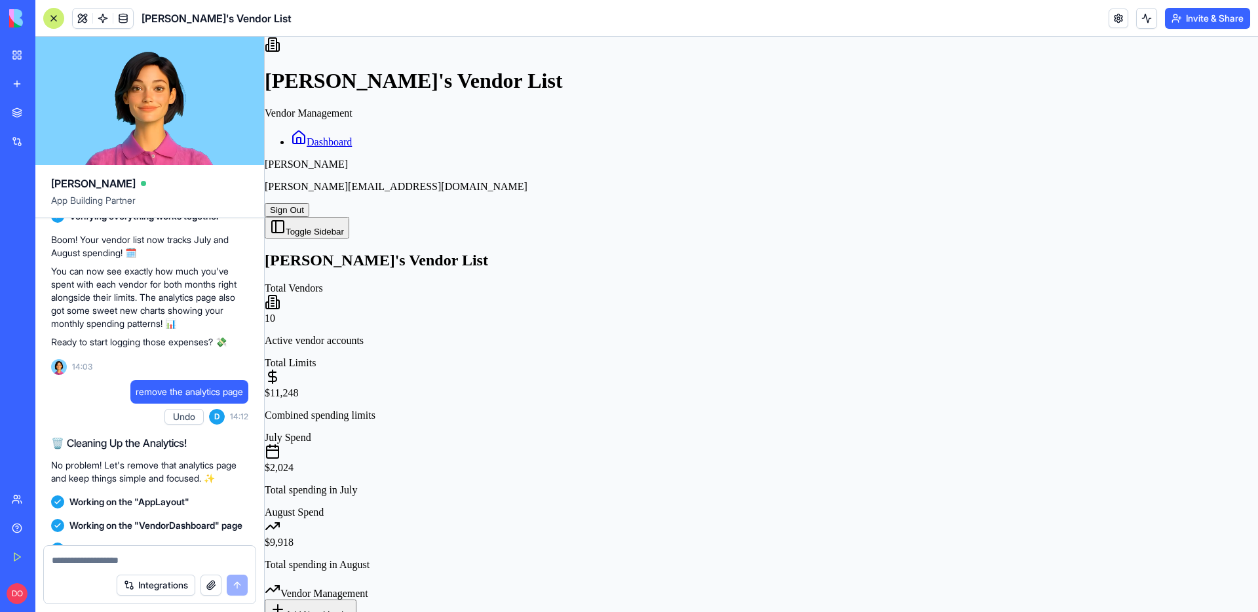
click at [18, 52] on link "My Workspace" at bounding box center [30, 55] width 52 height 26
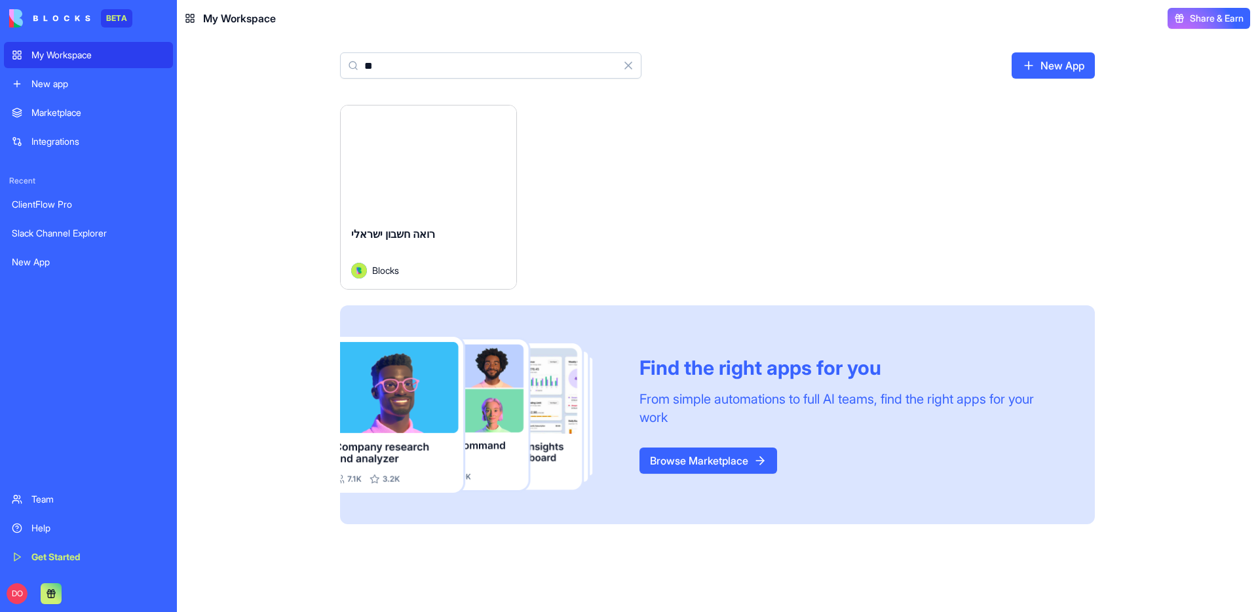
type input "*"
type input "***"
click at [427, 161] on button "Launch" at bounding box center [428, 160] width 98 height 26
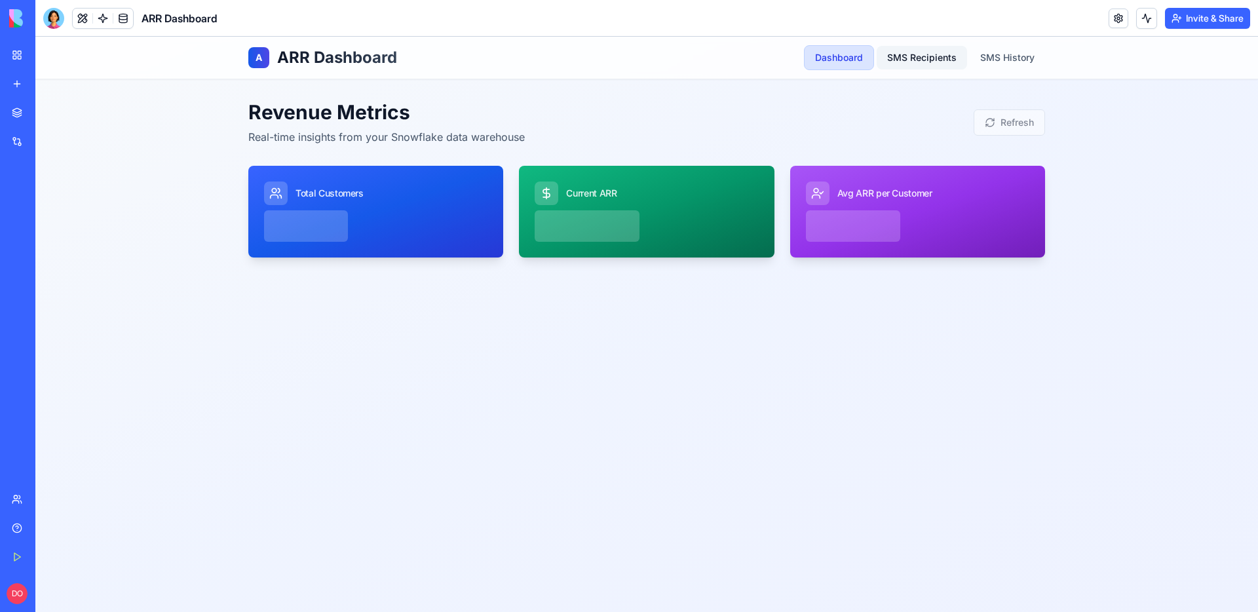
click at [939, 65] on link "SMS Recipients" at bounding box center [922, 58] width 90 height 24
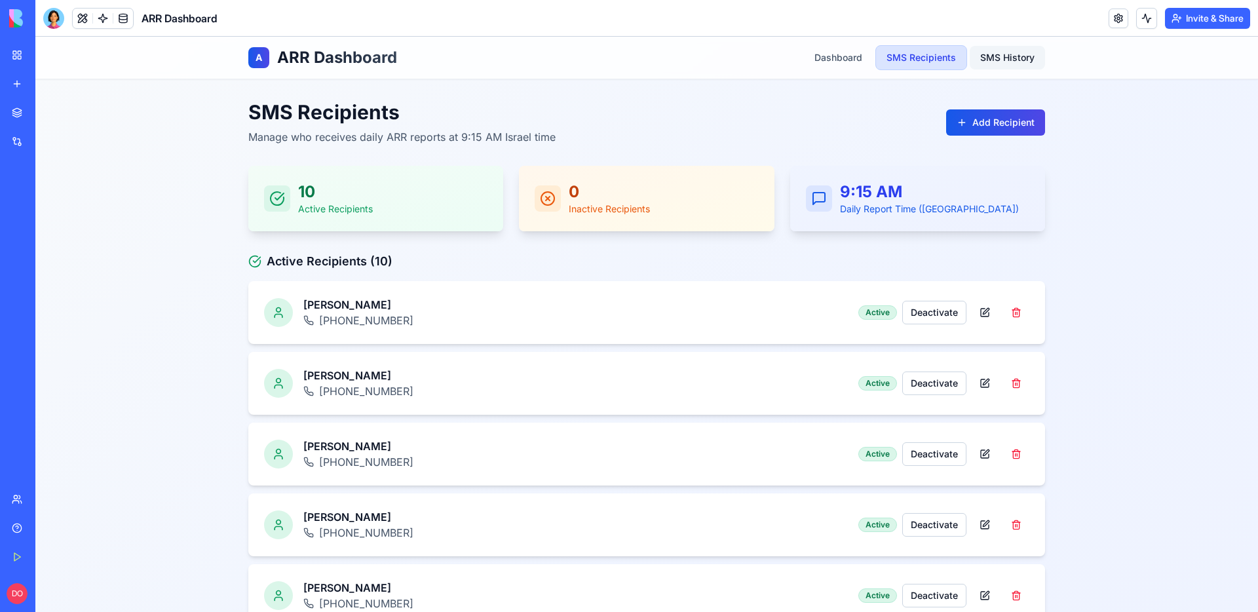
click at [996, 64] on link "SMS History" at bounding box center [1007, 58] width 75 height 24
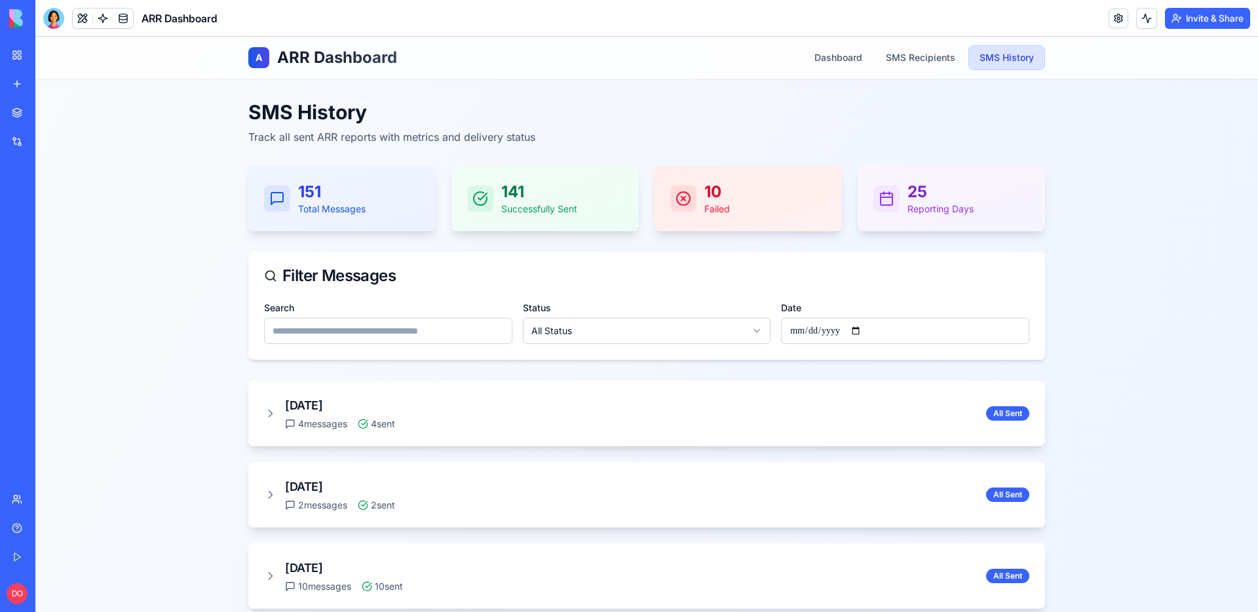
scroll to position [3, 0]
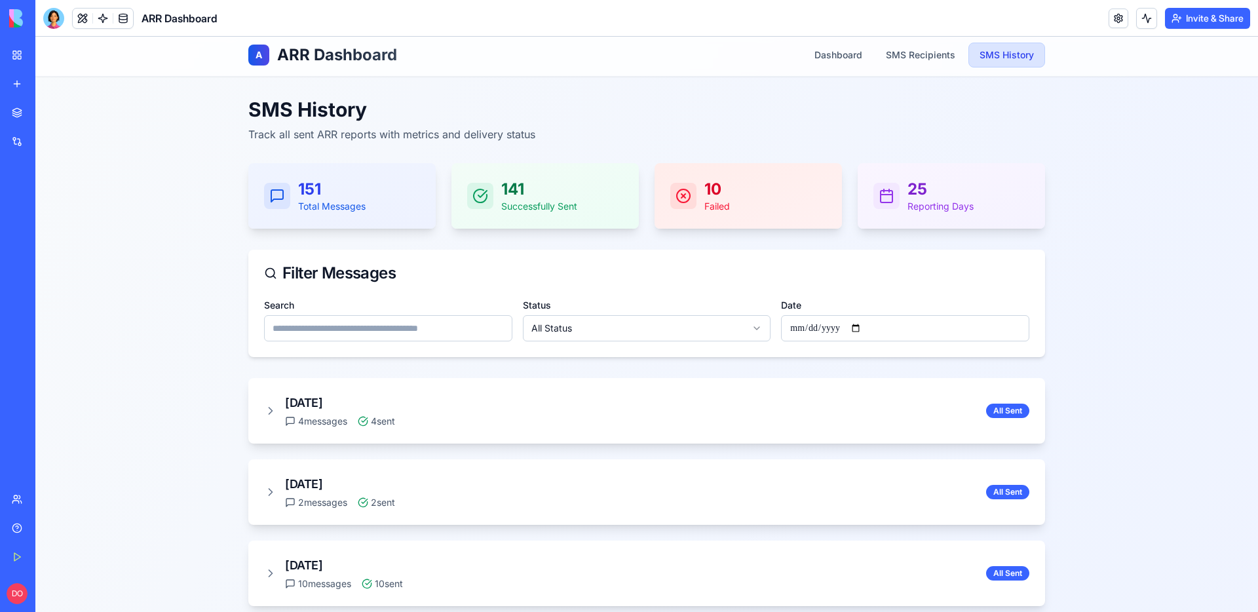
click at [826, 336] on input "Date" at bounding box center [905, 328] width 248 height 26
click at [864, 328] on input "Date" at bounding box center [905, 328] width 248 height 26
type input "**********"
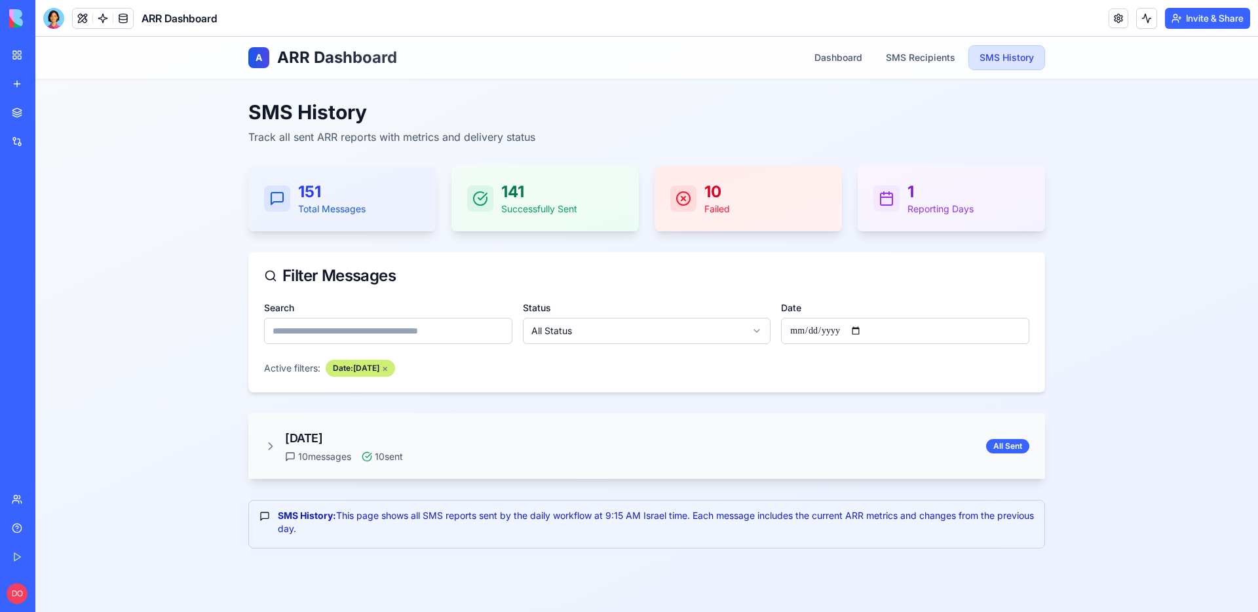
click at [250, 444] on div "Sep 03, 2025 10 messages 10 sent All Sent" at bounding box center [646, 447] width 797 height 66
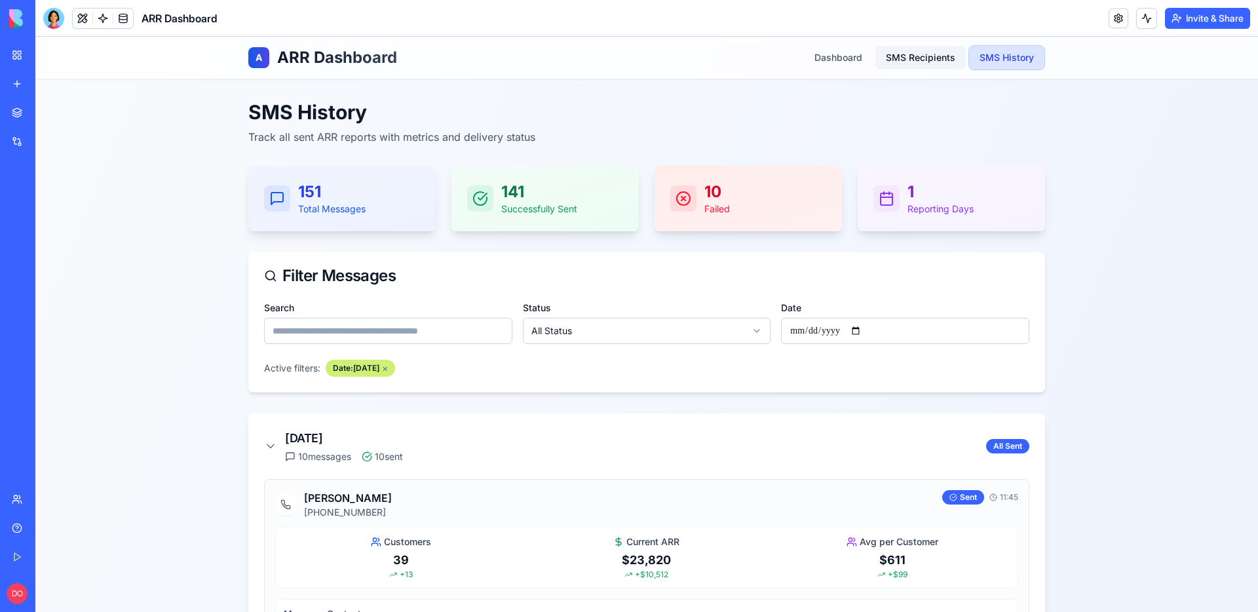
click at [941, 55] on link "SMS Recipients" at bounding box center [921, 58] width 90 height 24
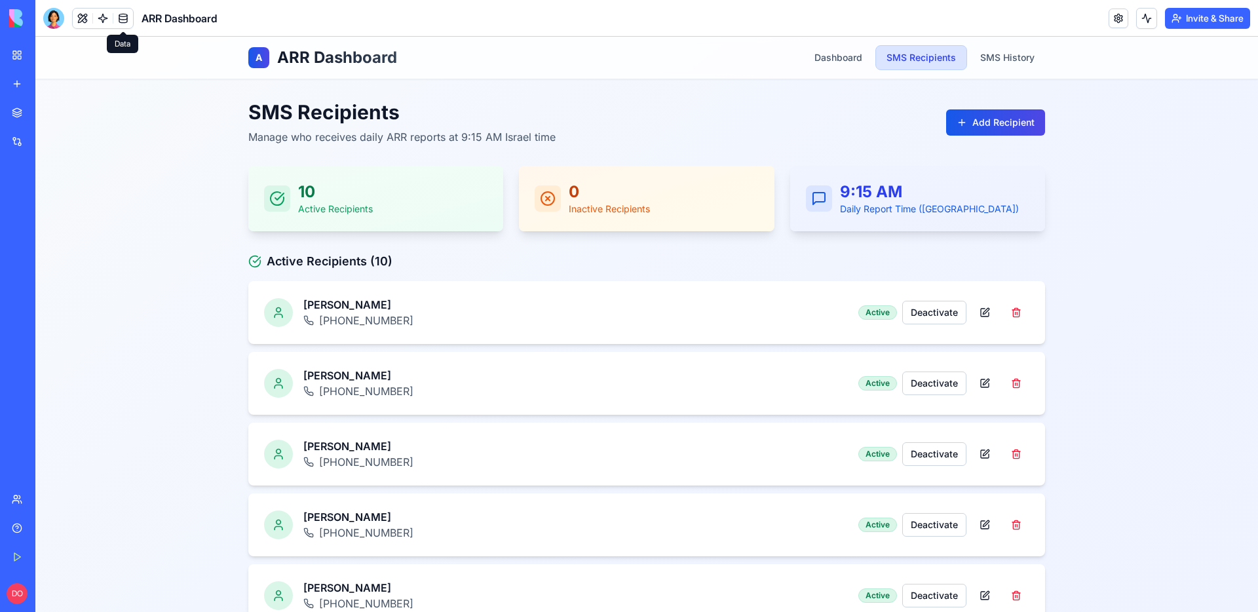
click at [126, 20] on link at bounding box center [123, 19] width 20 height 20
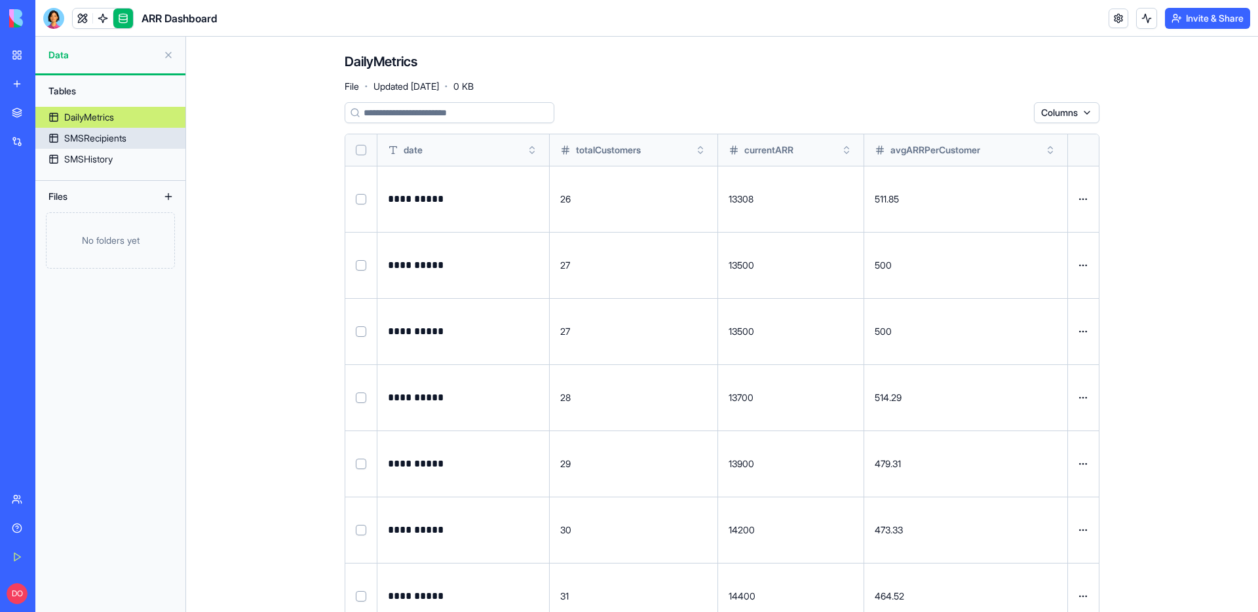
click at [104, 140] on div "SMSRecipients" at bounding box center [95, 138] width 62 height 13
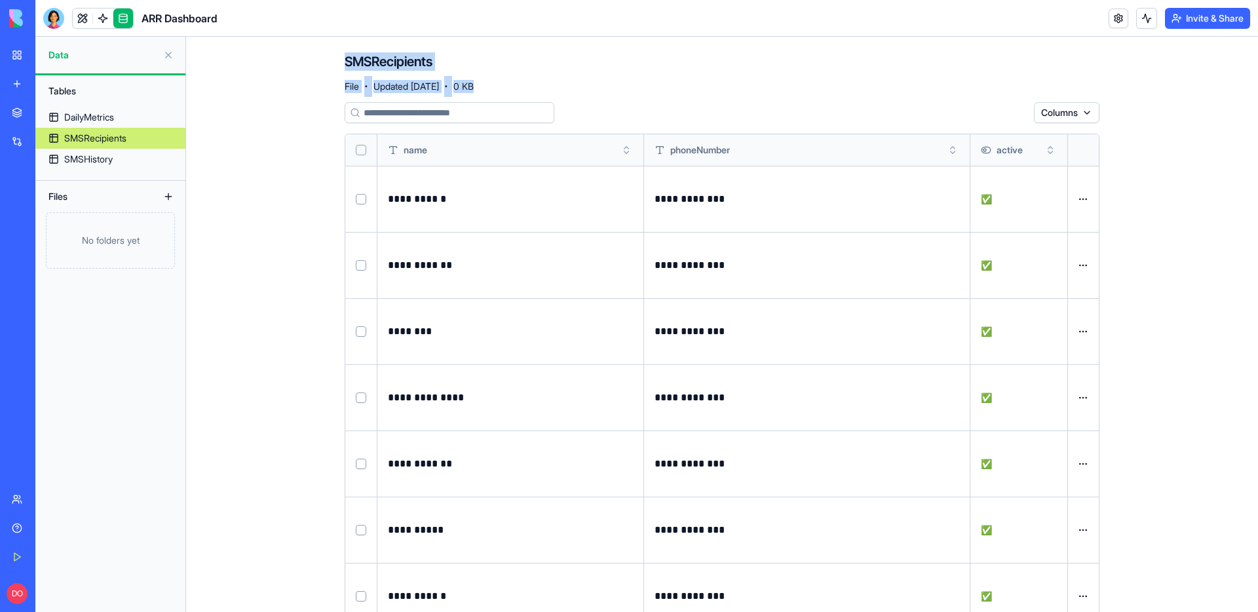
drag, startPoint x: 520, startPoint y: 87, endPoint x: 319, endPoint y: 58, distance: 203.2
click at [319, 58] on div "**********" at bounding box center [722, 446] width 839 height 818
click at [556, 83] on div "SMSRecipients File · Updated Aug 25, 2025 · 0 KB" at bounding box center [722, 71] width 755 height 39
click at [103, 15] on link at bounding box center [103, 19] width 20 height 20
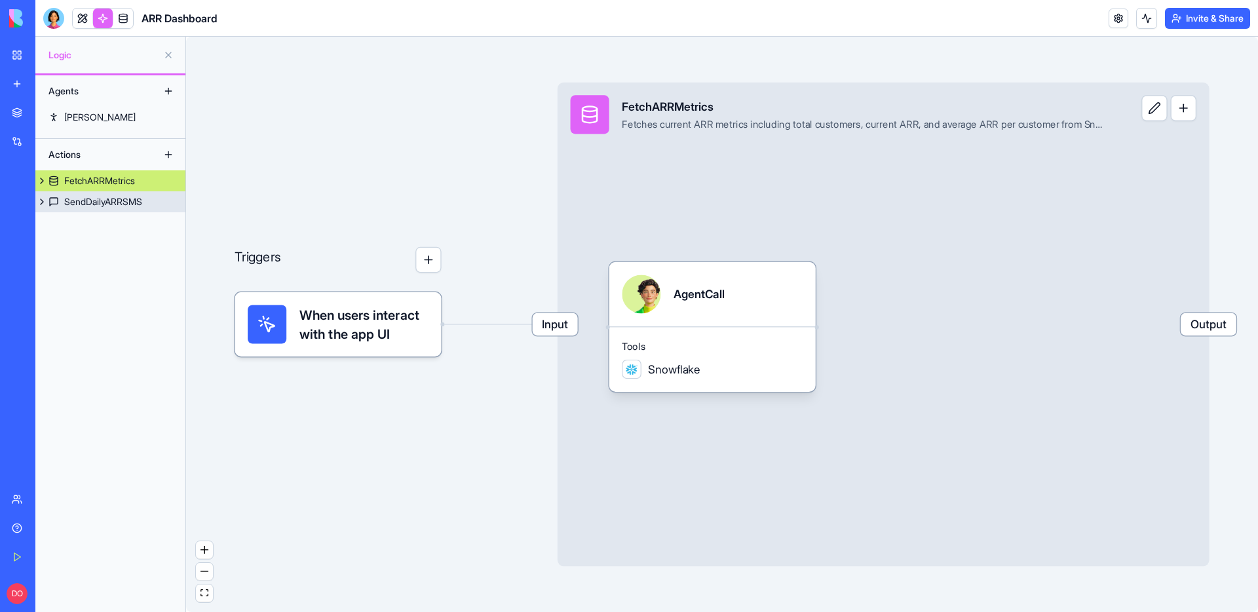
click at [96, 203] on div "SendDailyARRSMS" at bounding box center [103, 201] width 78 height 13
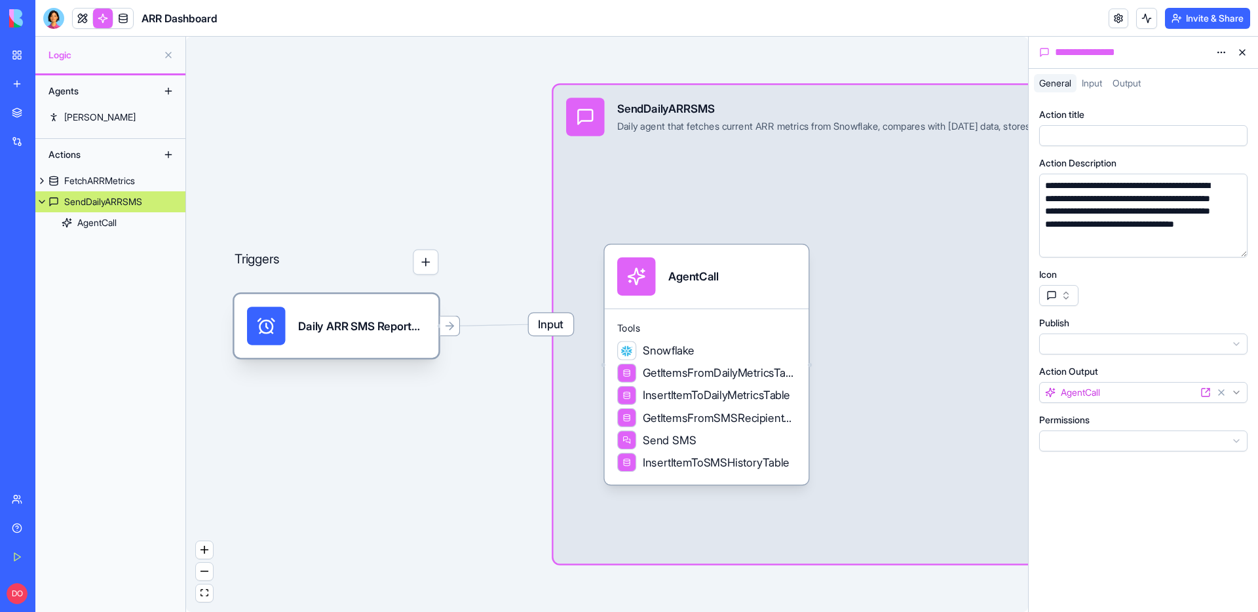
click at [347, 309] on div "Daily ARR SMS ReportTrigger" at bounding box center [362, 326] width 128 height 38
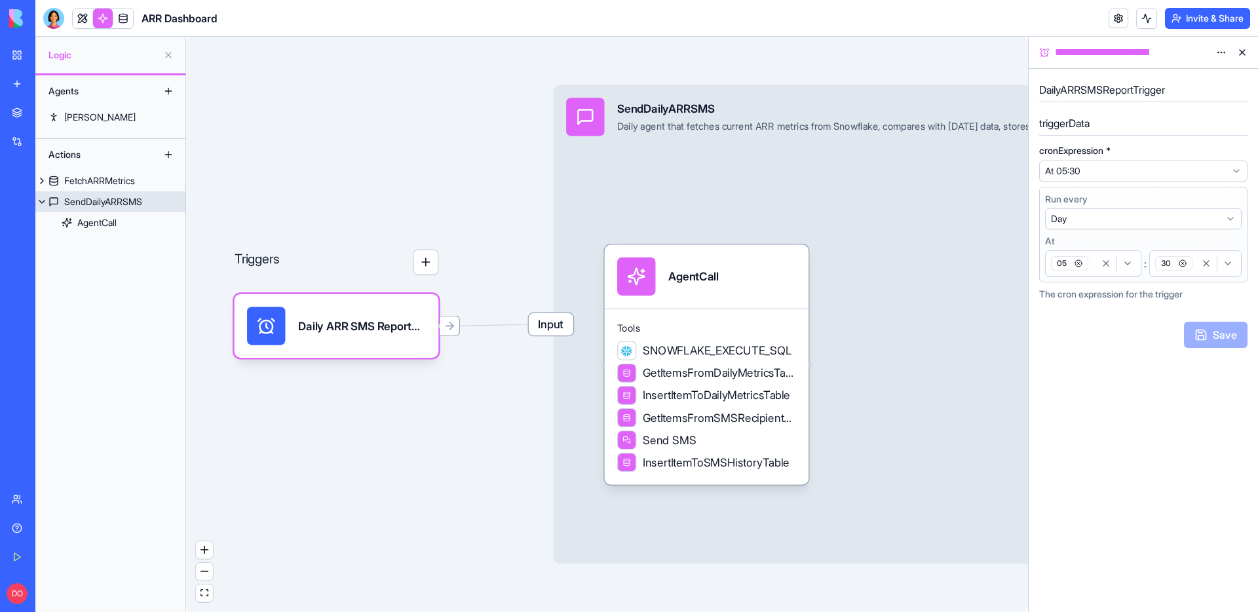
click at [554, 328] on span "Input" at bounding box center [551, 324] width 45 height 22
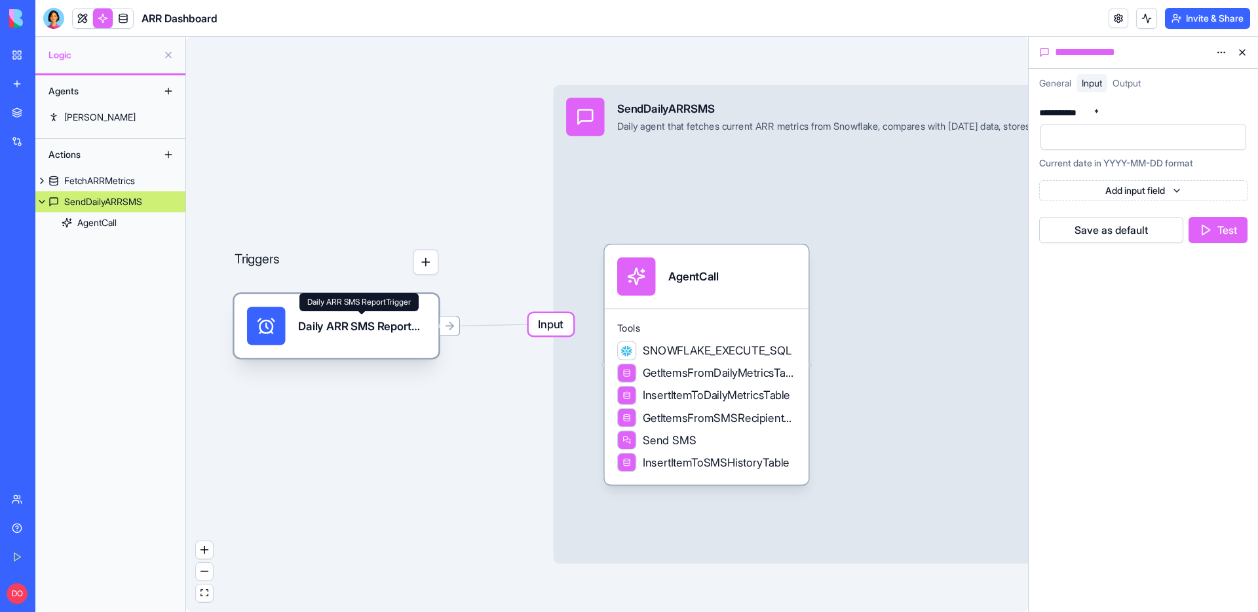
click at [360, 323] on div "Daily ARR SMS ReportTrigger" at bounding box center [362, 326] width 128 height 16
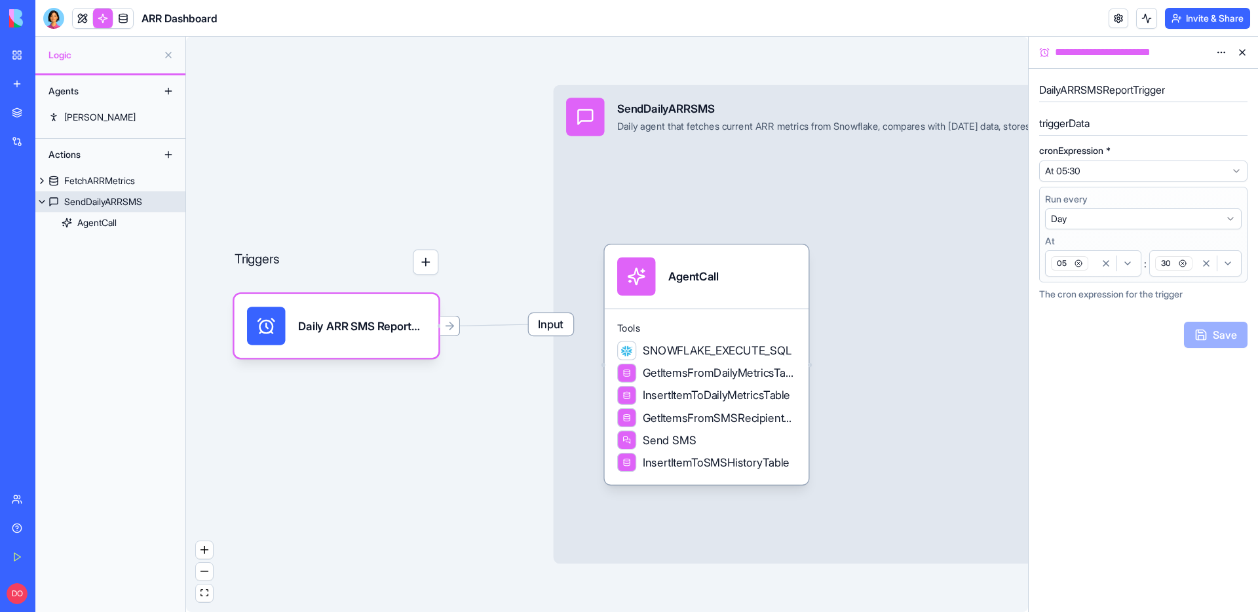
click at [552, 328] on span "Input" at bounding box center [551, 324] width 45 height 22
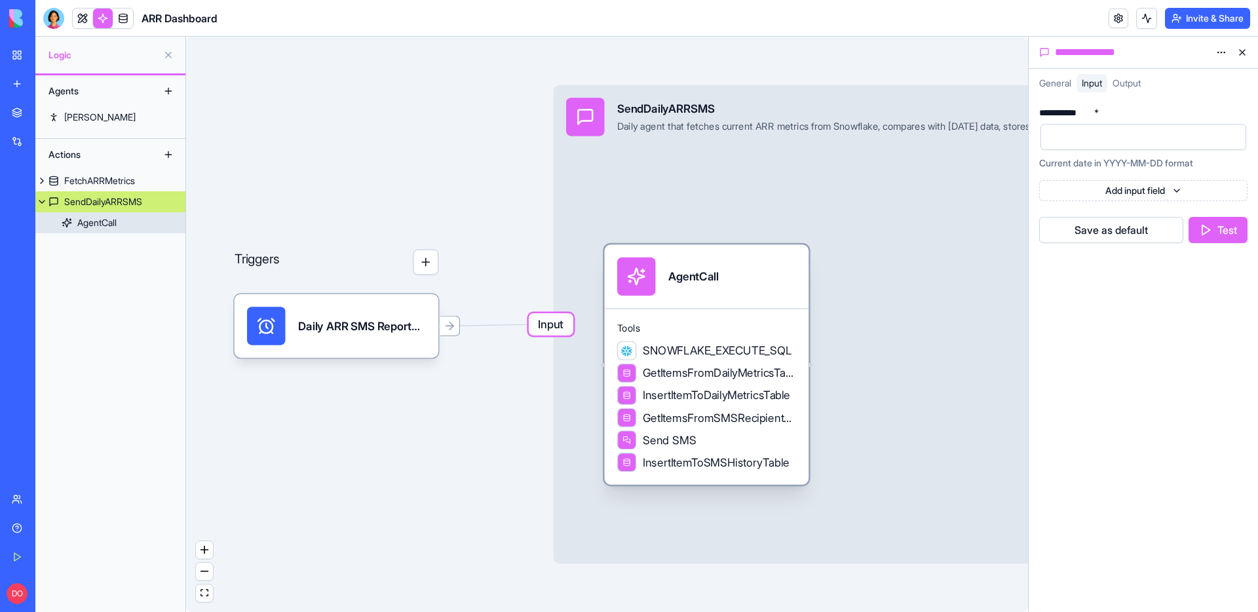
click at [705, 317] on div "Tools SNOWFLAKE_EXECUTE_SQL GetItemsFromDailyMetricsTable InsertItemToDailyMetr…" at bounding box center [707, 397] width 204 height 176
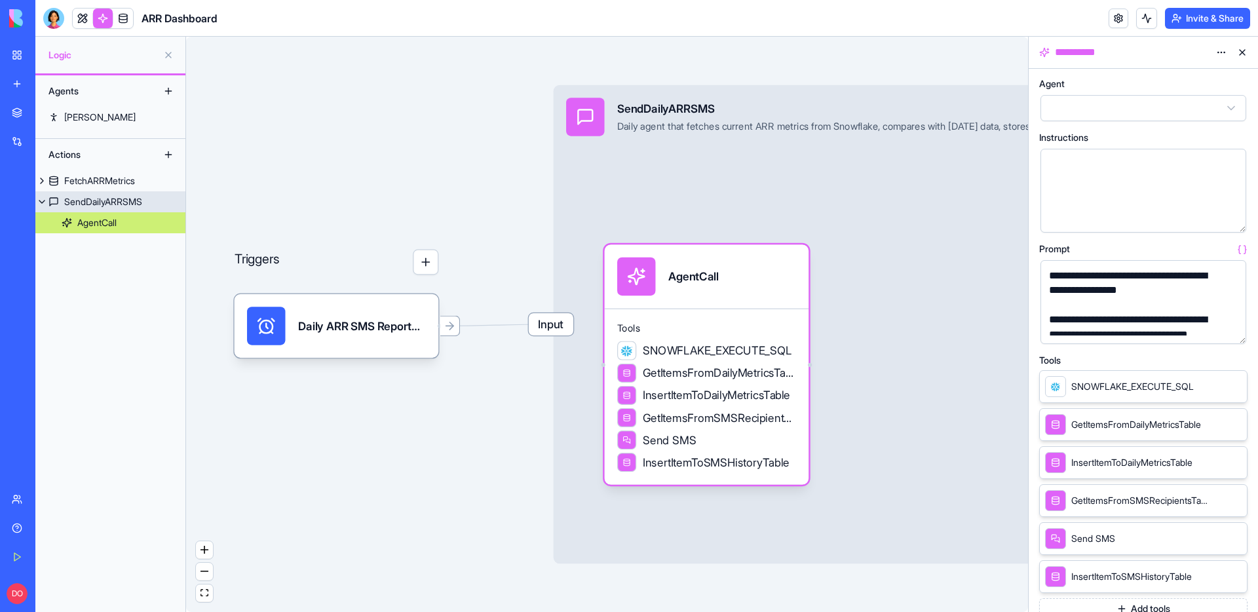
click at [545, 324] on span "Input" at bounding box center [551, 324] width 45 height 22
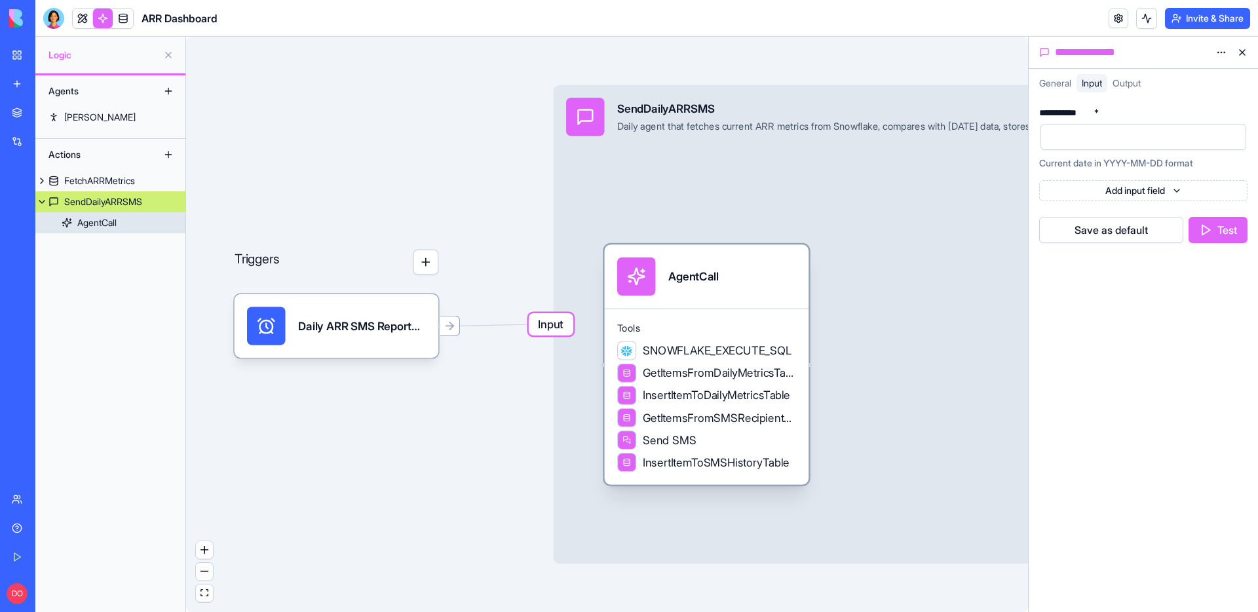
click at [682, 397] on span "InsertItemToDailyMetricsTable" at bounding box center [716, 395] width 147 height 16
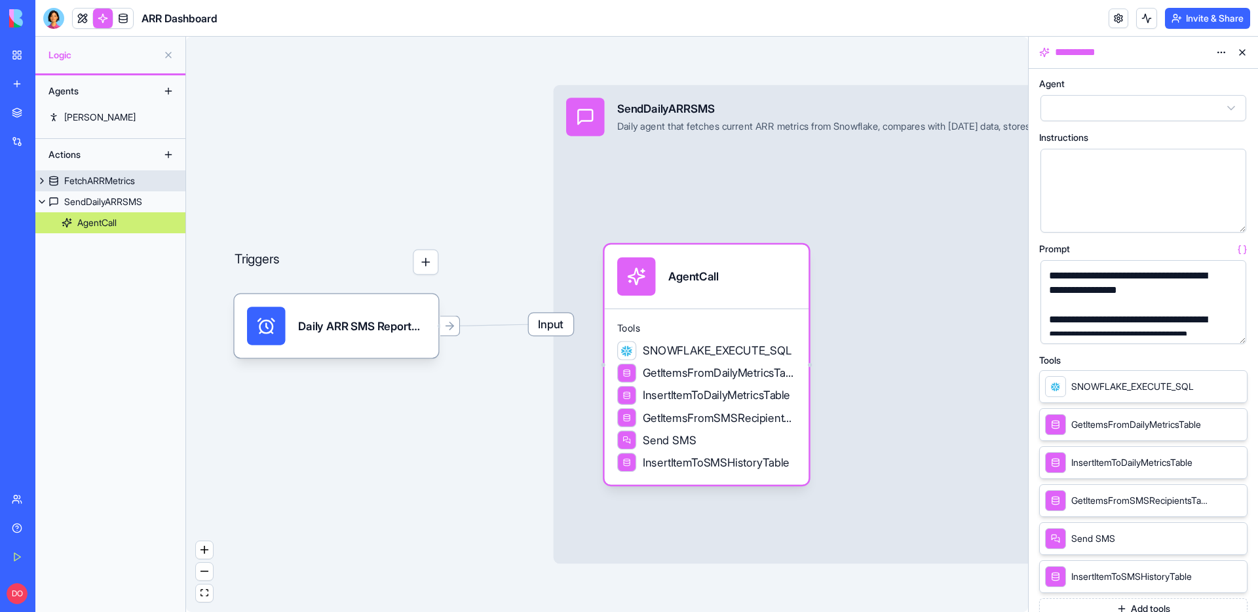
click at [116, 181] on div "FetchARRMetrics" at bounding box center [99, 180] width 71 height 13
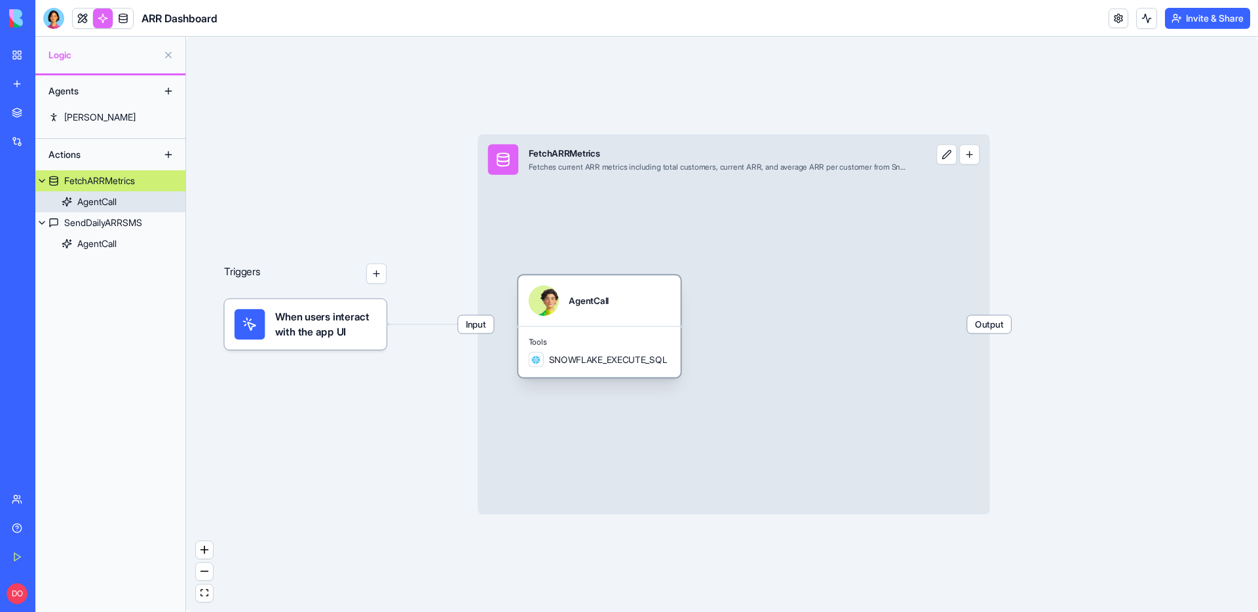
click at [113, 201] on div "AgentCall" at bounding box center [96, 201] width 39 height 13
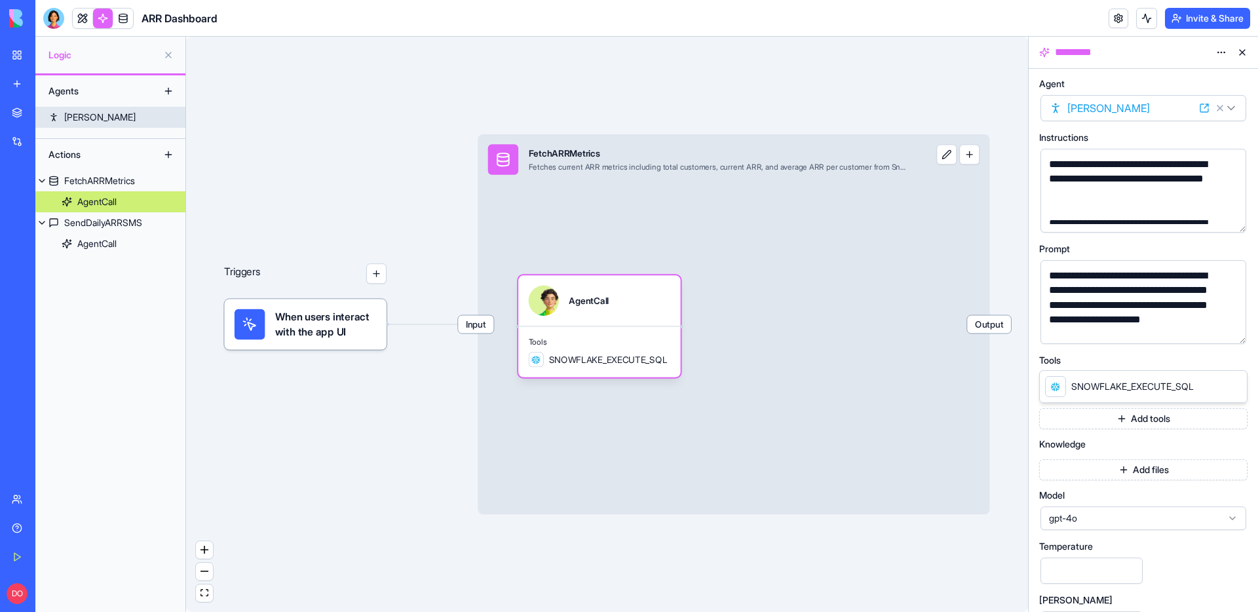
click at [102, 117] on link "Morgan" at bounding box center [110, 117] width 150 height 21
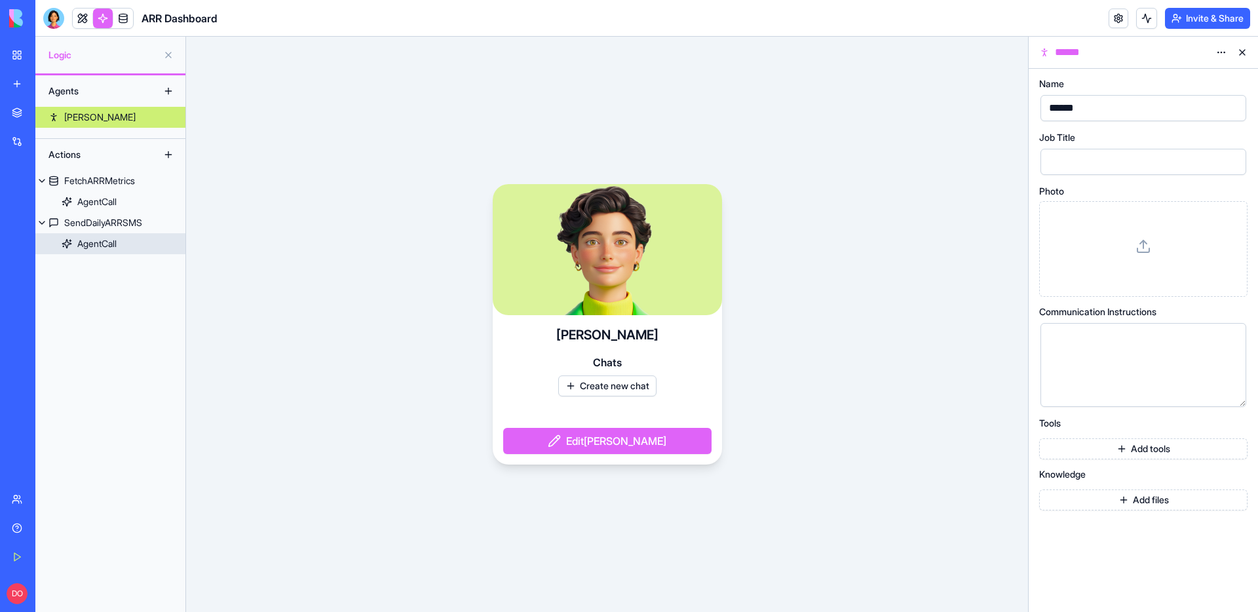
click at [97, 239] on div "AgentCall" at bounding box center [96, 243] width 39 height 13
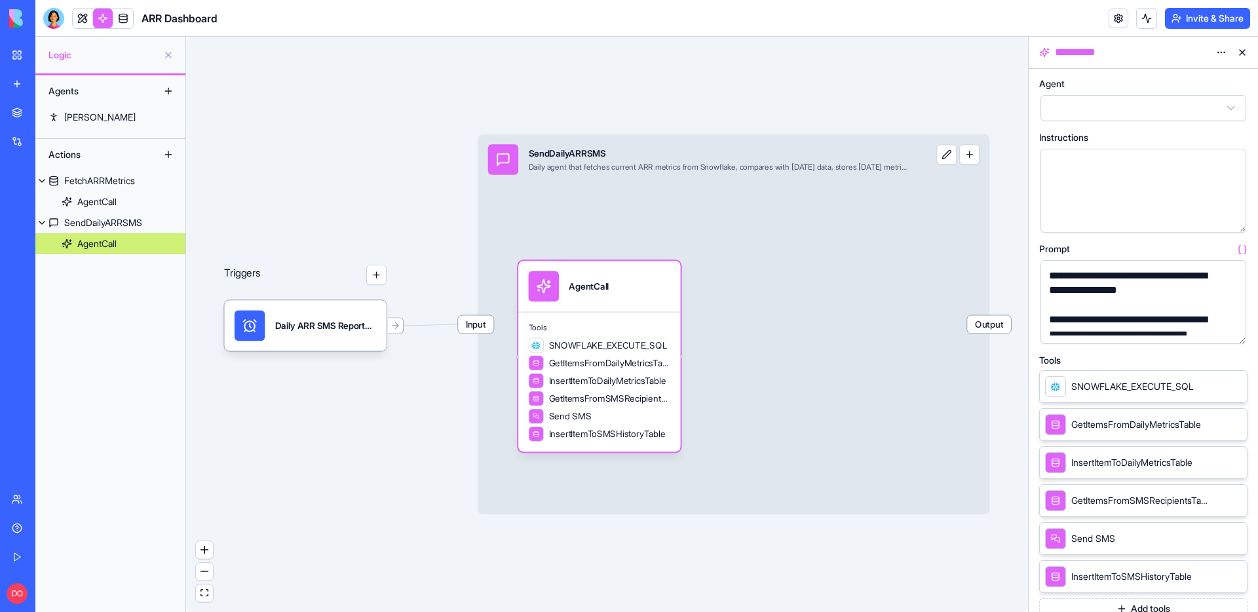
click at [77, 28] on div at bounding box center [103, 18] width 62 height 21
click at [81, 22] on link at bounding box center [83, 19] width 20 height 20
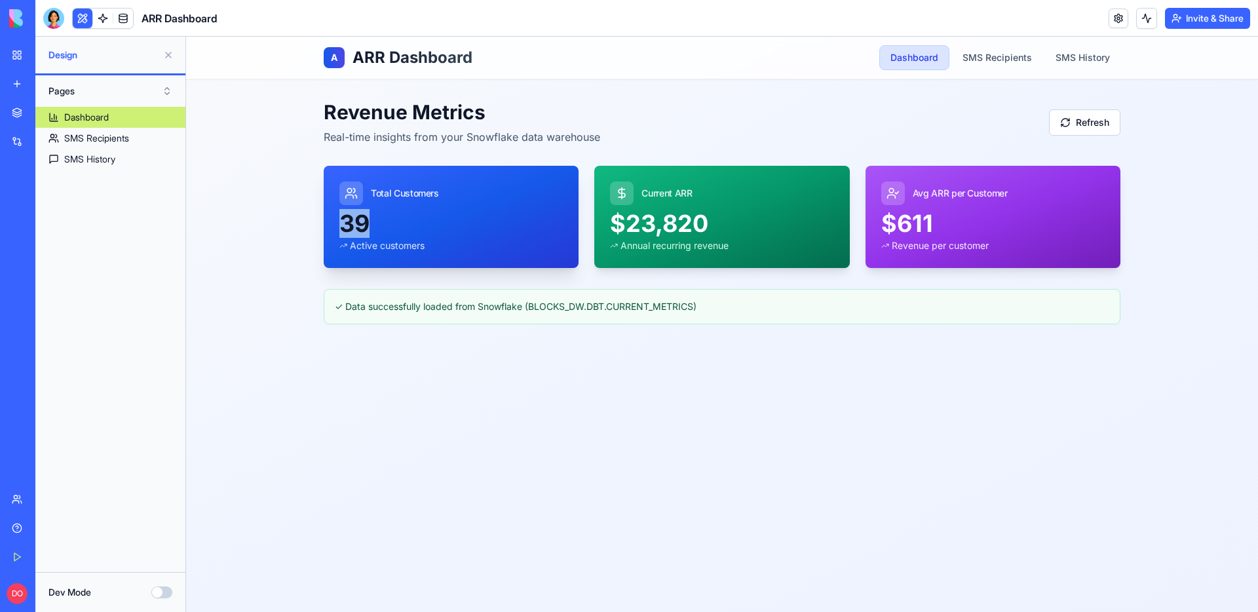
drag, startPoint x: 347, startPoint y: 227, endPoint x: 384, endPoint y: 226, distance: 37.4
click at [384, 226] on div "39" at bounding box center [451, 223] width 223 height 26
click at [427, 372] on div "A ARR Dashboard Dashboard SMS Recipients SMS History Revenue Metrics Real-time …" at bounding box center [722, 324] width 1072 height 575
click at [446, 367] on div "A ARR Dashboard Dashboard SMS Recipients SMS History Revenue Metrics Real-time …" at bounding box center [722, 324] width 1072 height 575
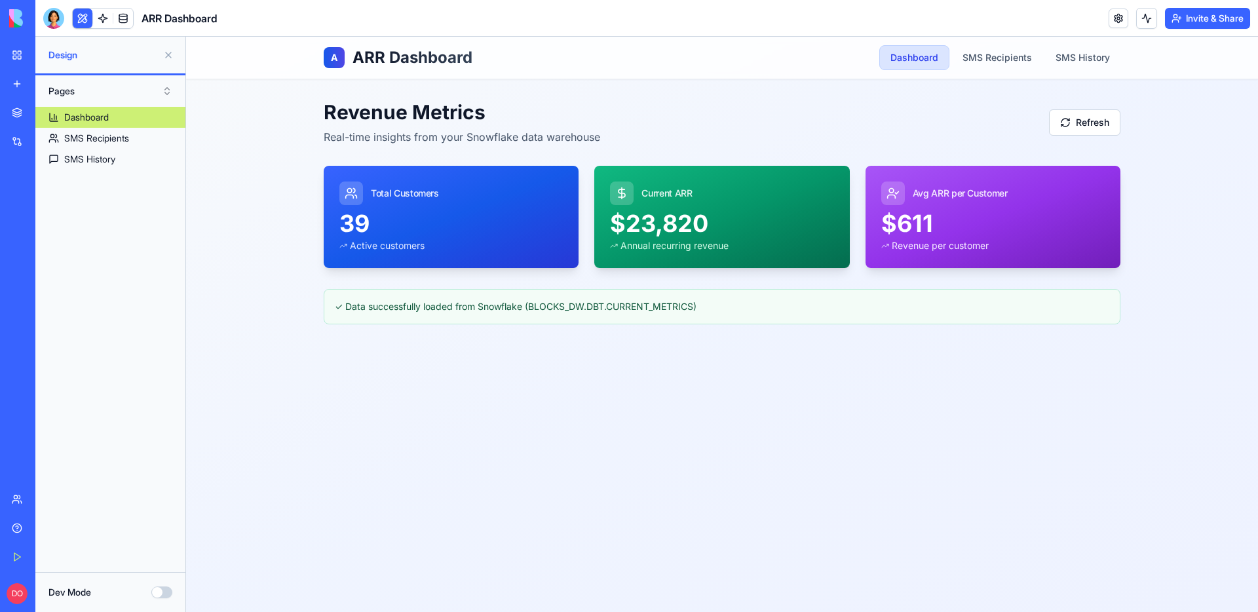
click at [818, 106] on div "Revenue Metrics Real-time insights from your Snowflake data warehouse Refresh" at bounding box center [722, 122] width 797 height 45
click at [102, 18] on link at bounding box center [103, 19] width 20 height 20
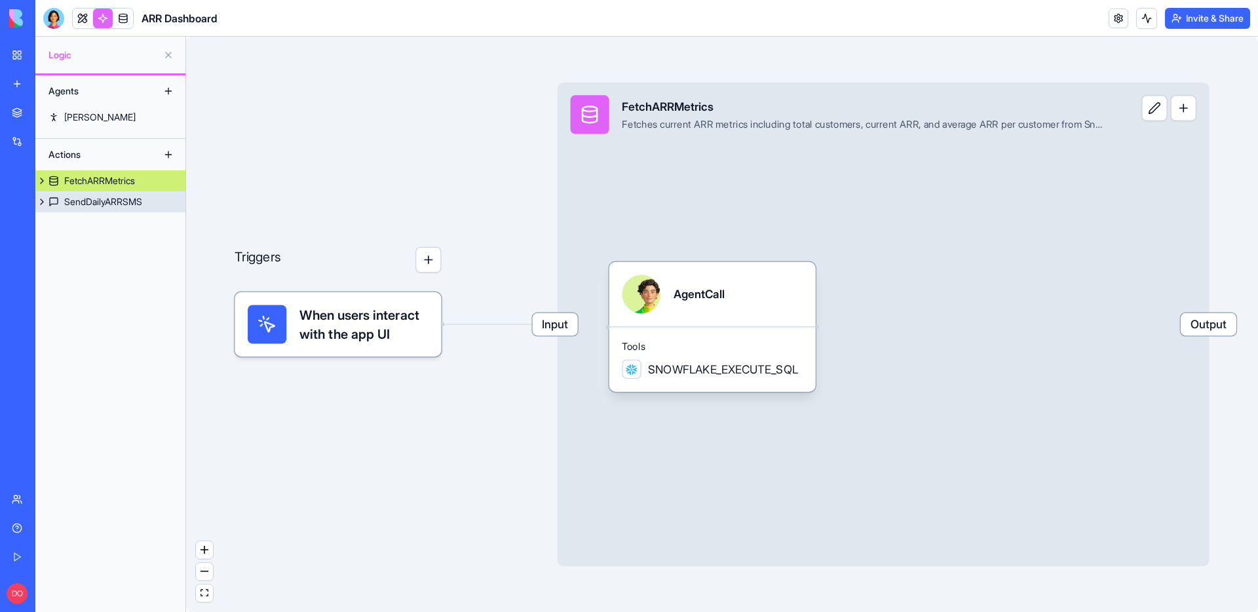
click at [98, 203] on div "SendDailyARRSMS" at bounding box center [103, 201] width 78 height 13
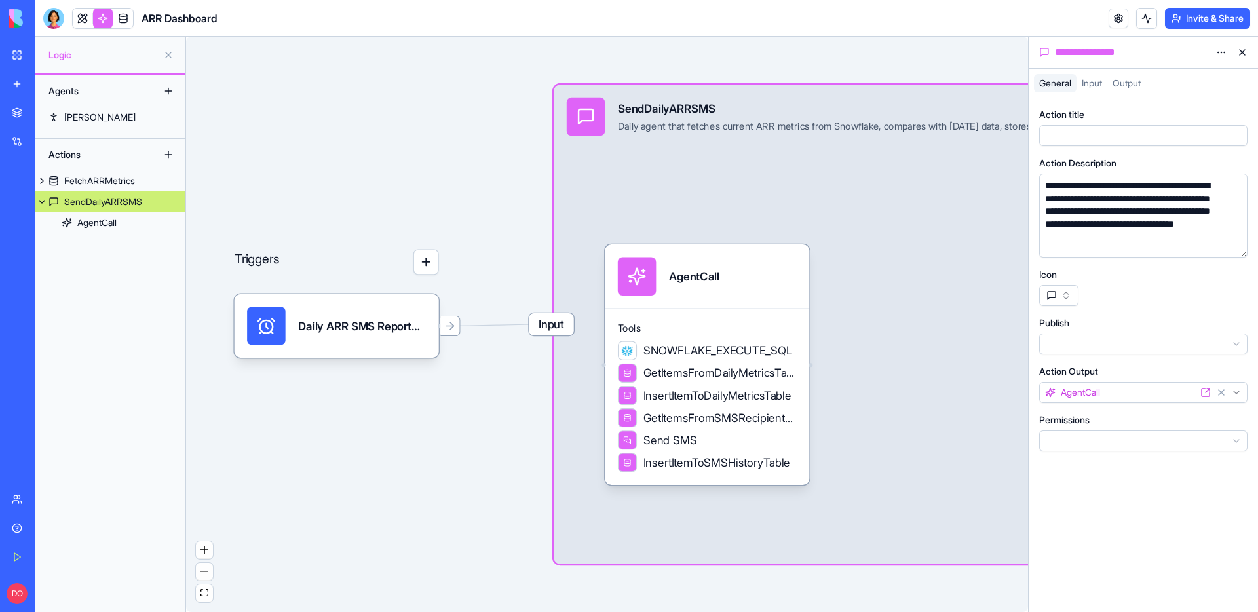
click at [891, 258] on div "Input SendDailyARRSMS Daily agent that fetches current ARR metrics from Snowfla…" at bounding box center [877, 324] width 646 height 479
click at [1099, 84] on span "Input" at bounding box center [1092, 82] width 20 height 11
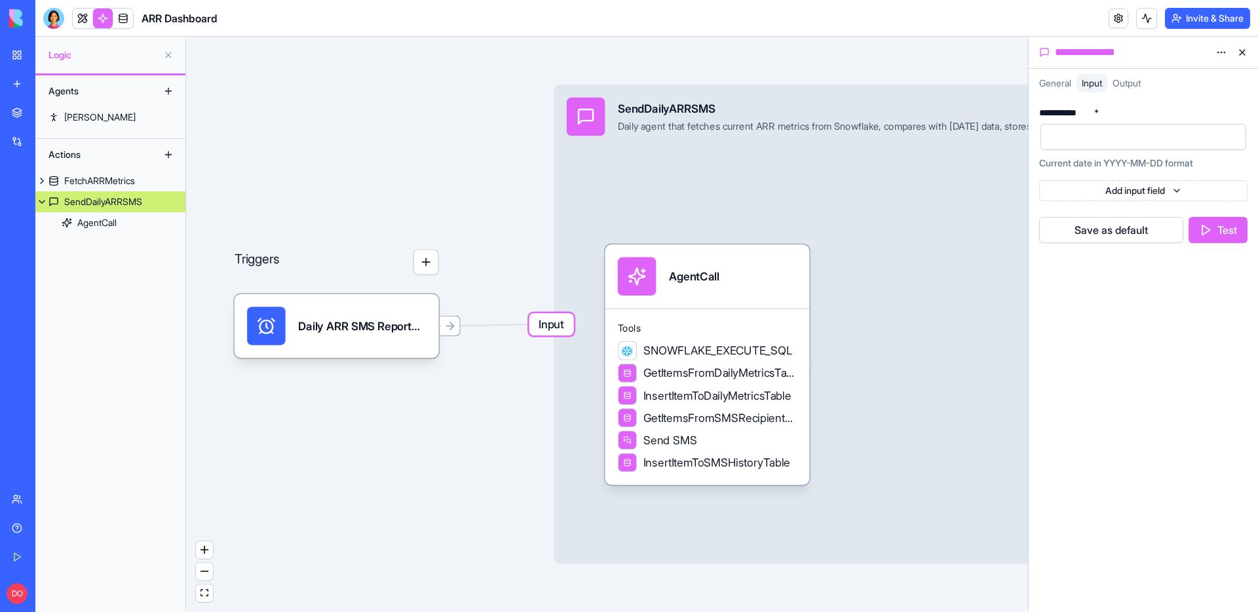
drag, startPoint x: 1094, startPoint y: 111, endPoint x: 1110, endPoint y: 112, distance: 16.4
click at [1110, 112] on div "**********" at bounding box center [1143, 112] width 208 height 9
drag, startPoint x: 1042, startPoint y: 113, endPoint x: 1129, endPoint y: 113, distance: 87.2
click at [1129, 113] on div "**********" at bounding box center [1143, 112] width 208 height 9
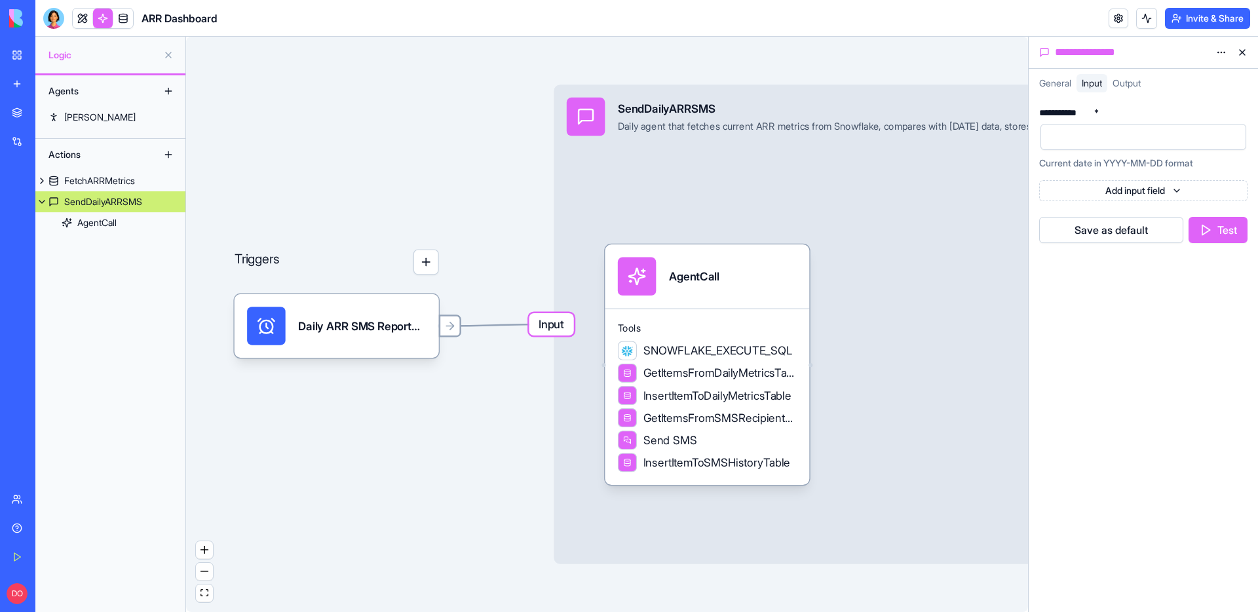
click at [454, 328] on icon at bounding box center [450, 326] width 13 height 13
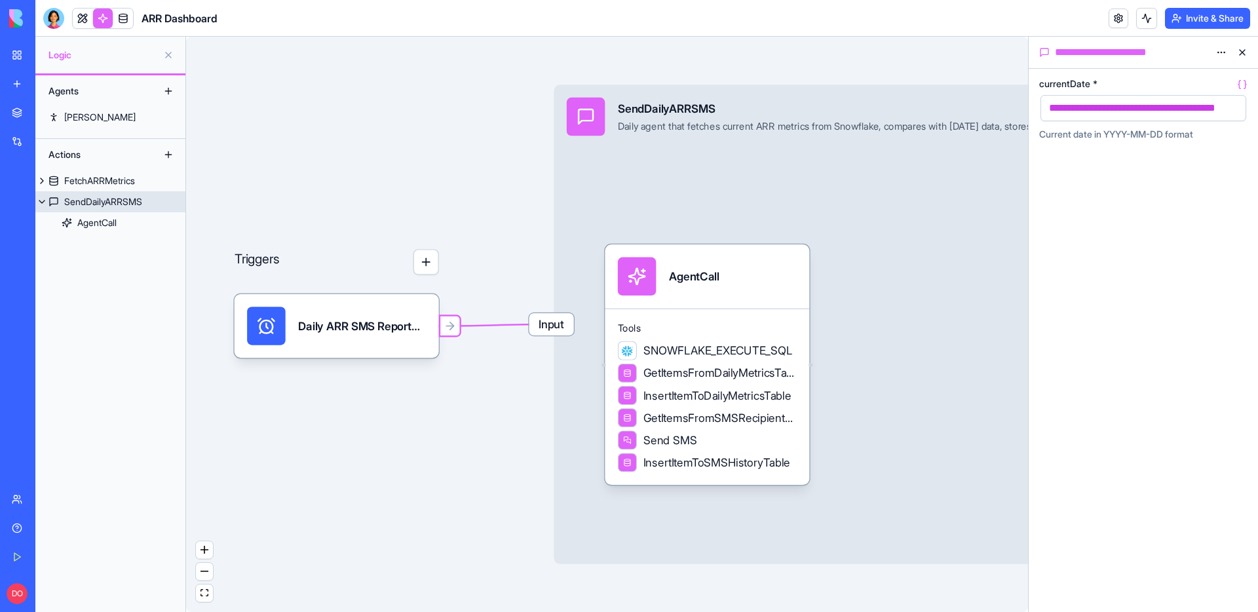
click at [543, 330] on span "Input" at bounding box center [552, 324] width 45 height 22
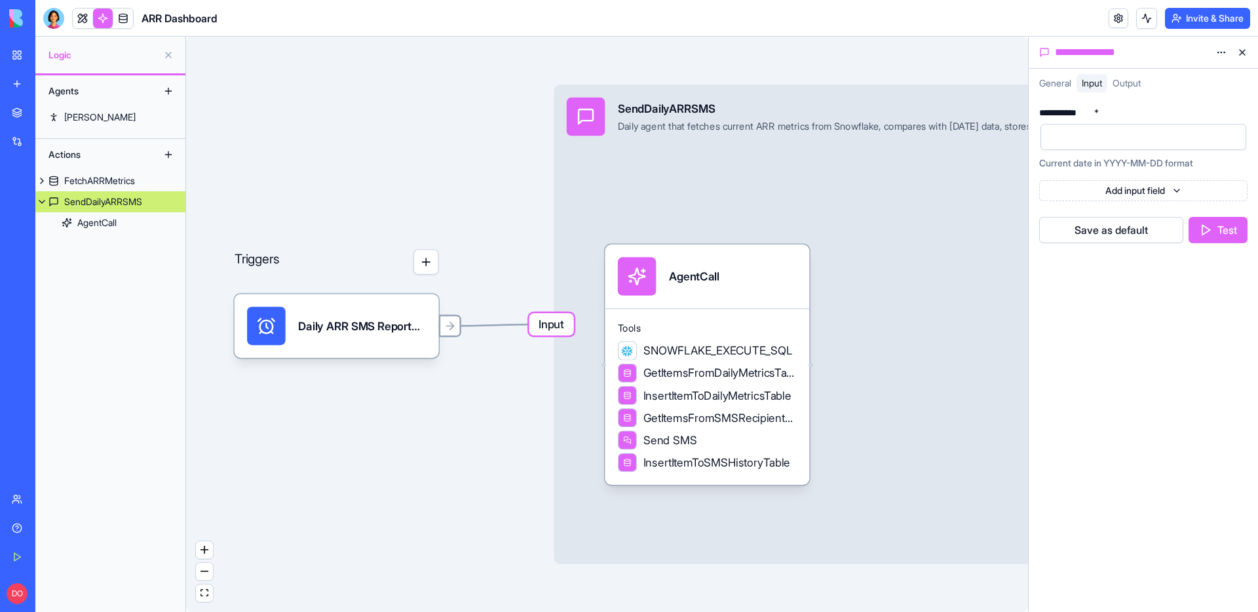
click at [446, 332] on div at bounding box center [450, 326] width 22 height 22
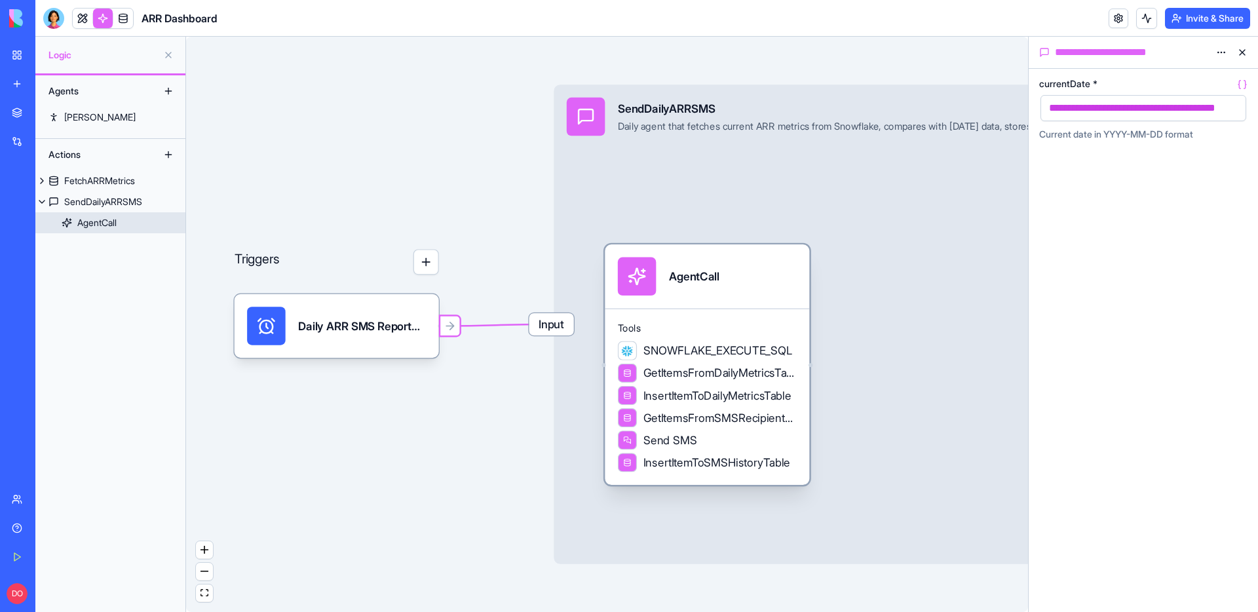
click at [737, 273] on div "AgentCall" at bounding box center [707, 277] width 179 height 39
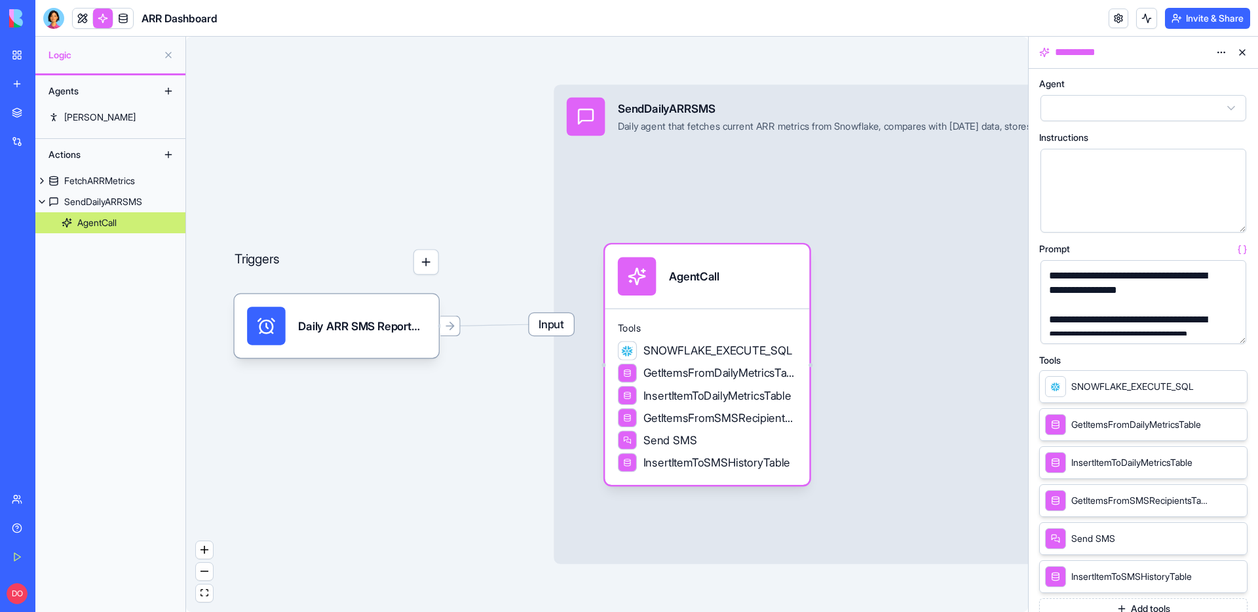
click at [1232, 332] on button "button" at bounding box center [1233, 330] width 21 height 21
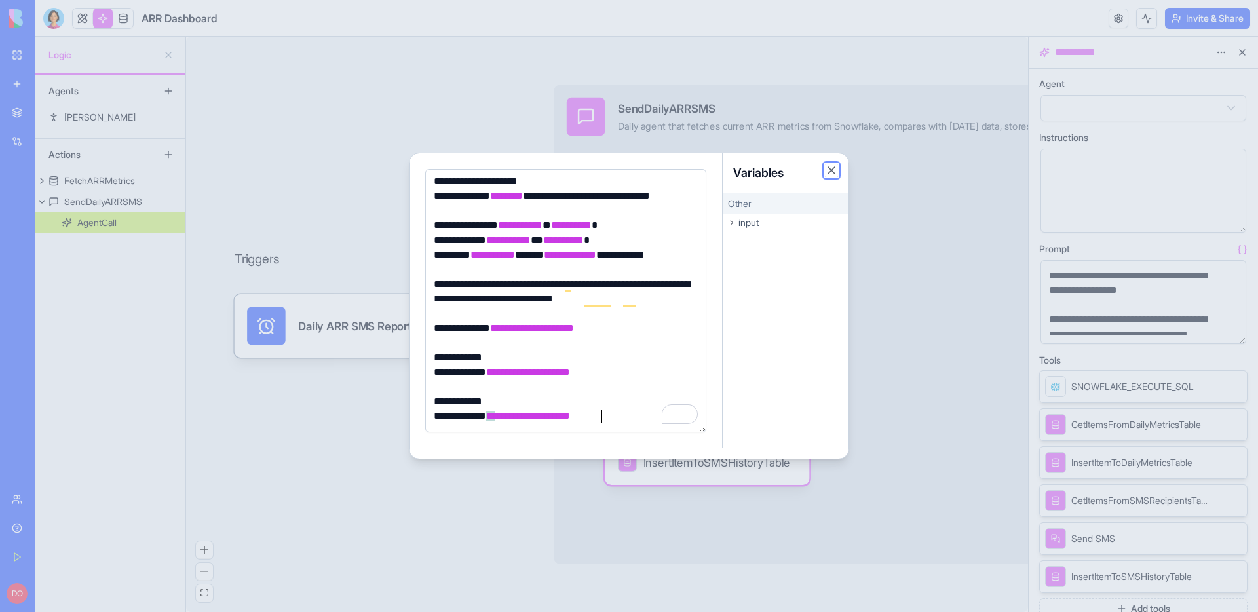
click at [833, 172] on button "Close" at bounding box center [831, 170] width 13 height 13
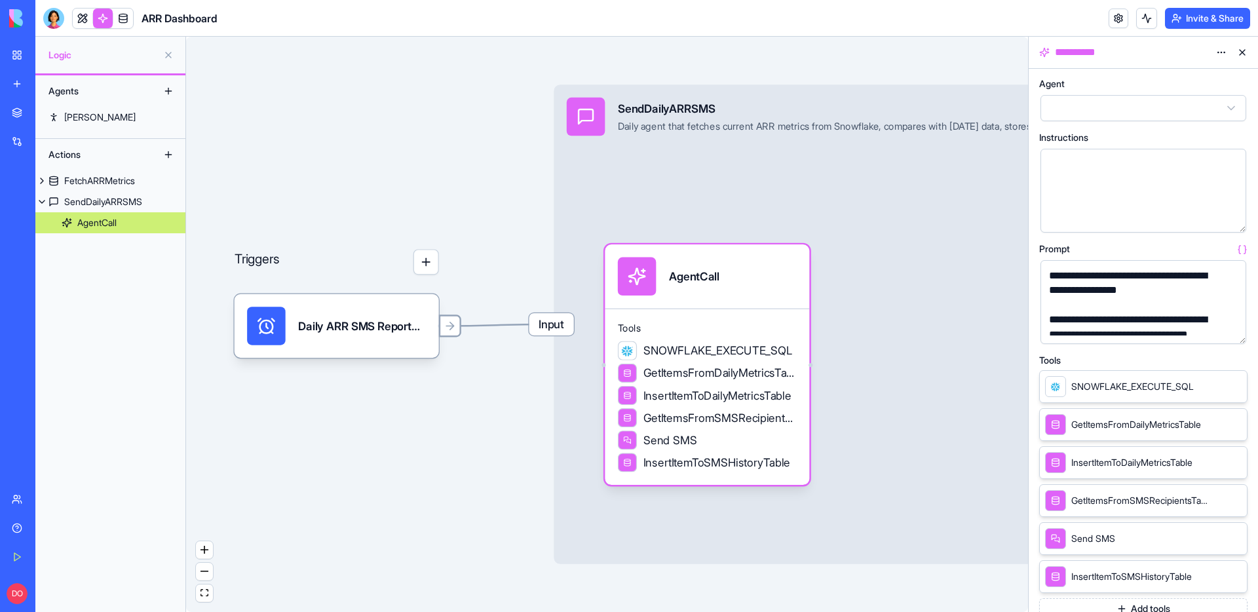
click at [456, 328] on icon at bounding box center [450, 326] width 13 height 13
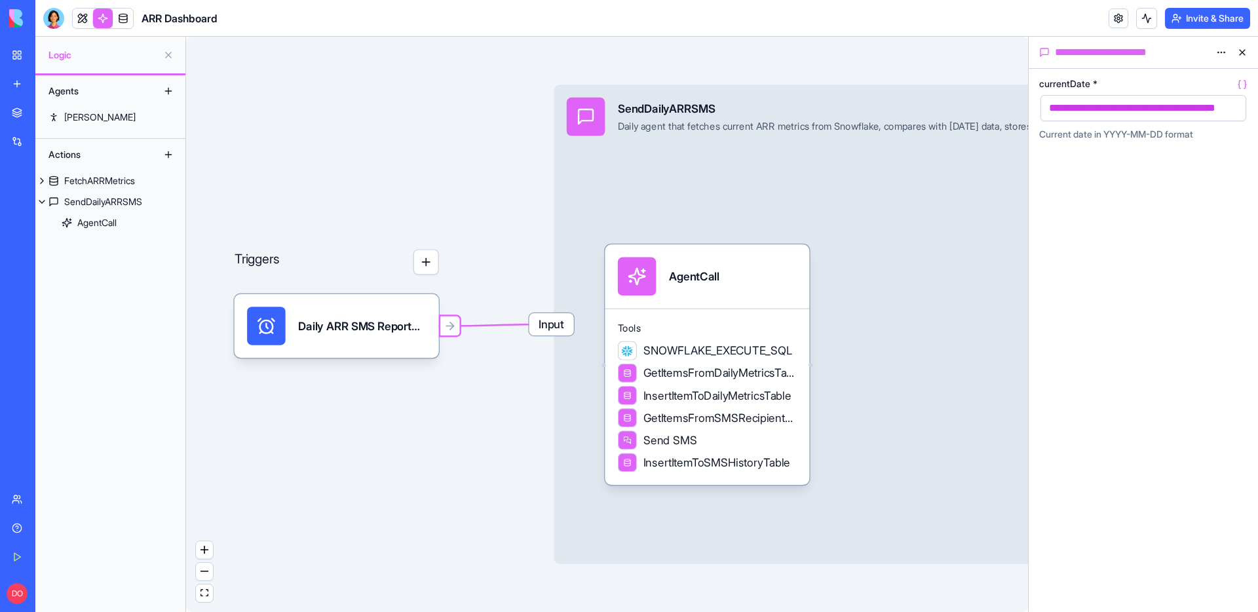
click at [1233, 109] on button "button" at bounding box center [1233, 108] width 21 height 21
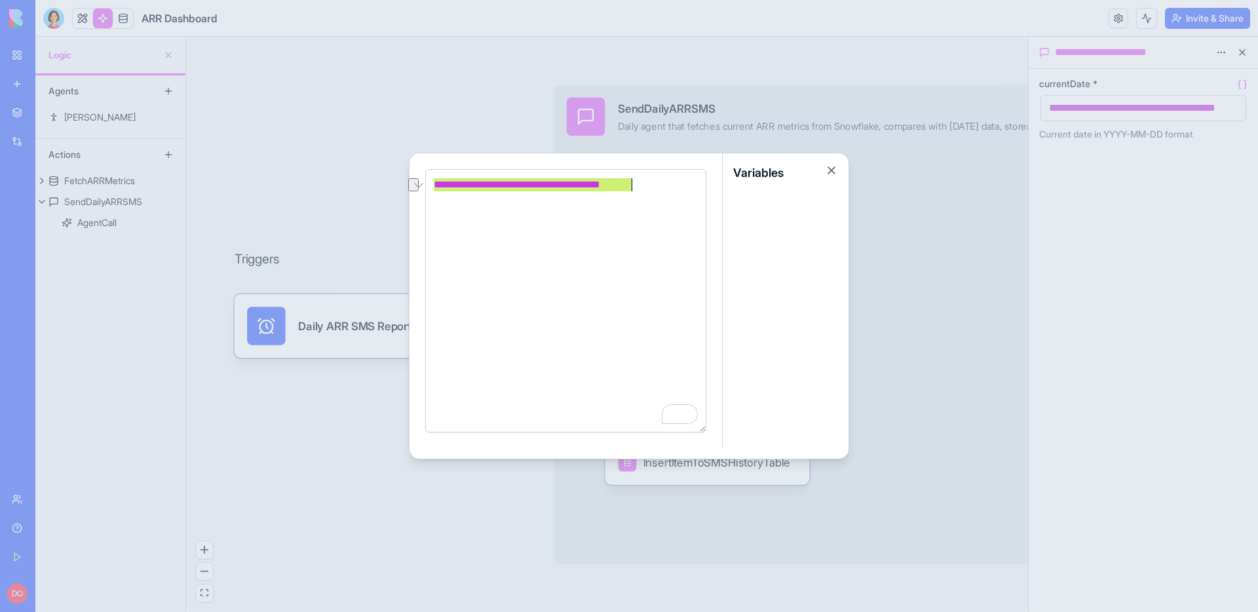
click at [600, 183] on span "**********" at bounding box center [517, 185] width 166 height 10
drag, startPoint x: 623, startPoint y: 187, endPoint x: 443, endPoint y: 189, distance: 180.2
click at [443, 189] on span "**********" at bounding box center [517, 185] width 166 height 10
click at [479, 191] on div "**********" at bounding box center [564, 185] width 268 height 14
click at [453, 189] on span "**********" at bounding box center [517, 185] width 166 height 10
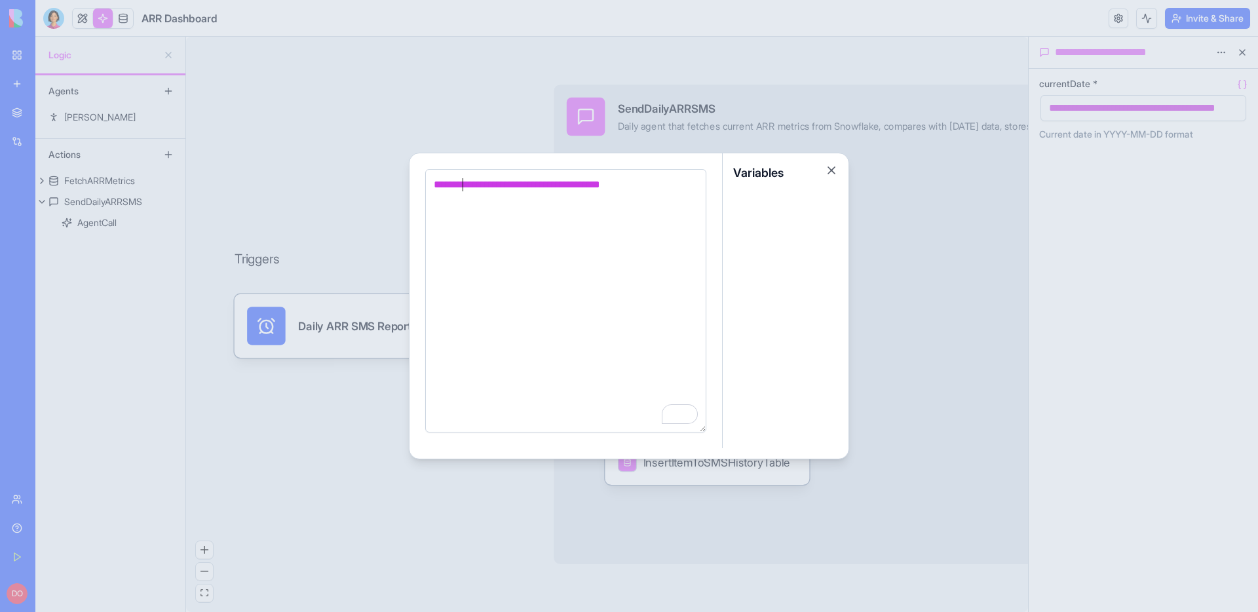
click at [464, 188] on span "**********" at bounding box center [517, 185] width 166 height 10
drag, startPoint x: 496, startPoint y: 186, endPoint x: 452, endPoint y: 187, distance: 44.6
click at [452, 187] on span "**********" at bounding box center [517, 185] width 166 height 10
click at [478, 189] on span "**********" at bounding box center [517, 185] width 166 height 10
drag, startPoint x: 623, startPoint y: 186, endPoint x: 442, endPoint y: 185, distance: 180.2
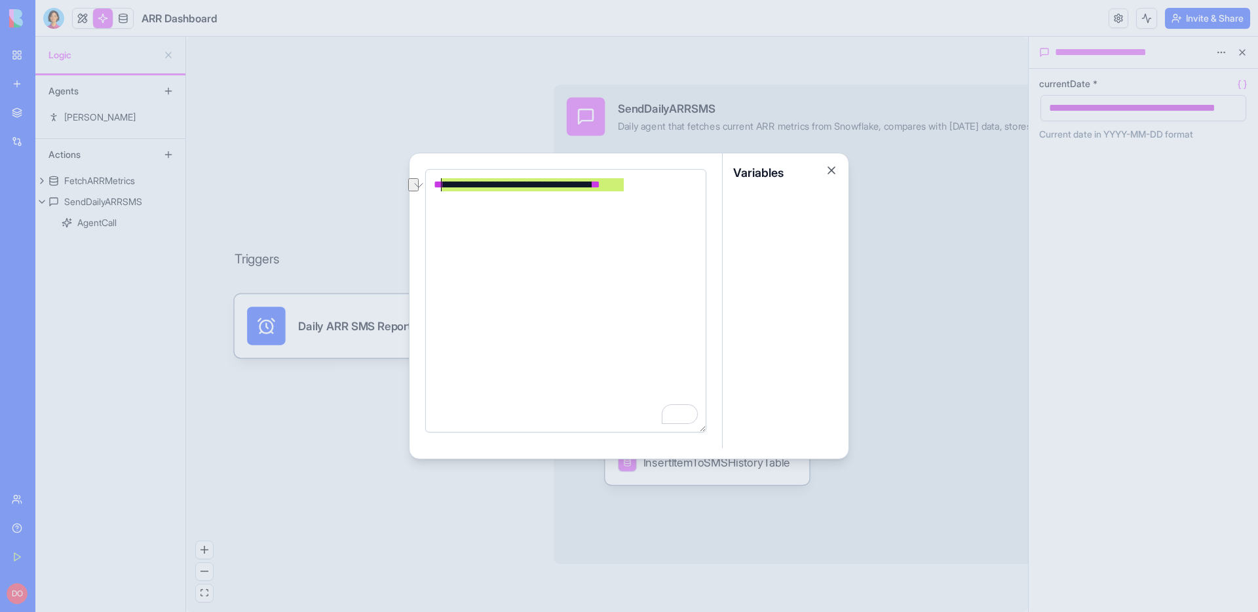
click at [442, 185] on span "**********" at bounding box center [517, 185] width 166 height 10
click at [922, 225] on div at bounding box center [629, 306] width 1258 height 612
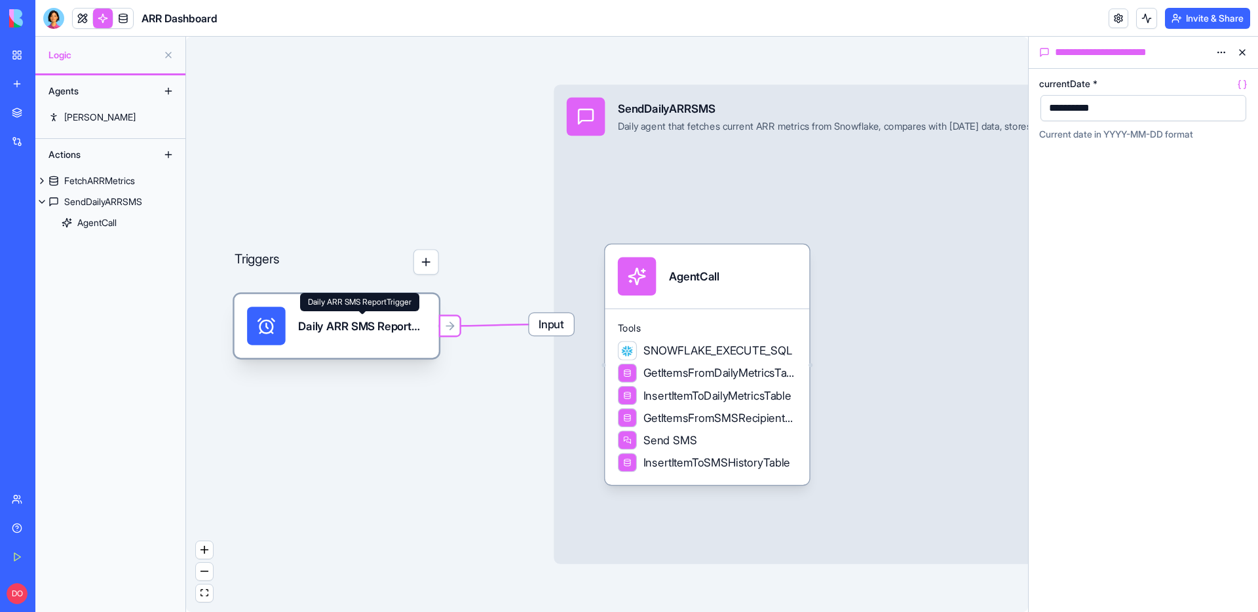
click at [324, 331] on div "Daily ARR SMS ReportTrigger" at bounding box center [362, 326] width 128 height 16
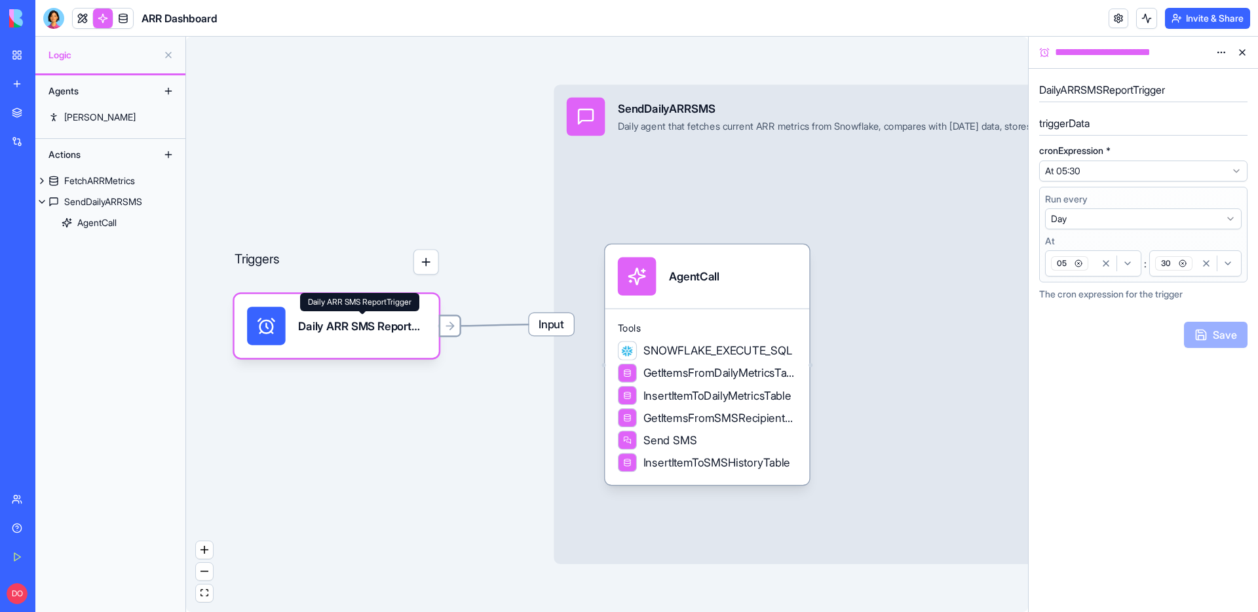
click at [451, 332] on icon at bounding box center [450, 326] width 13 height 13
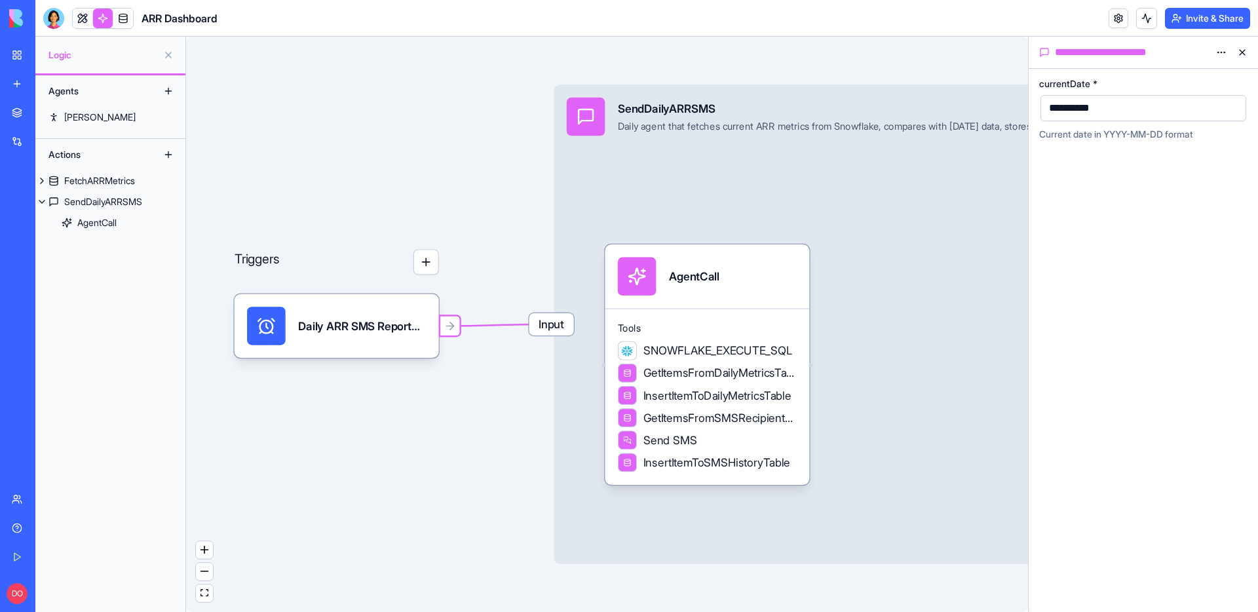
click at [1123, 109] on div "**********" at bounding box center [1132, 108] width 174 height 20
click at [1232, 109] on button "button" at bounding box center [1233, 108] width 21 height 21
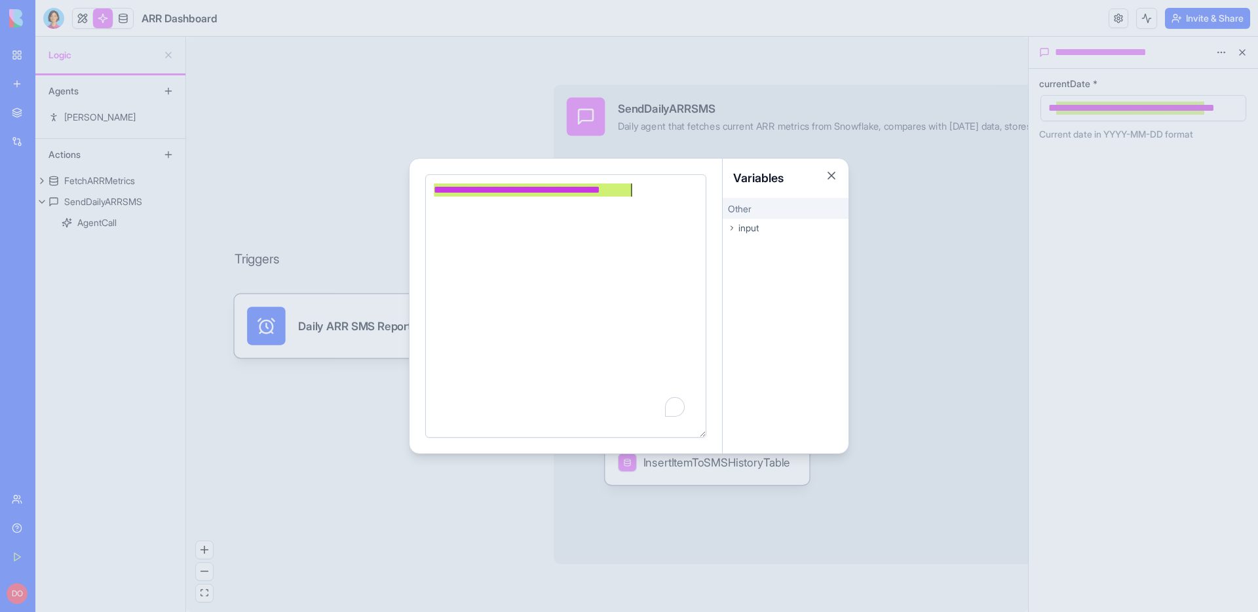
click at [643, 231] on div "**********" at bounding box center [564, 306] width 268 height 246
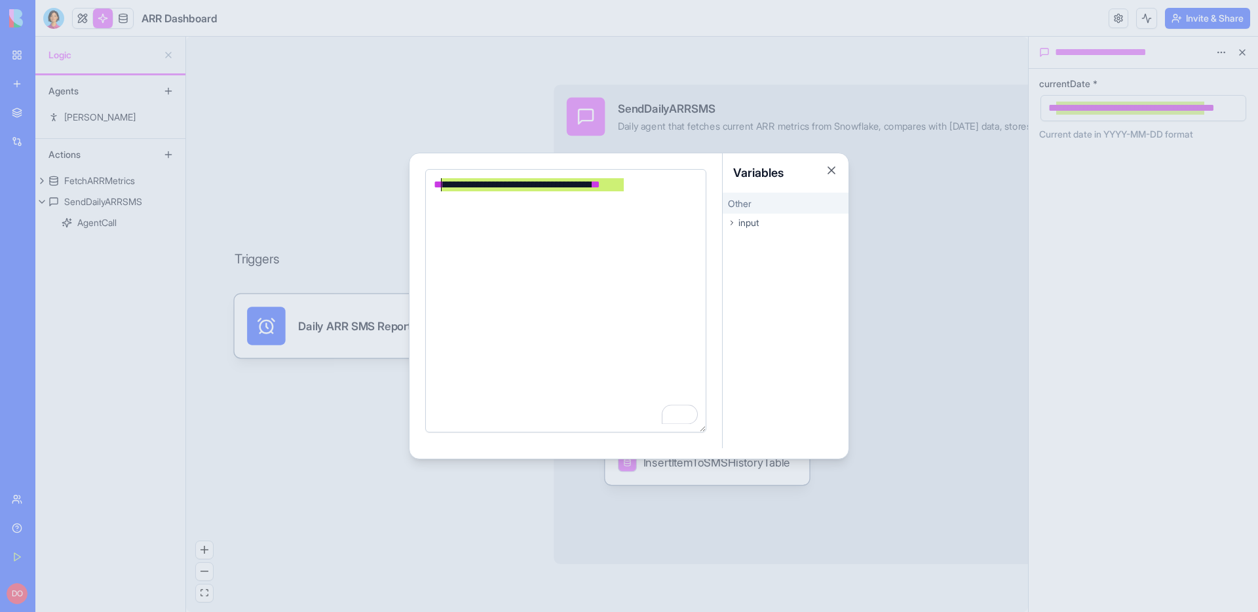
drag, startPoint x: 624, startPoint y: 185, endPoint x: 442, endPoint y: 191, distance: 182.3
click at [442, 189] on span "**********" at bounding box center [517, 185] width 166 height 10
click at [452, 222] on div "**********" at bounding box center [564, 301] width 268 height 246
click at [485, 209] on div "**********" at bounding box center [564, 301] width 268 height 246
drag, startPoint x: 442, startPoint y: 185, endPoint x: 625, endPoint y: 178, distance: 183.0
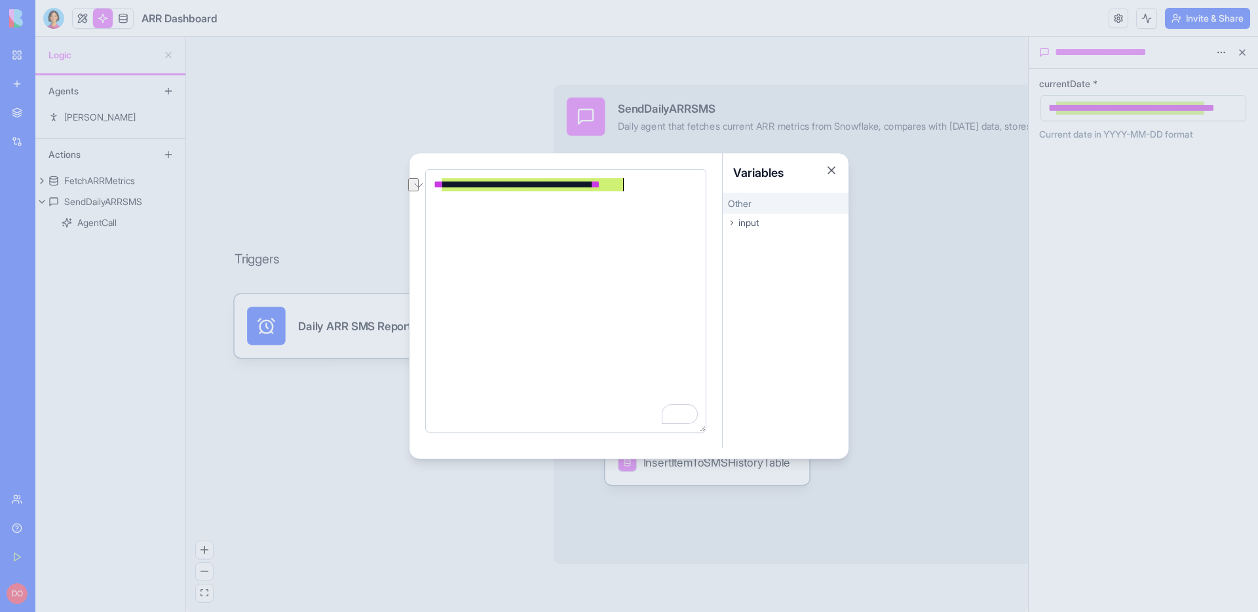
click at [600, 180] on span "**********" at bounding box center [517, 185] width 166 height 10
click at [622, 192] on div "**********" at bounding box center [564, 301] width 268 height 246
drag, startPoint x: 625, startPoint y: 185, endPoint x: 442, endPoint y: 188, distance: 182.2
click at [442, 188] on span "**********" at bounding box center [517, 185] width 166 height 10
click at [453, 189] on span "**********" at bounding box center [517, 185] width 166 height 10
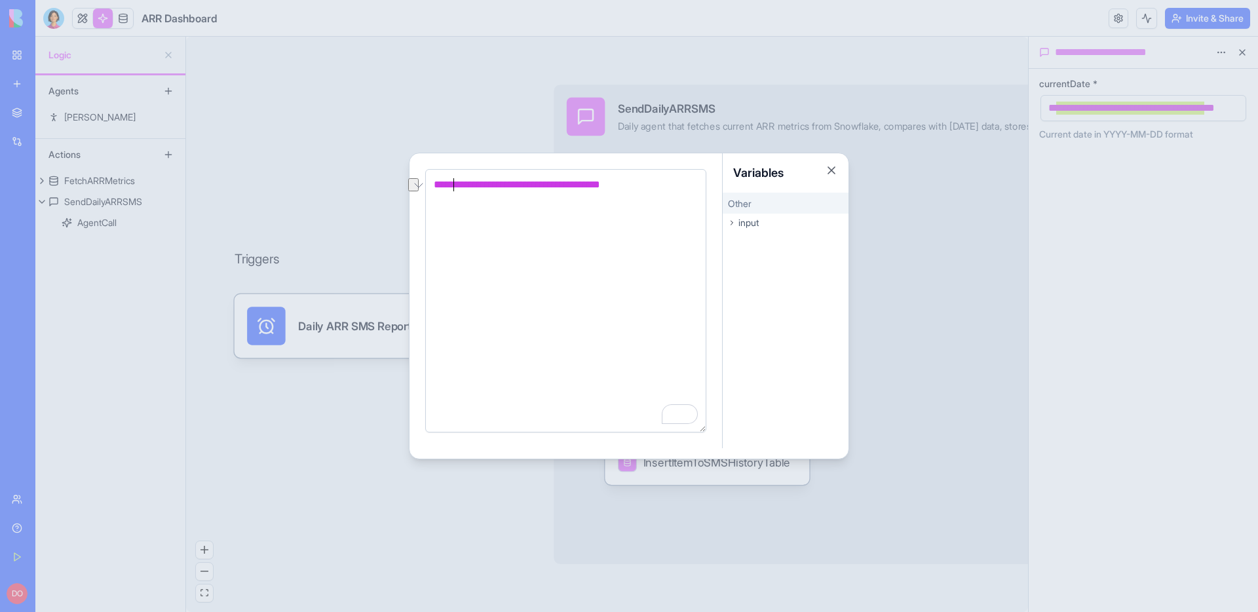
click at [490, 185] on span "**********" at bounding box center [517, 185] width 166 height 10
click at [478, 189] on span "*" at bounding box center [476, 185] width 4 height 10
click at [457, 189] on span "**********" at bounding box center [517, 185] width 166 height 10
drag, startPoint x: 443, startPoint y: 187, endPoint x: 624, endPoint y: 185, distance: 180.9
click at [600, 185] on span "**********" at bounding box center [517, 185] width 166 height 10
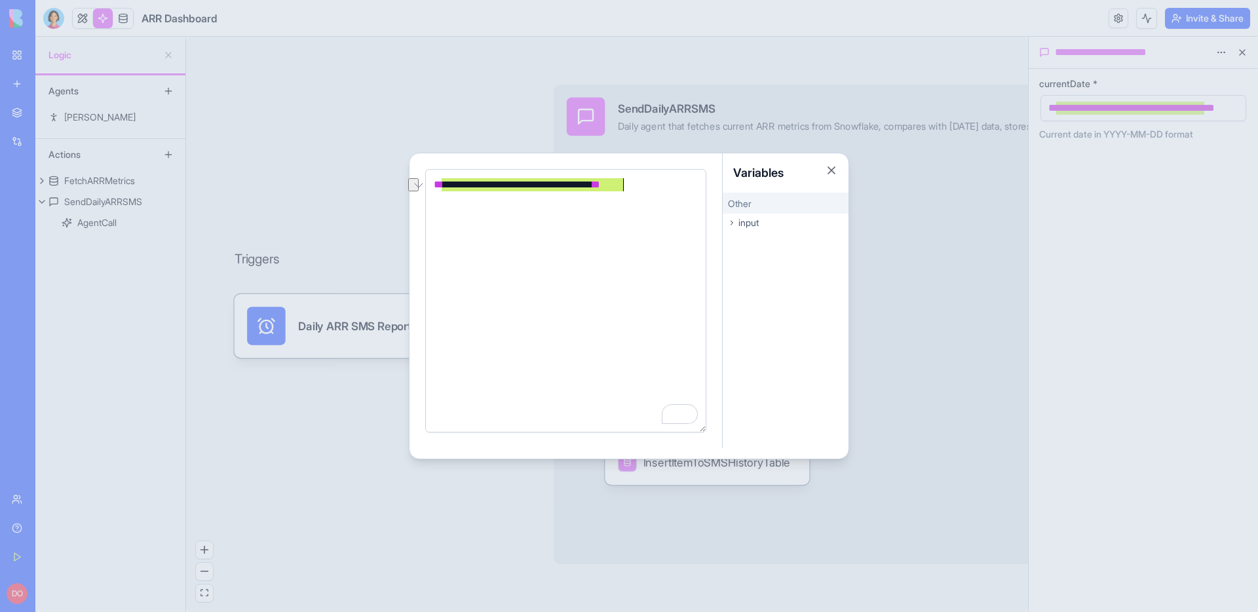
click at [600, 186] on span "**********" at bounding box center [517, 185] width 166 height 10
drag, startPoint x: 625, startPoint y: 186, endPoint x: 444, endPoint y: 187, distance: 180.2
click at [444, 187] on span "**********" at bounding box center [517, 185] width 166 height 10
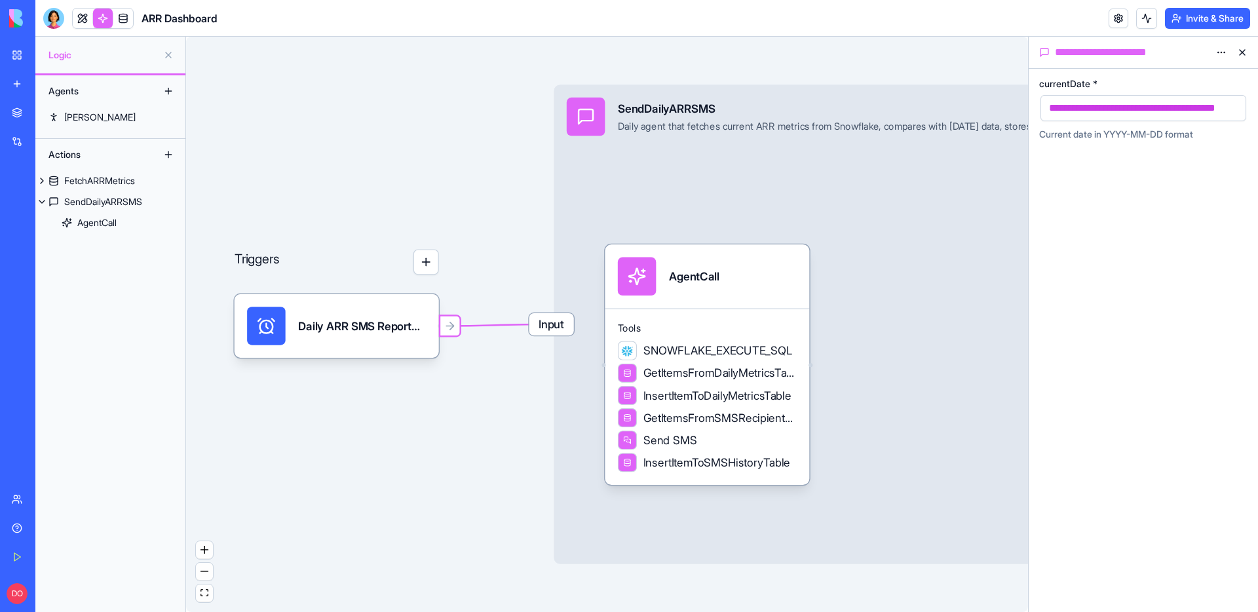
click at [1104, 286] on div "**********" at bounding box center [1143, 340] width 229 height 543
click at [456, 328] on icon at bounding box center [450, 326] width 13 height 13
click at [452, 329] on icon at bounding box center [450, 326] width 13 height 13
click at [1233, 110] on button "button" at bounding box center [1233, 108] width 21 height 21
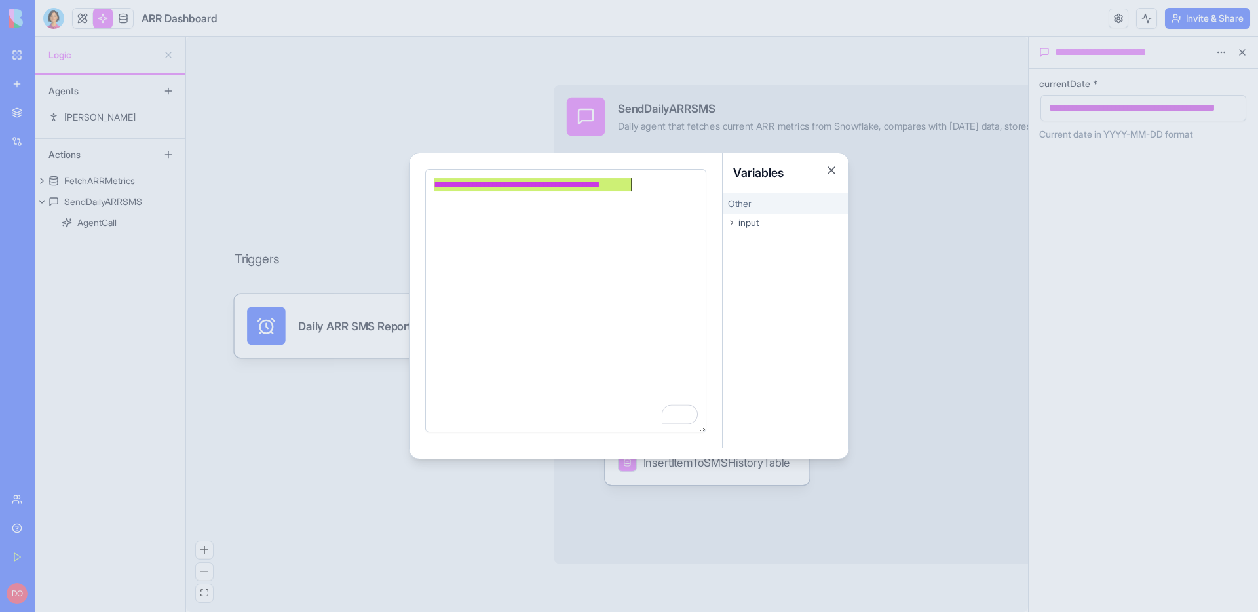
click at [733, 223] on icon at bounding box center [732, 223] width 8 height 8
click at [742, 238] on span "cronExpression" at bounding box center [760, 242] width 55 height 10
click at [745, 258] on span "triggerTime" at bounding box center [753, 261] width 41 height 10
click at [750, 244] on span "cronExpression" at bounding box center [760, 242] width 55 height 10
click at [748, 224] on span "input" at bounding box center [749, 222] width 20 height 13
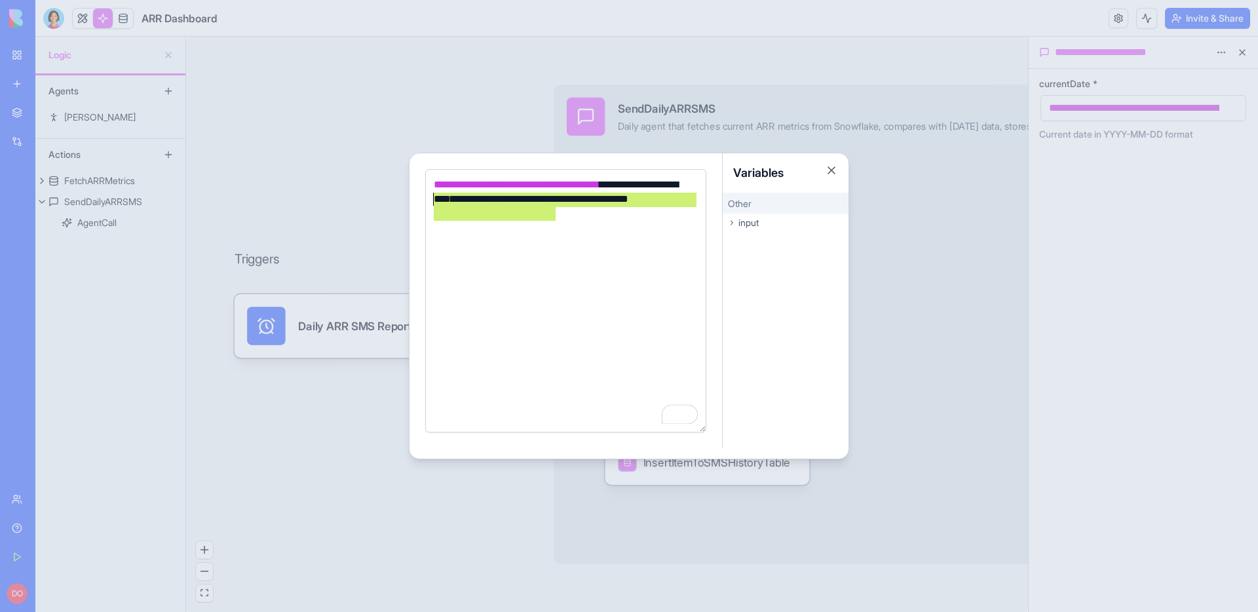
drag, startPoint x: 585, startPoint y: 215, endPoint x: 643, endPoint y: 182, distance: 66.7
click at [643, 182] on div "**********" at bounding box center [564, 192] width 268 height 29
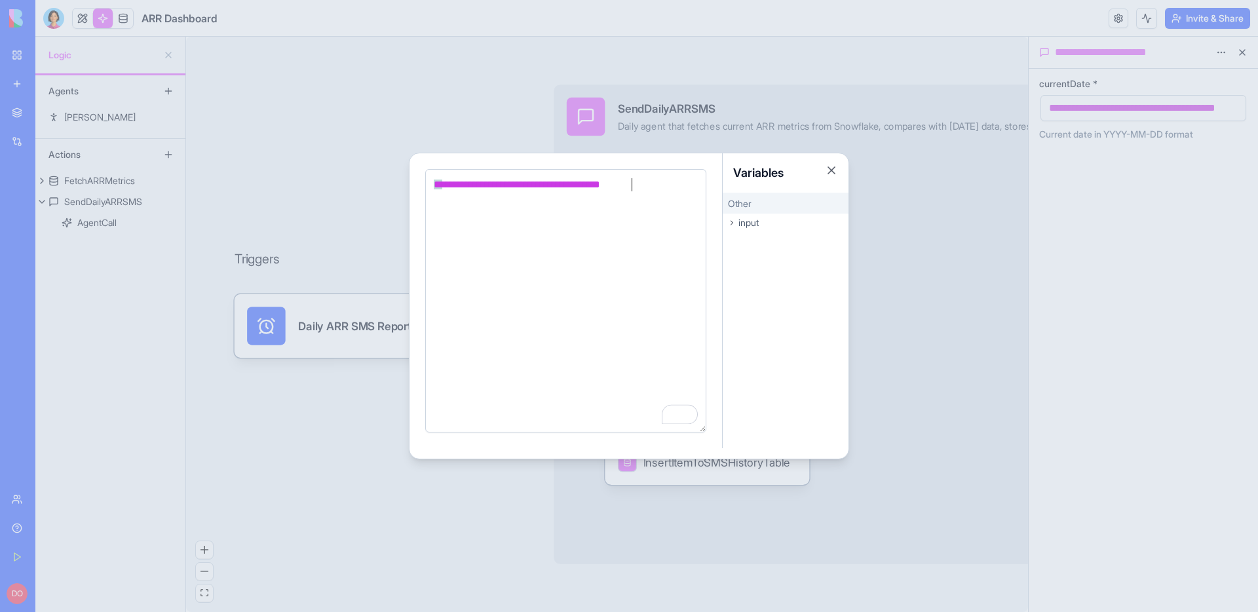
click at [733, 225] on icon at bounding box center [732, 223] width 8 height 8
click at [836, 168] on button "Close" at bounding box center [831, 170] width 13 height 13
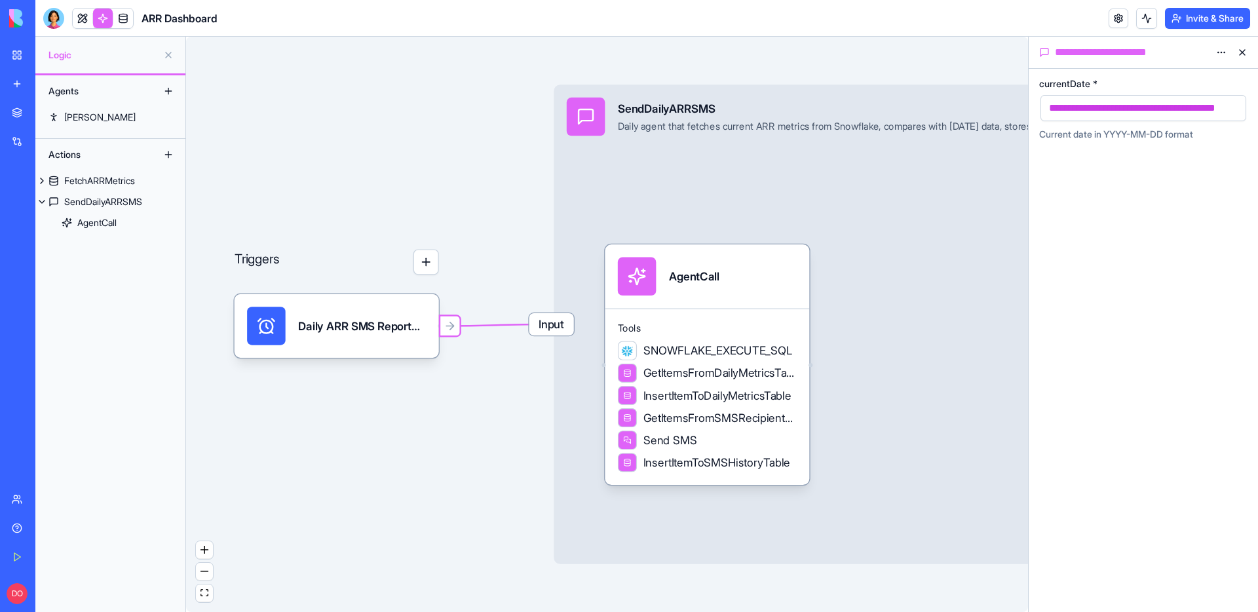
click at [1223, 48] on html "**********" at bounding box center [629, 306] width 1258 height 612
click at [1180, 77] on span "State" at bounding box center [1183, 79] width 21 height 13
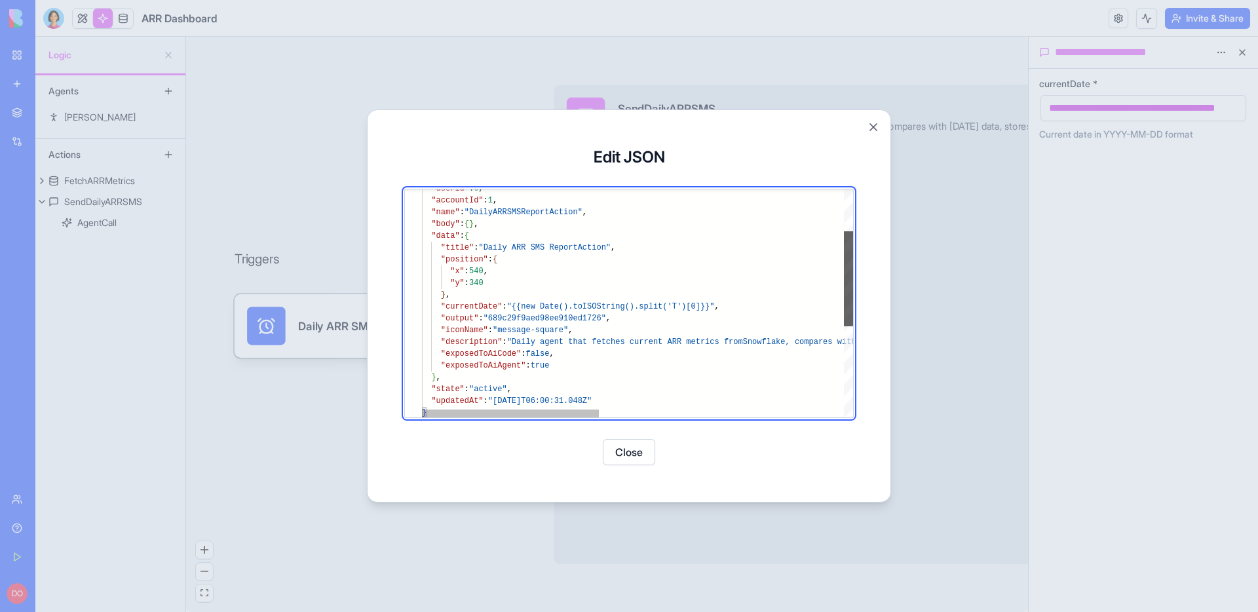
click at [845, 310] on div at bounding box center [848, 278] width 9 height 95
click at [876, 126] on button "Close" at bounding box center [873, 127] width 13 height 13
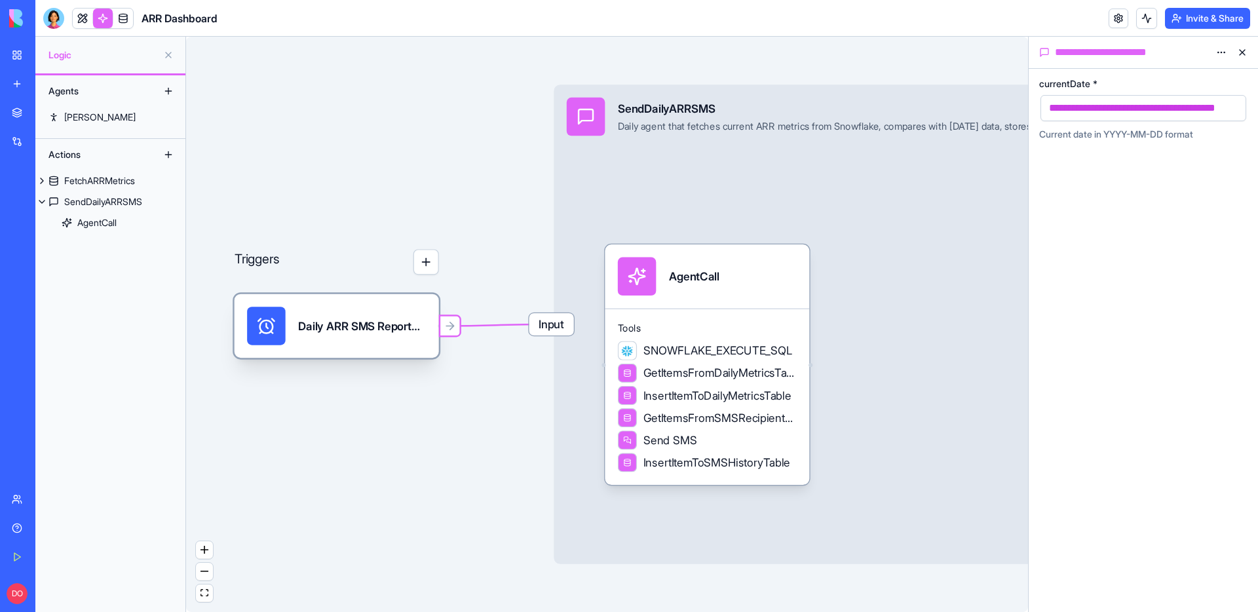
click at [378, 327] on div "Daily ARR SMS ReportTrigger" at bounding box center [362, 326] width 128 height 16
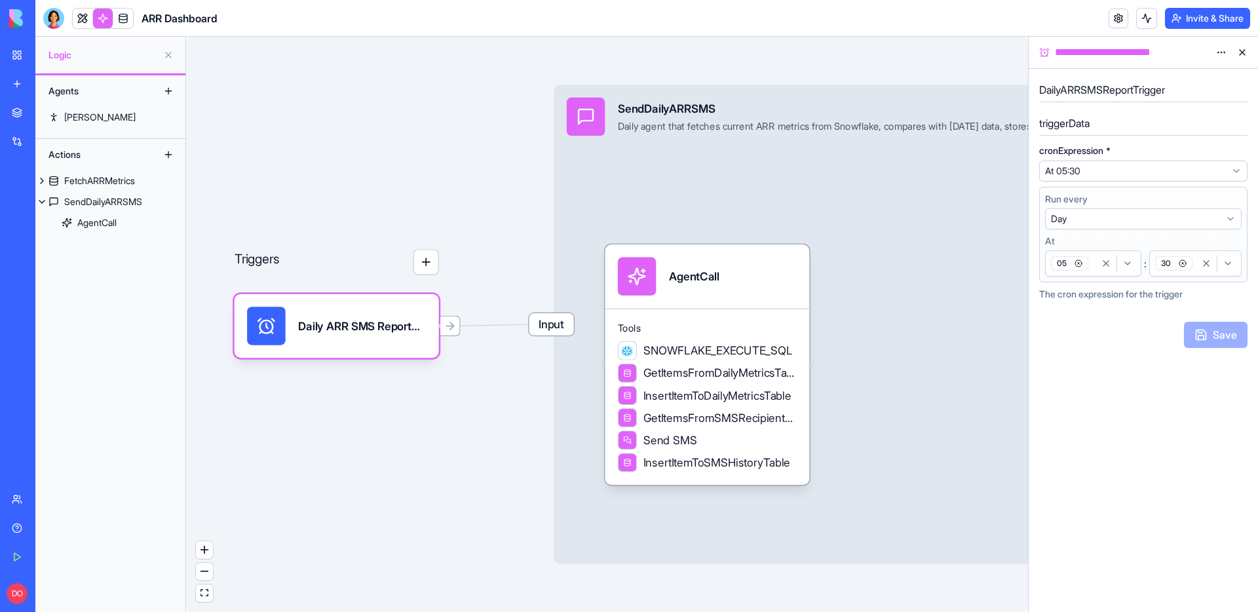
click at [1221, 52] on html "**********" at bounding box center [629, 306] width 1258 height 612
click at [1199, 78] on div "State" at bounding box center [1190, 79] width 77 height 21
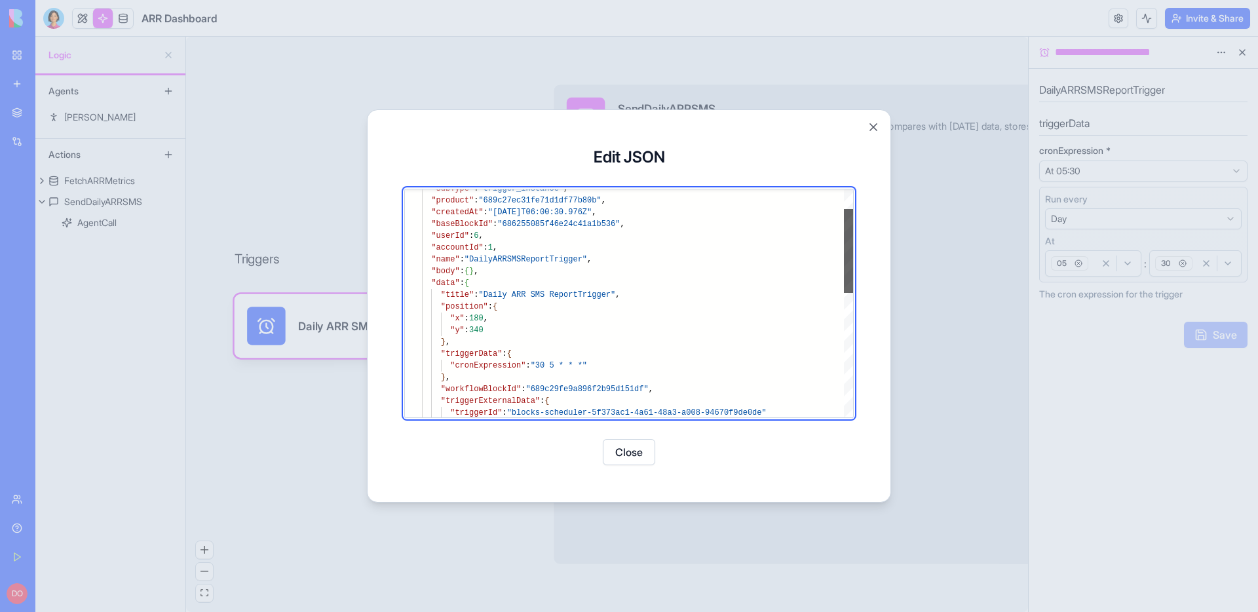
click at [853, 267] on div at bounding box center [848, 251] width 9 height 84
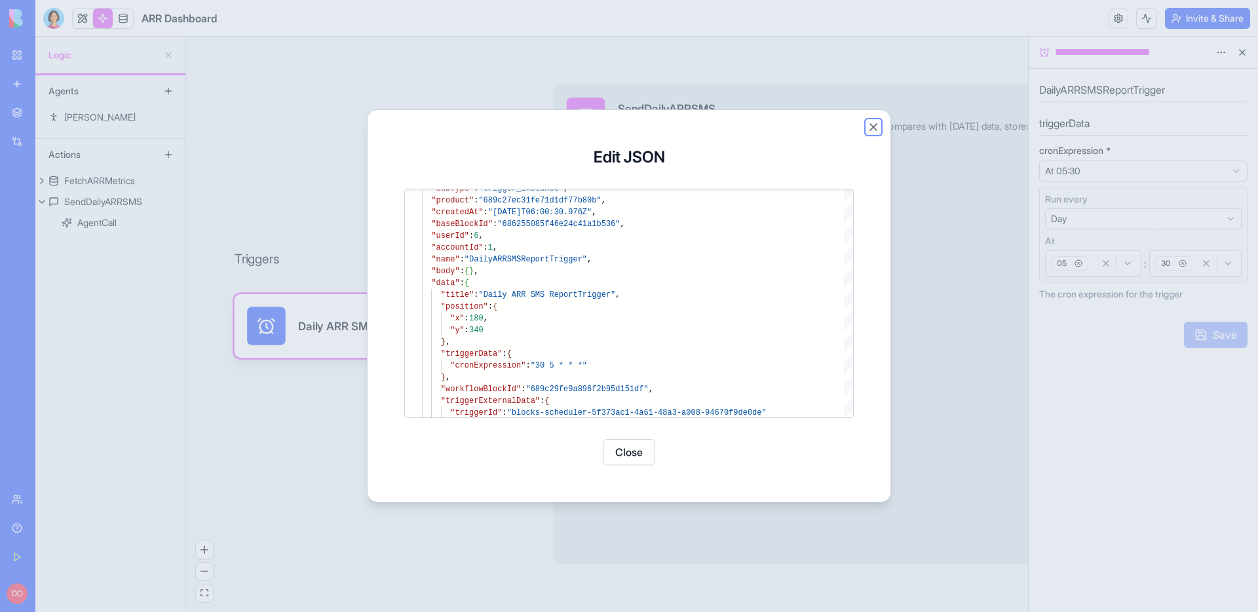
click at [874, 123] on button "Close" at bounding box center [873, 127] width 13 height 13
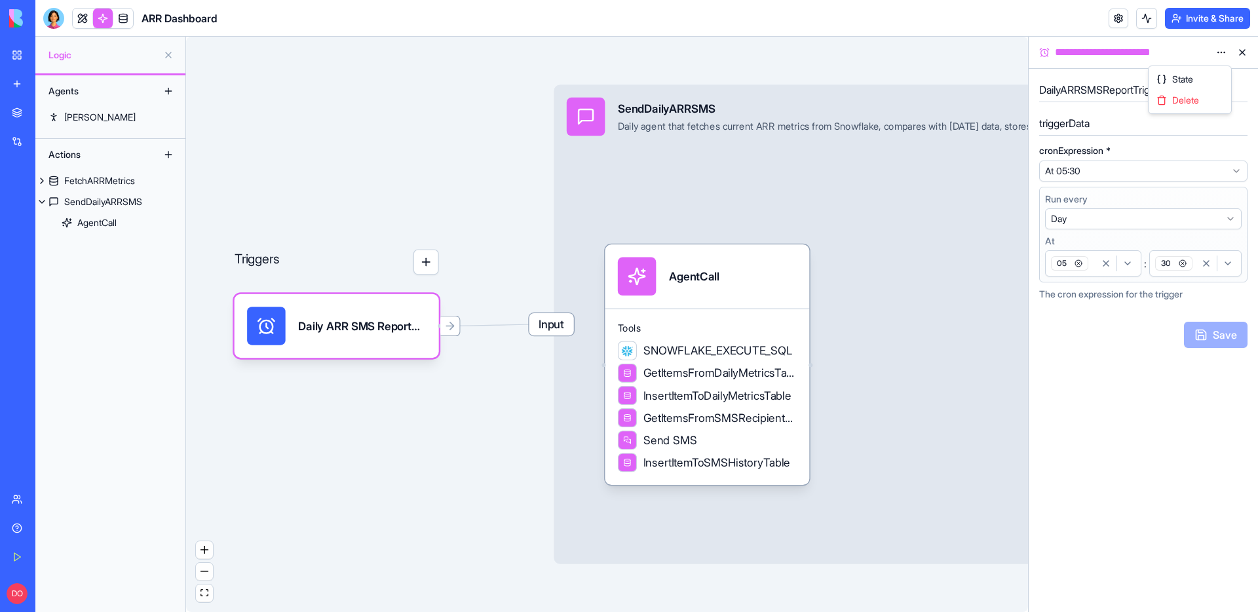
click at [1223, 51] on html "**********" at bounding box center [629, 306] width 1258 height 612
click at [1106, 408] on html "**********" at bounding box center [629, 306] width 1258 height 612
click at [452, 327] on icon at bounding box center [452, 325] width 4 height 7
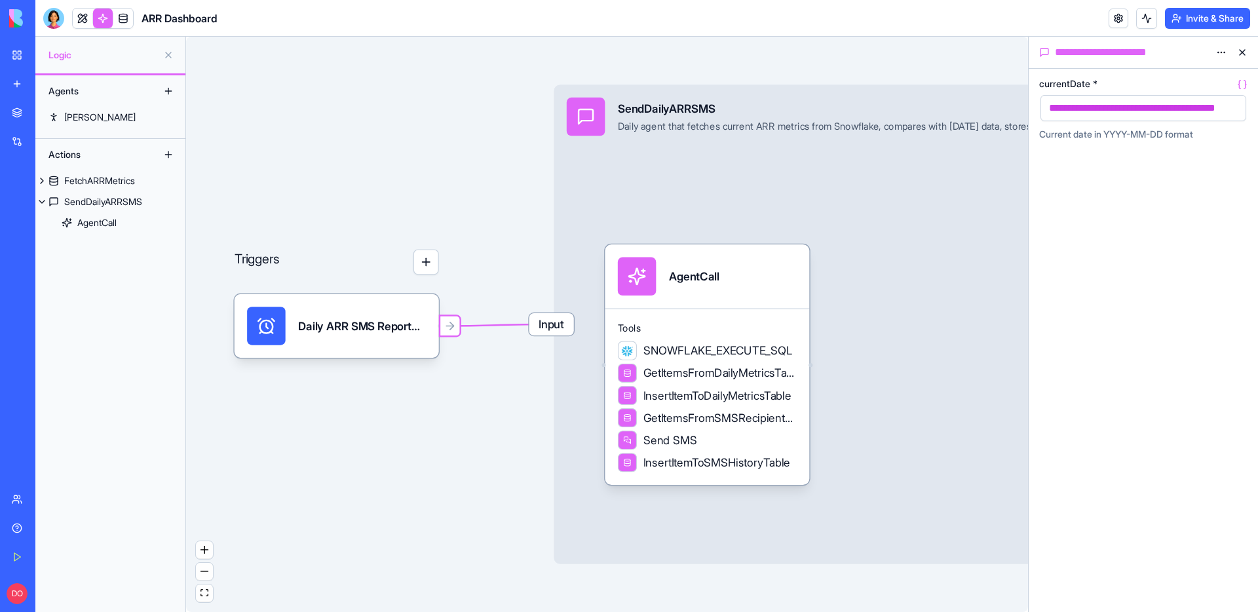
click at [1238, 105] on button "button" at bounding box center [1233, 108] width 21 height 21
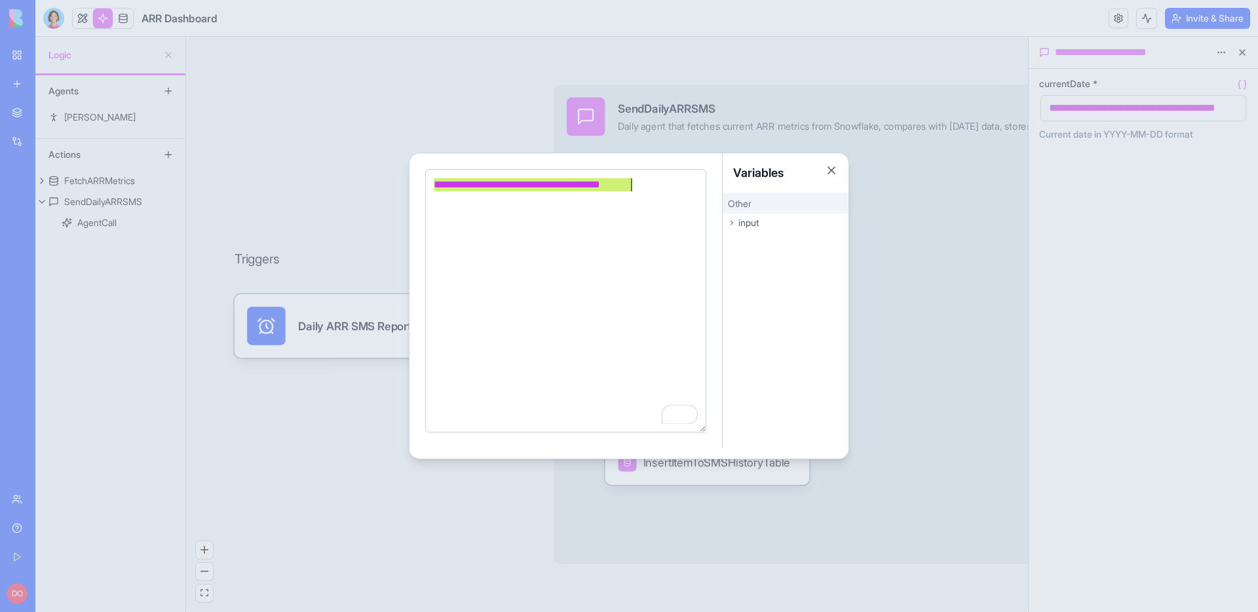
click at [661, 183] on div "**********" at bounding box center [564, 185] width 268 height 14
click at [735, 222] on icon at bounding box center [732, 223] width 8 height 8
click at [747, 256] on span "triggerTime" at bounding box center [753, 261] width 41 height 10
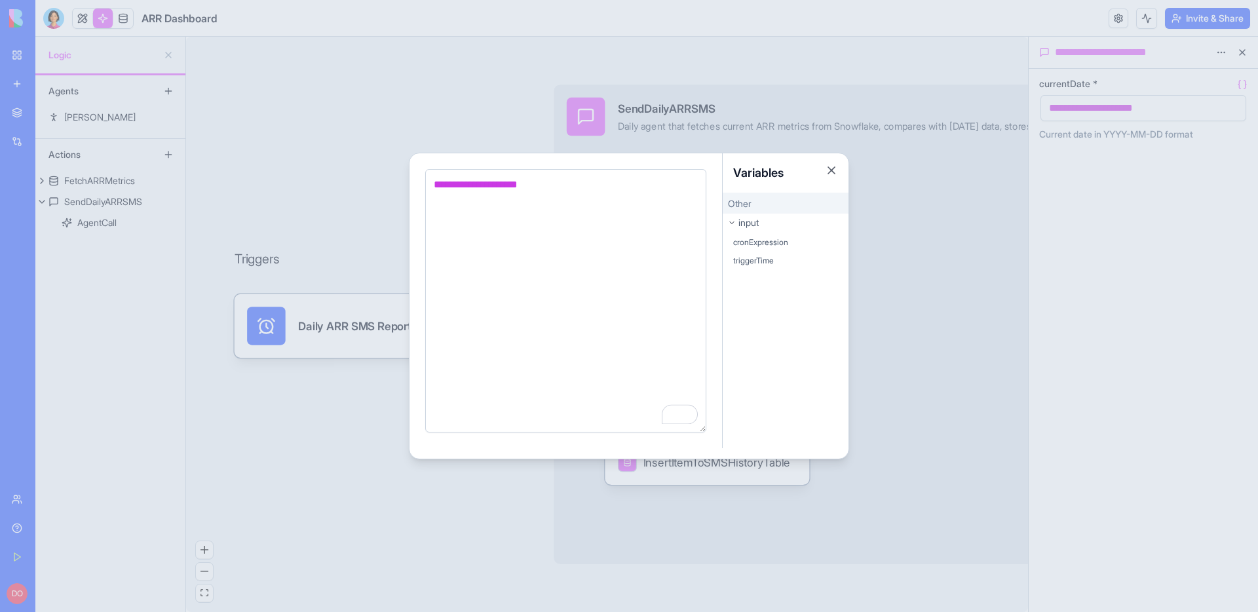
click at [920, 336] on div at bounding box center [629, 306] width 1258 height 612
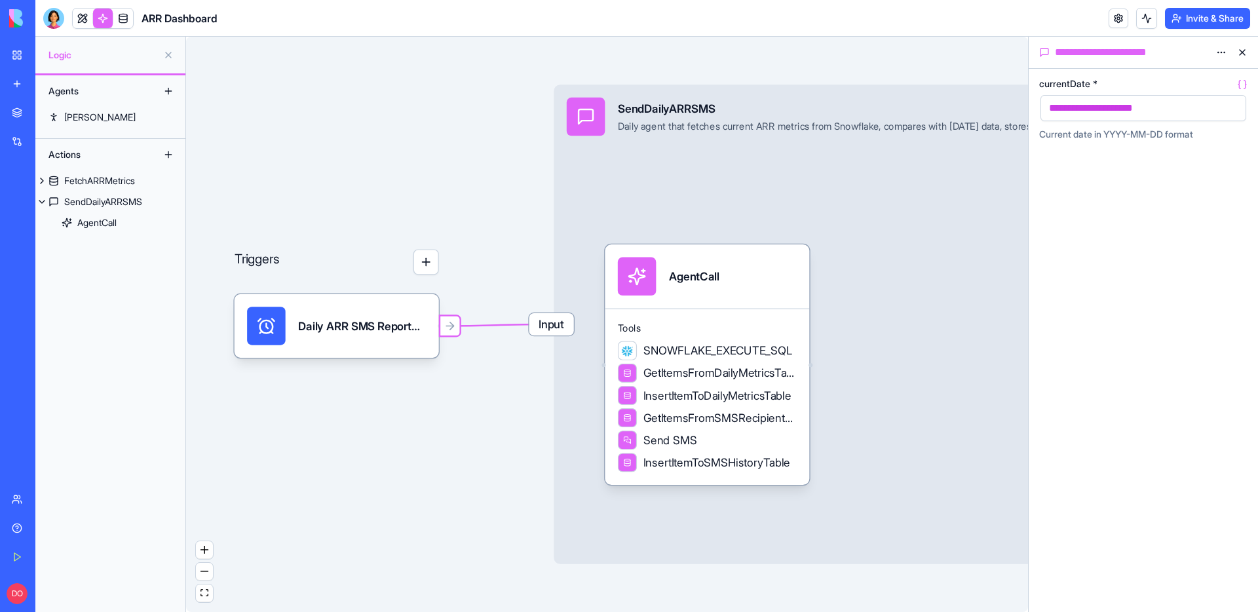
click at [1107, 279] on div "**********" at bounding box center [1143, 340] width 229 height 543
click at [367, 96] on div "Triggers Daily ARR SMS ReportTrigger Input SendDailyARRSMS Daily agent that fet…" at bounding box center [607, 324] width 842 height 575
click at [387, 105] on div "Triggers Daily ARR SMS ReportTrigger Input SendDailyARRSMS Daily agent that fet…" at bounding box center [607, 324] width 842 height 575
click at [78, 21] on link at bounding box center [83, 19] width 20 height 20
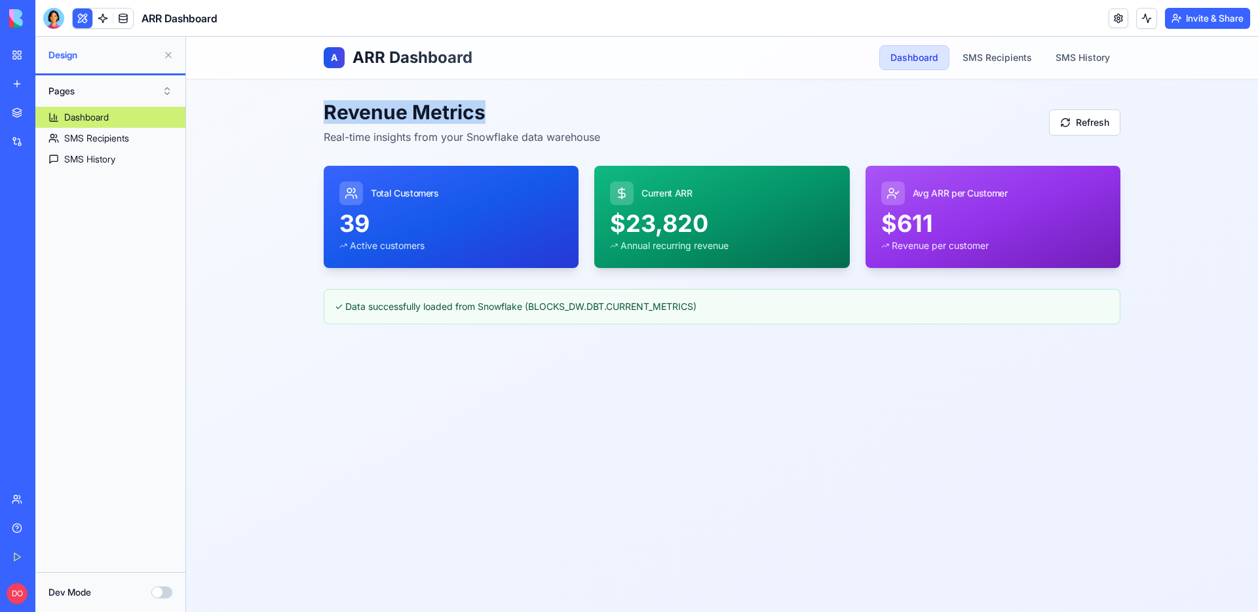
drag, startPoint x: 327, startPoint y: 114, endPoint x: 487, endPoint y: 117, distance: 160.0
click at [487, 117] on h2 "Revenue Metrics" at bounding box center [462, 112] width 277 height 24
drag, startPoint x: 607, startPoint y: 132, endPoint x: 319, endPoint y: 121, distance: 288.6
click at [319, 121] on main "Revenue Metrics Real-time insights from your Snowflake data warehouse Refresh T…" at bounding box center [722, 212] width 839 height 266
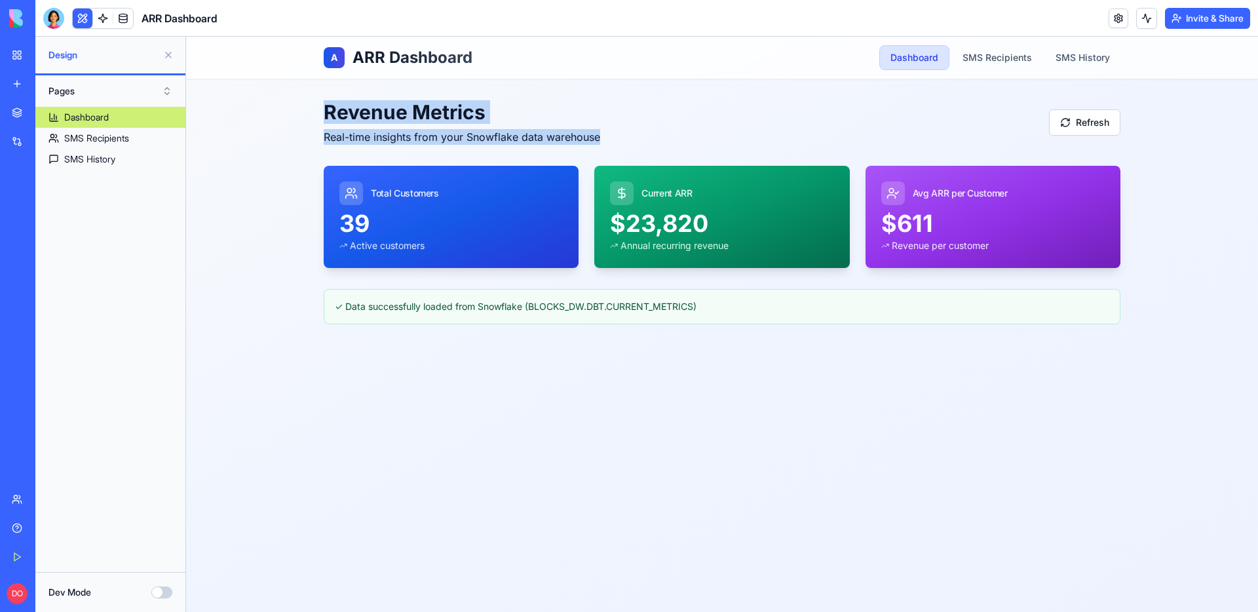
drag, startPoint x: 327, startPoint y: 115, endPoint x: 603, endPoint y: 132, distance: 276.5
click at [603, 132] on div "Revenue Metrics Real-time insights from your Snowflake data warehouse Refresh" at bounding box center [722, 122] width 797 height 45
click at [625, 134] on div "Revenue Metrics Real-time insights from your Snowflake data warehouse Refresh" at bounding box center [722, 122] width 797 height 45
drag, startPoint x: 611, startPoint y: 137, endPoint x: 322, endPoint y: 116, distance: 289.1
click at [322, 116] on main "Revenue Metrics Real-time insights from your Snowflake data warehouse Refresh T…" at bounding box center [722, 212] width 839 height 266
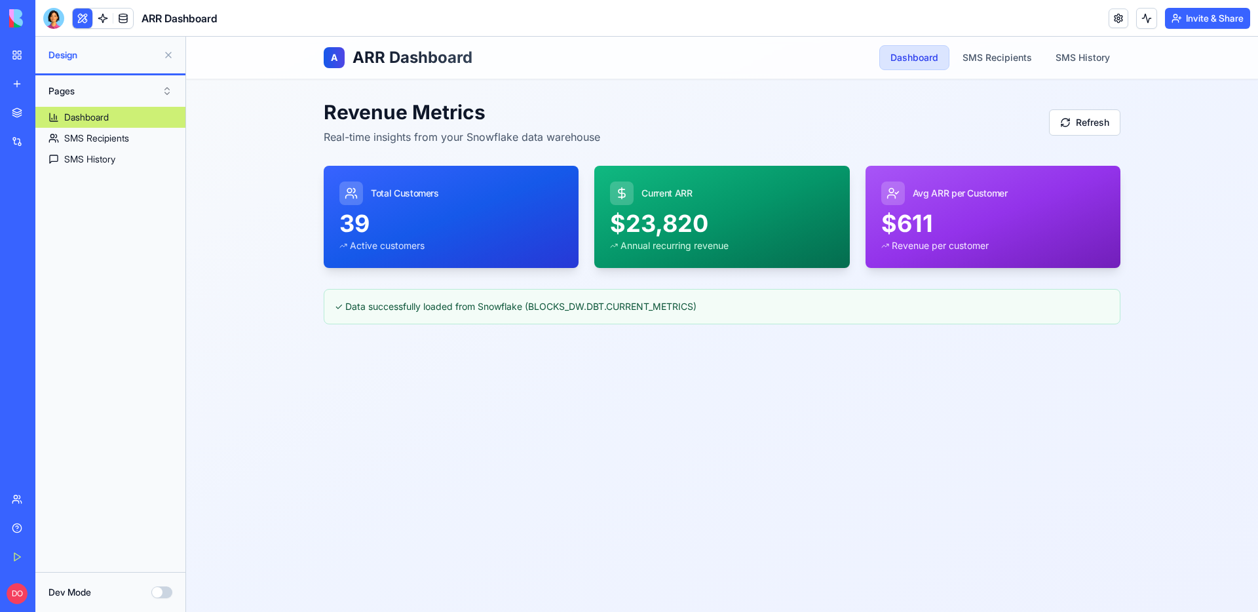
click at [331, 100] on h2 "Revenue Metrics" at bounding box center [462, 112] width 277 height 24
drag, startPoint x: 328, startPoint y: 58, endPoint x: 482, endPoint y: 62, distance: 154.7
click at [482, 62] on div "A ARR Dashboard Dashboard SMS Recipients SMS History" at bounding box center [722, 58] width 797 height 42
click at [519, 104] on h2 "Revenue Metrics" at bounding box center [462, 112] width 277 height 24
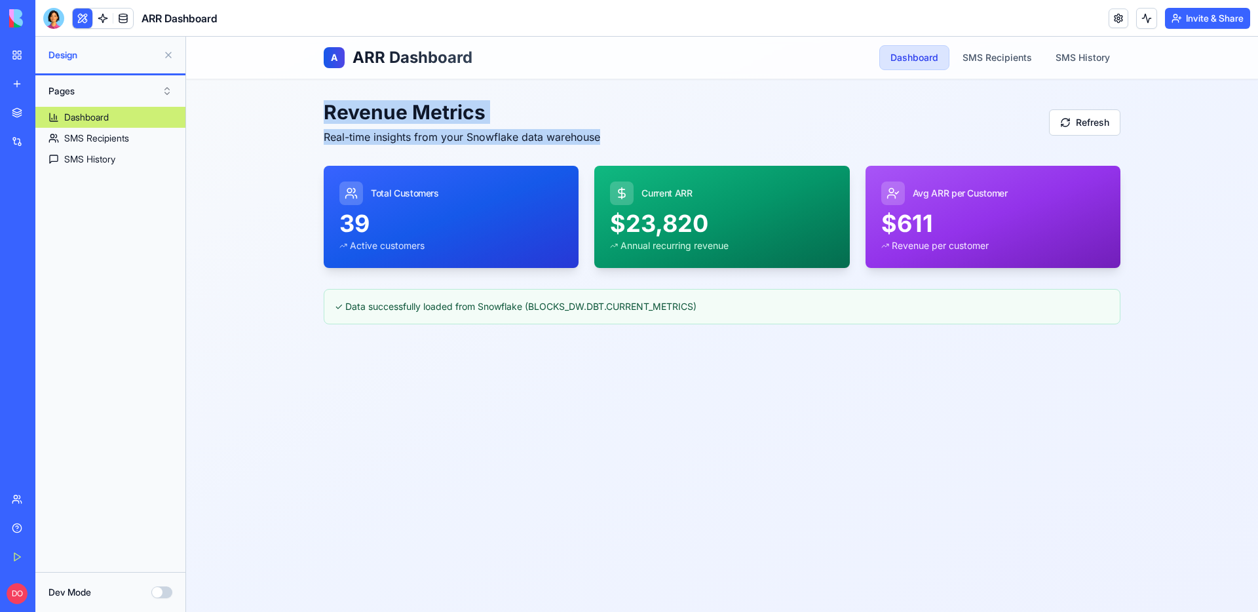
drag, startPoint x: 612, startPoint y: 136, endPoint x: 314, endPoint y: 117, distance: 298.8
click at [314, 117] on main "Revenue Metrics Real-time insights from your Snowflake data warehouse Refresh T…" at bounding box center [722, 212] width 839 height 266
click at [528, 104] on h2 "Revenue Metrics" at bounding box center [462, 112] width 277 height 24
drag, startPoint x: 605, startPoint y: 134, endPoint x: 331, endPoint y: 111, distance: 274.9
click at [331, 111] on div "Revenue Metrics Real-time insights from your Snowflake data warehouse Refresh" at bounding box center [722, 122] width 797 height 45
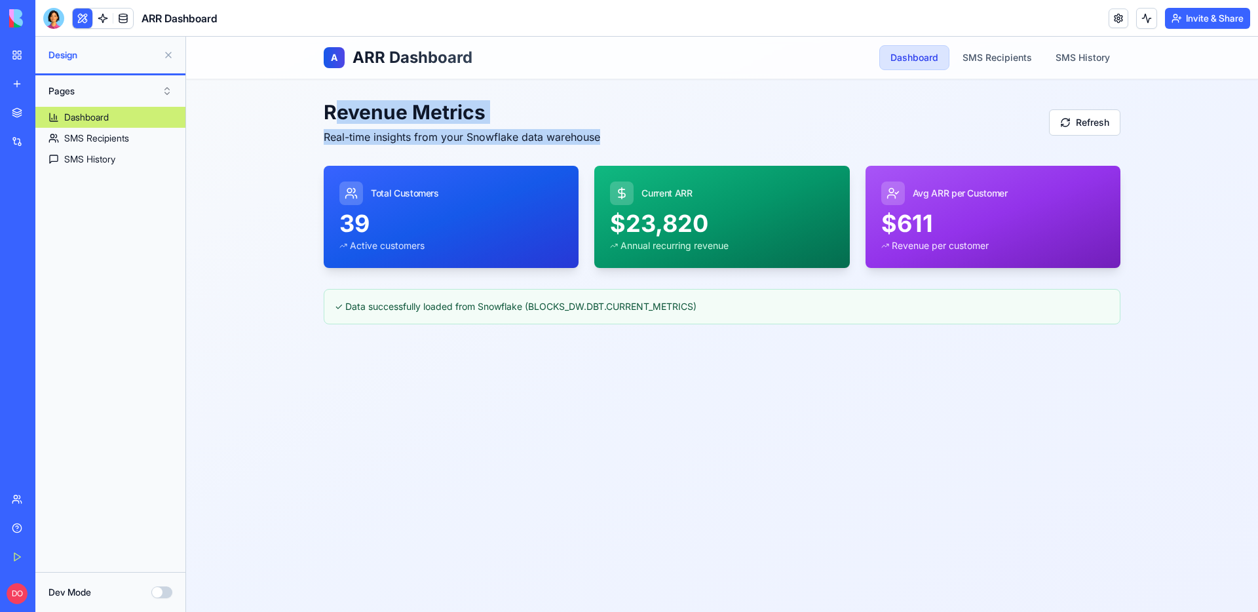
click at [376, 120] on h2 "Revenue Metrics" at bounding box center [462, 112] width 277 height 24
drag, startPoint x: 320, startPoint y: 58, endPoint x: 606, endPoint y: 131, distance: 295.7
click at [606, 131] on div "A ARR Dashboard Dashboard SMS Recipients SMS History Revenue Metrics Real-time …" at bounding box center [722, 324] width 1072 height 575
click at [614, 136] on div "Revenue Metrics Real-time insights from your Snowflake data warehouse Refresh" at bounding box center [722, 122] width 797 height 45
drag, startPoint x: 614, startPoint y: 136, endPoint x: 334, endPoint y: 102, distance: 281.9
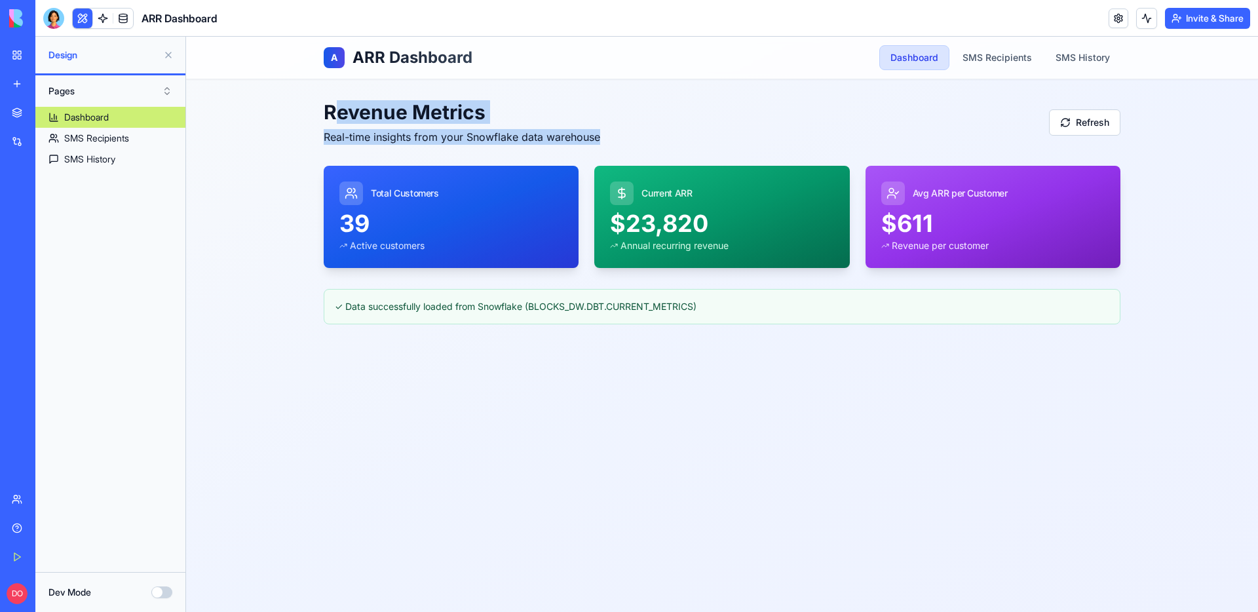
click at [334, 102] on div "Revenue Metrics Real-time insights from your Snowflake data warehouse Refresh" at bounding box center [722, 122] width 797 height 45
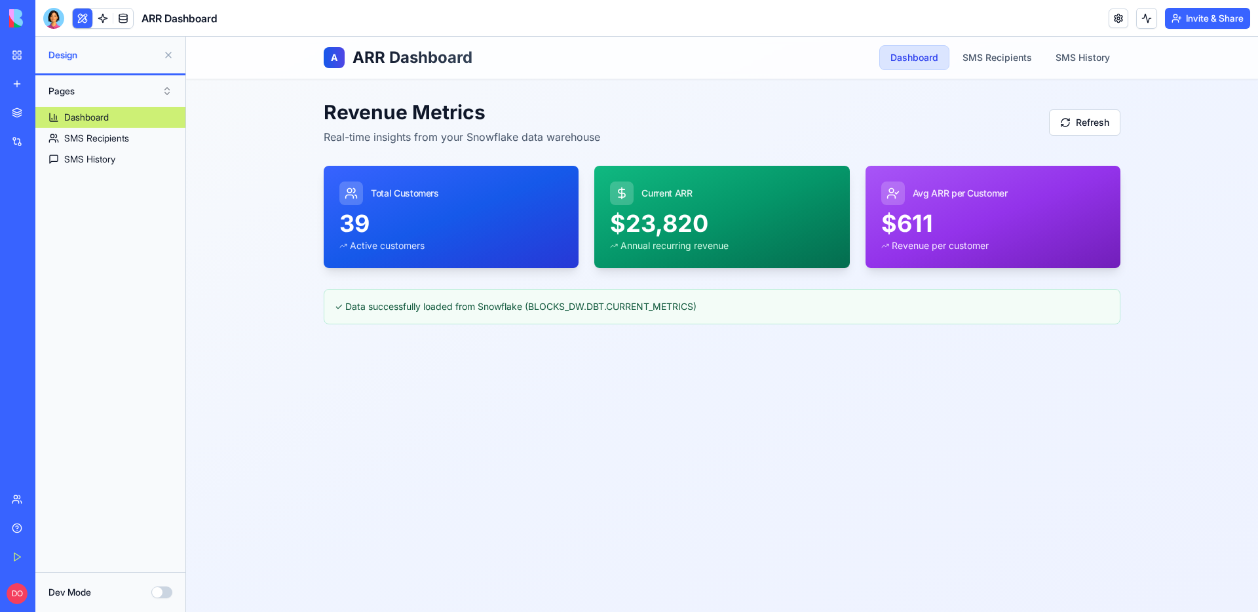
click at [322, 76] on div "A ARR Dashboard Dashboard SMS Recipients SMS History" at bounding box center [722, 58] width 839 height 42
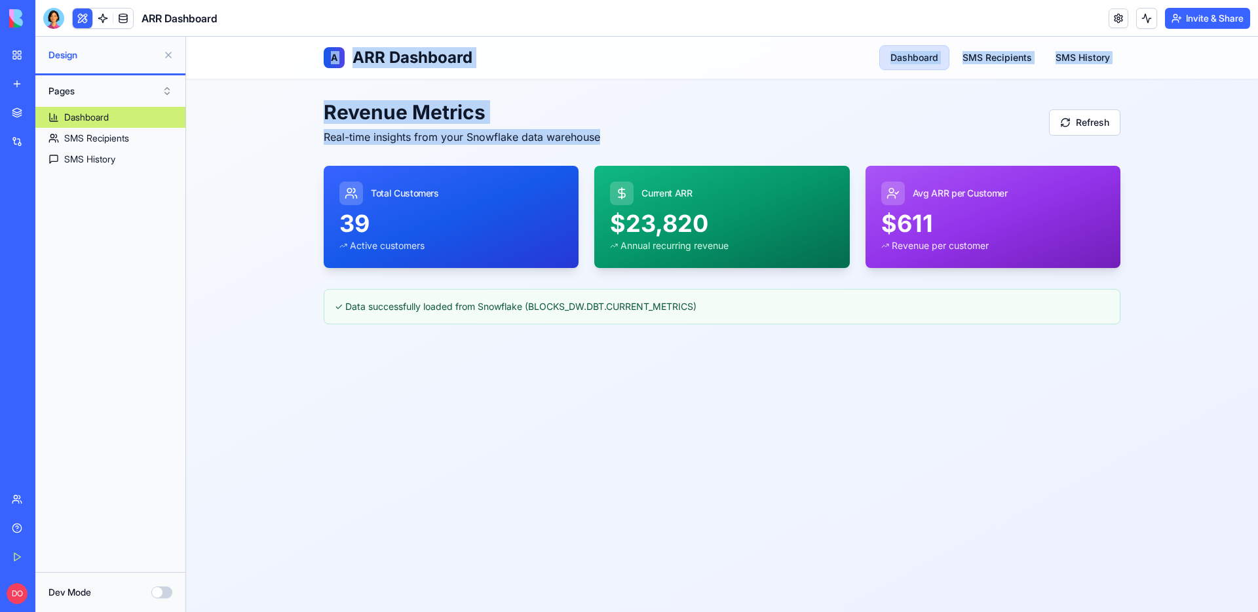
drag, startPoint x: 328, startPoint y: 64, endPoint x: 621, endPoint y: 133, distance: 301.1
click at [621, 133] on div "A ARR Dashboard Dashboard SMS Recipients SMS History Revenue Metrics Real-time …" at bounding box center [722, 324] width 1072 height 575
click at [621, 133] on div "Revenue Metrics Real-time insights from your Snowflake data warehouse Refresh" at bounding box center [722, 122] width 797 height 45
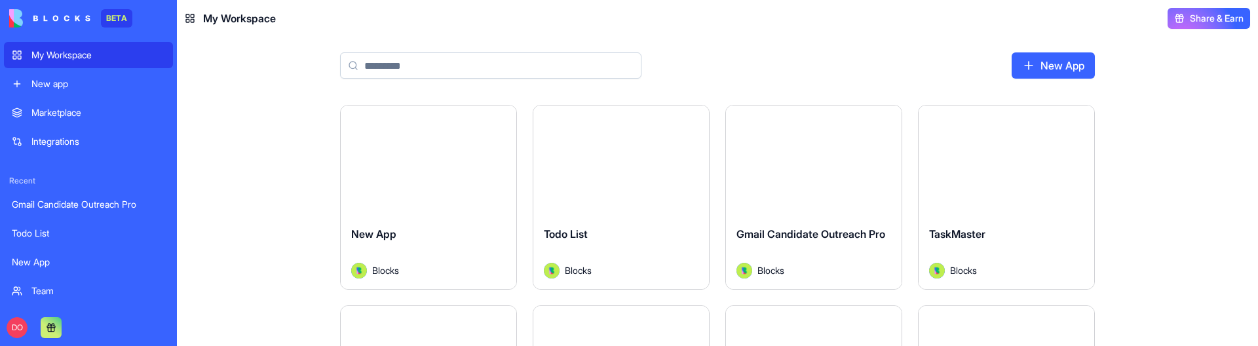
click at [57, 113] on div "Marketplace" at bounding box center [98, 112] width 134 height 13
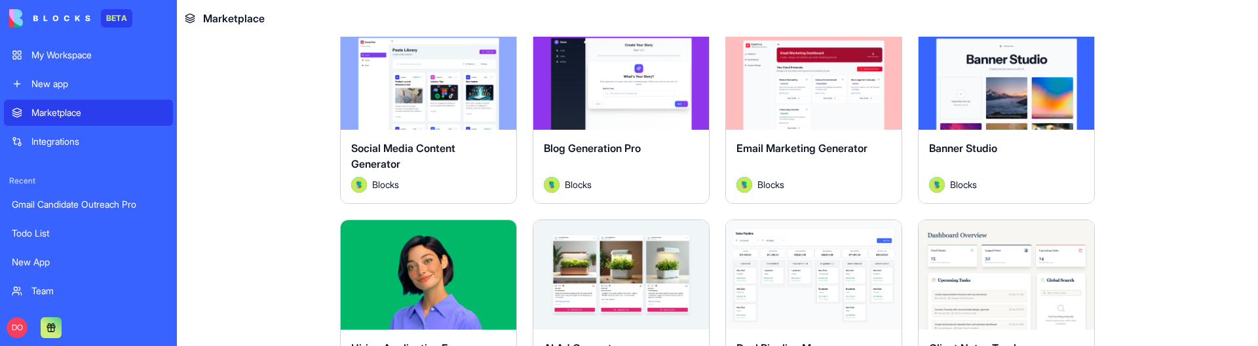
scroll to position [278, 0]
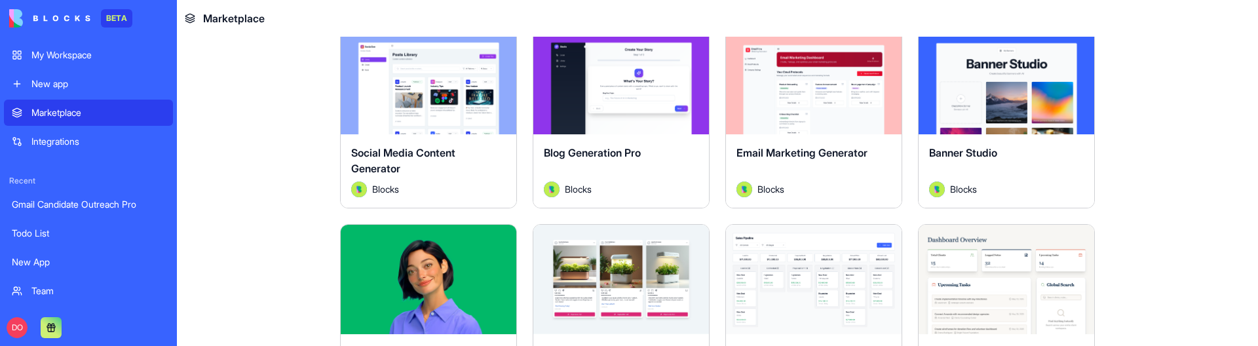
click at [623, 83] on button "Explore" at bounding box center [621, 79] width 98 height 26
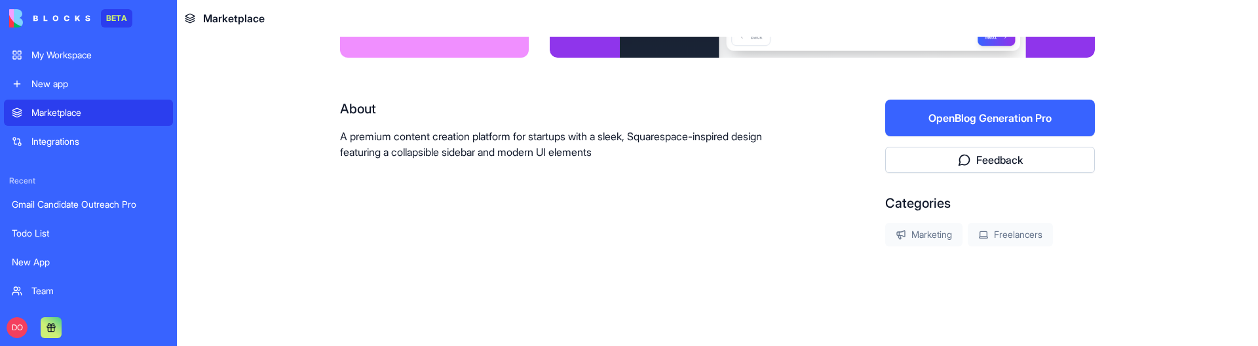
click at [355, 109] on div "About" at bounding box center [570, 109] width 461 height 18
copy div "About"
click at [920, 206] on div "Categories" at bounding box center [990, 203] width 210 height 18
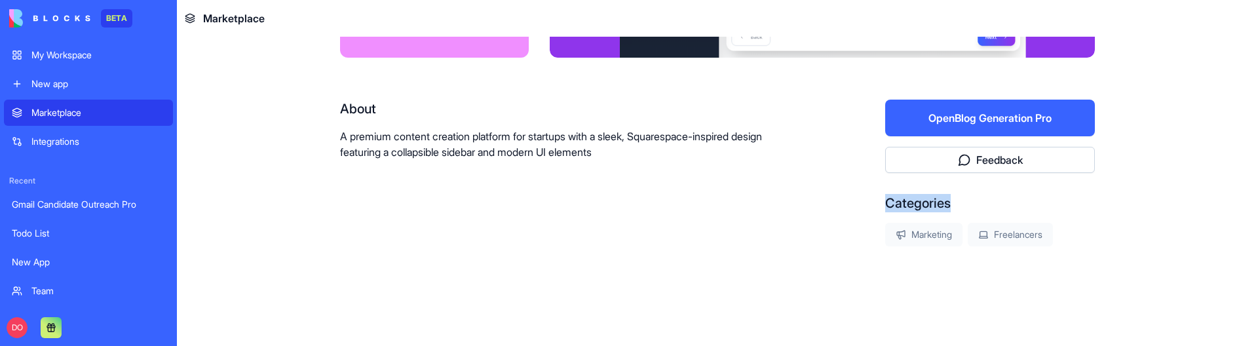
click at [920, 206] on div "Categories" at bounding box center [990, 203] width 210 height 18
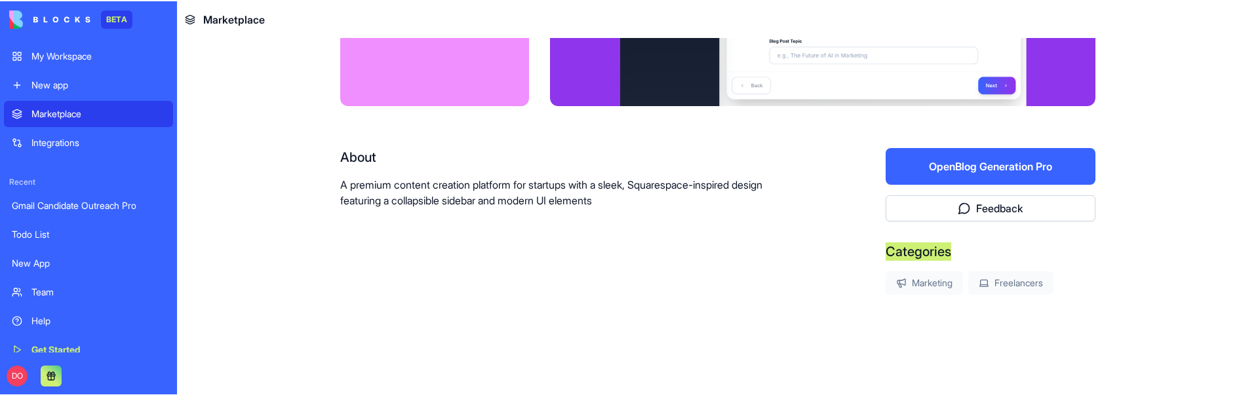
scroll to position [155, 0]
